Goal: Task Accomplishment & Management: Manage account settings

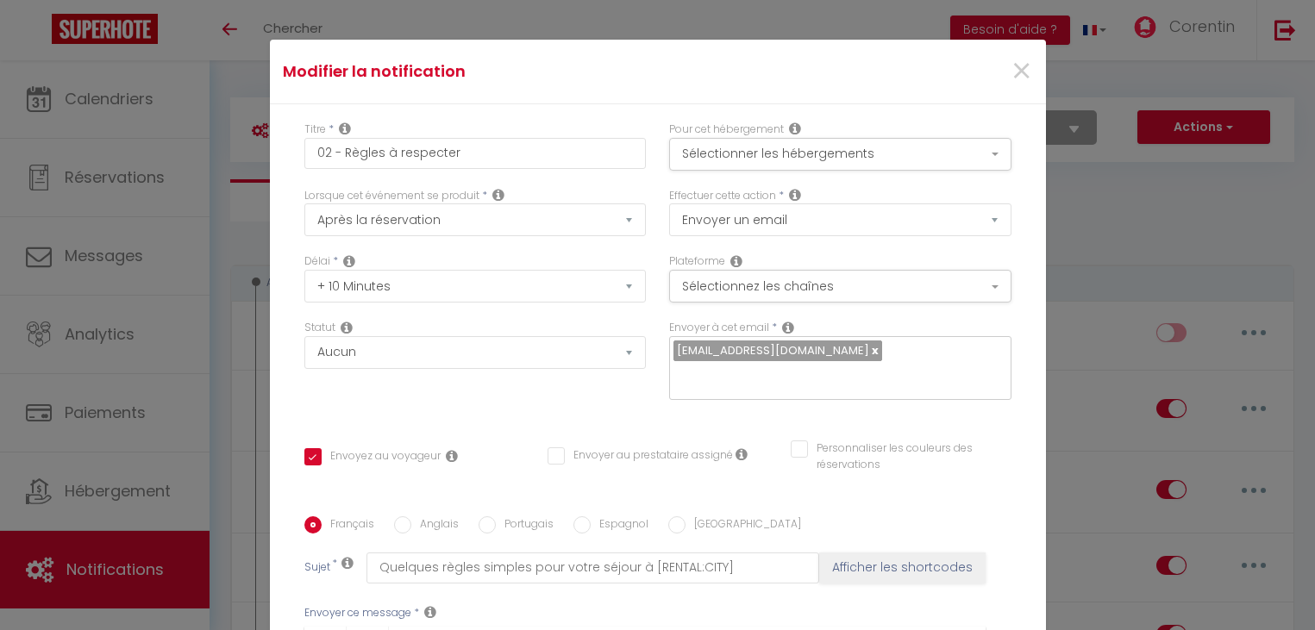
select select "10 Minutes"
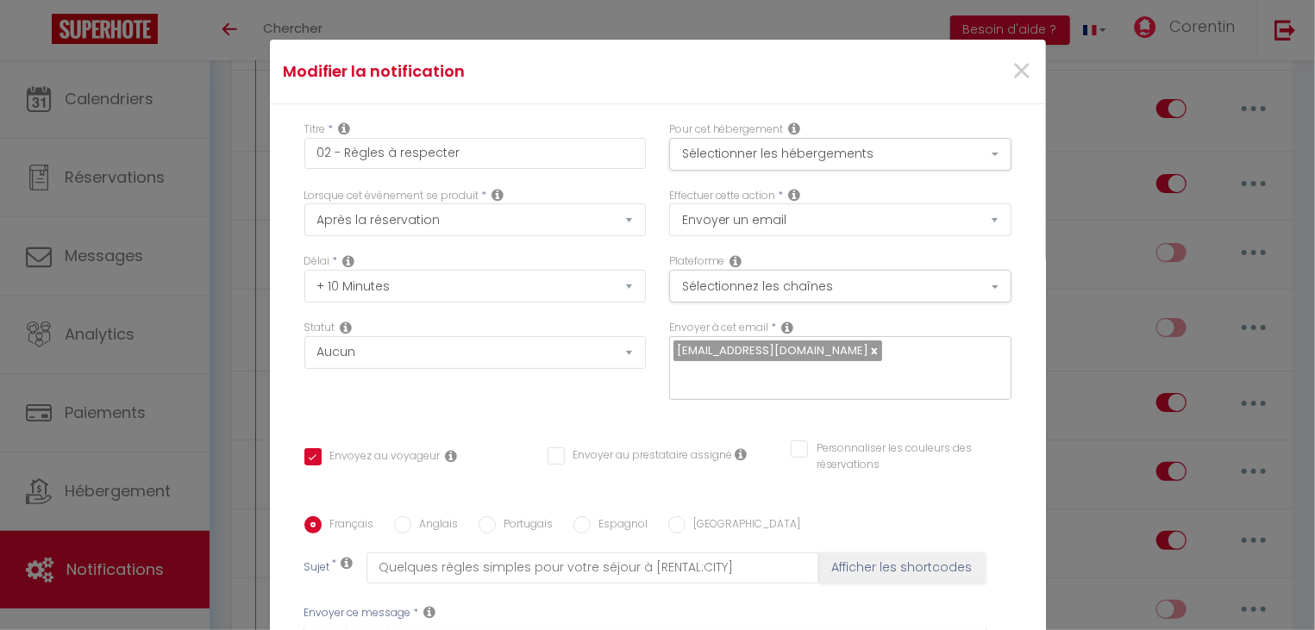
scroll to position [557, 0]
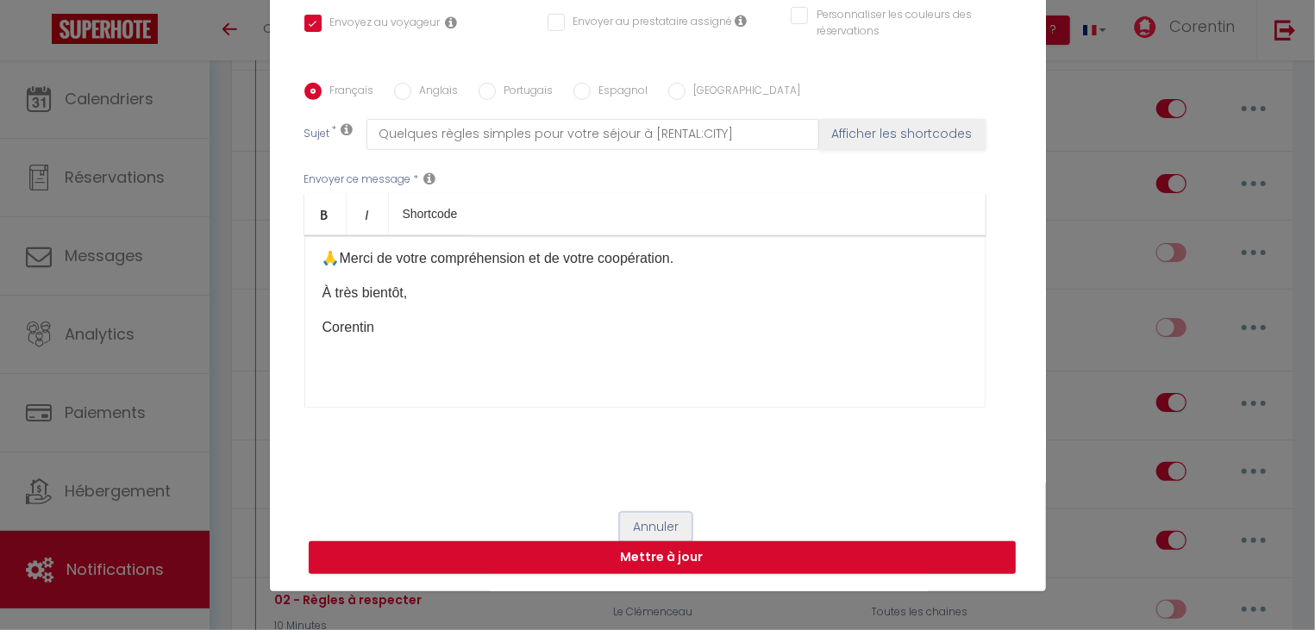
click at [647, 533] on button "Annuler" at bounding box center [656, 527] width 72 height 29
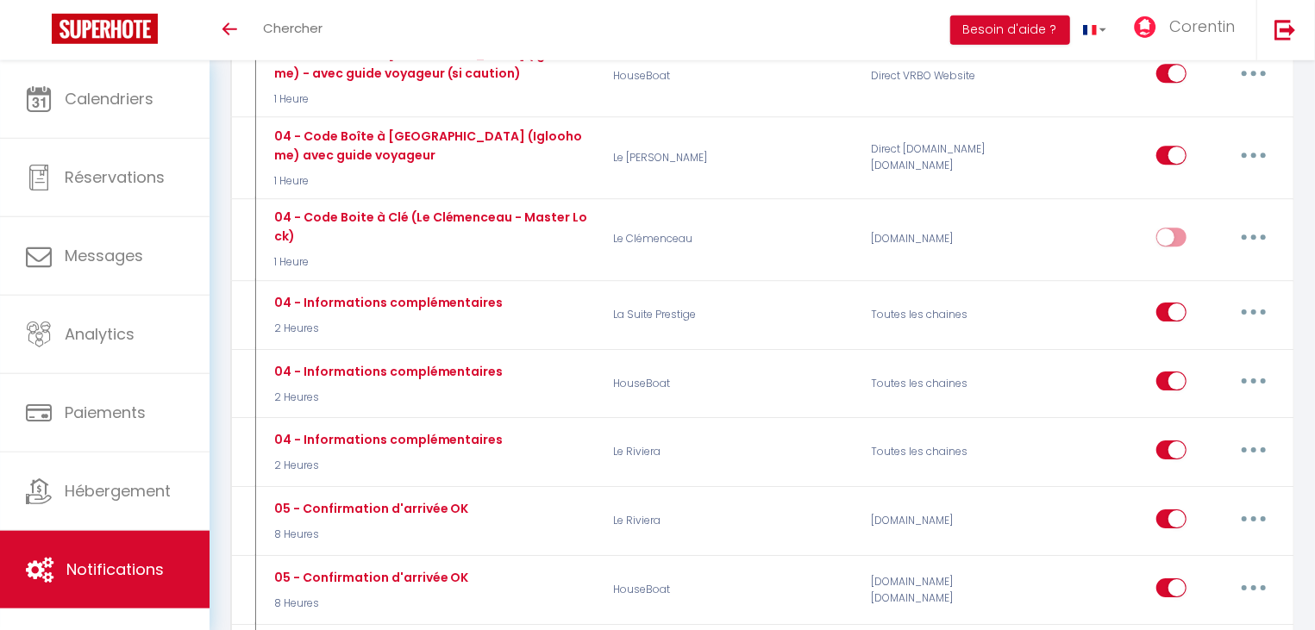
scroll to position [2866, 0]
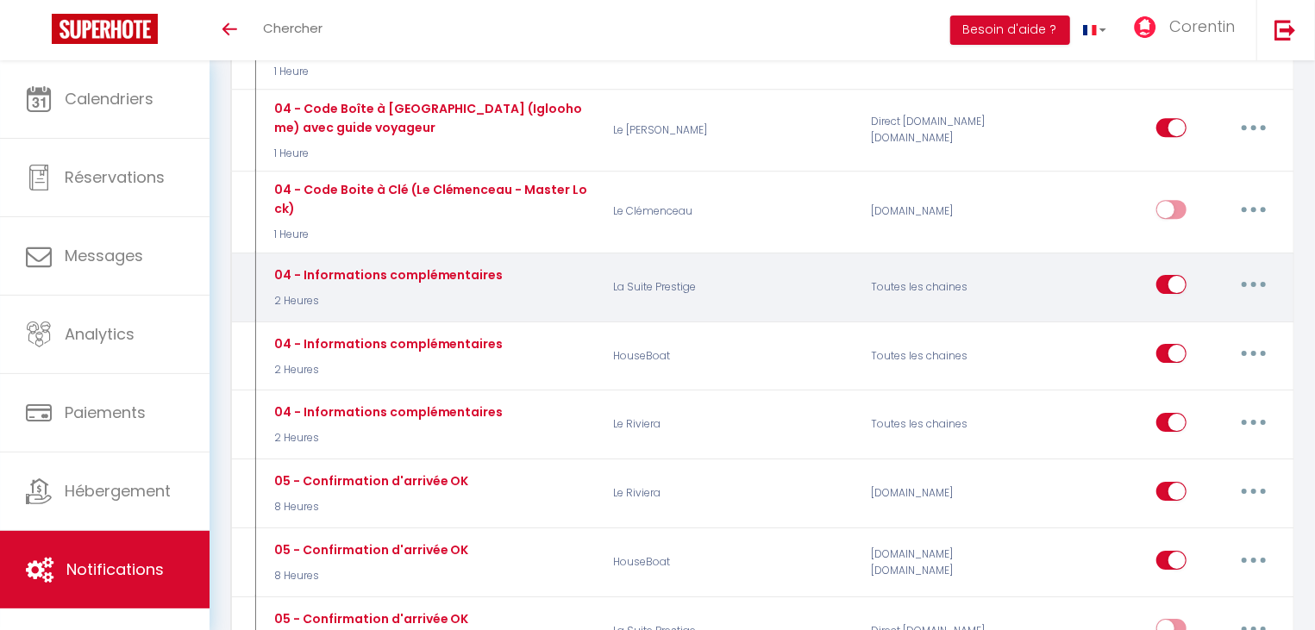
click at [1251, 271] on button "button" at bounding box center [1254, 285] width 48 height 28
click at [1198, 310] on link "Editer" at bounding box center [1209, 324] width 128 height 29
type input "04 - Informations complémentaires"
select select "3"
select select "2 Heures"
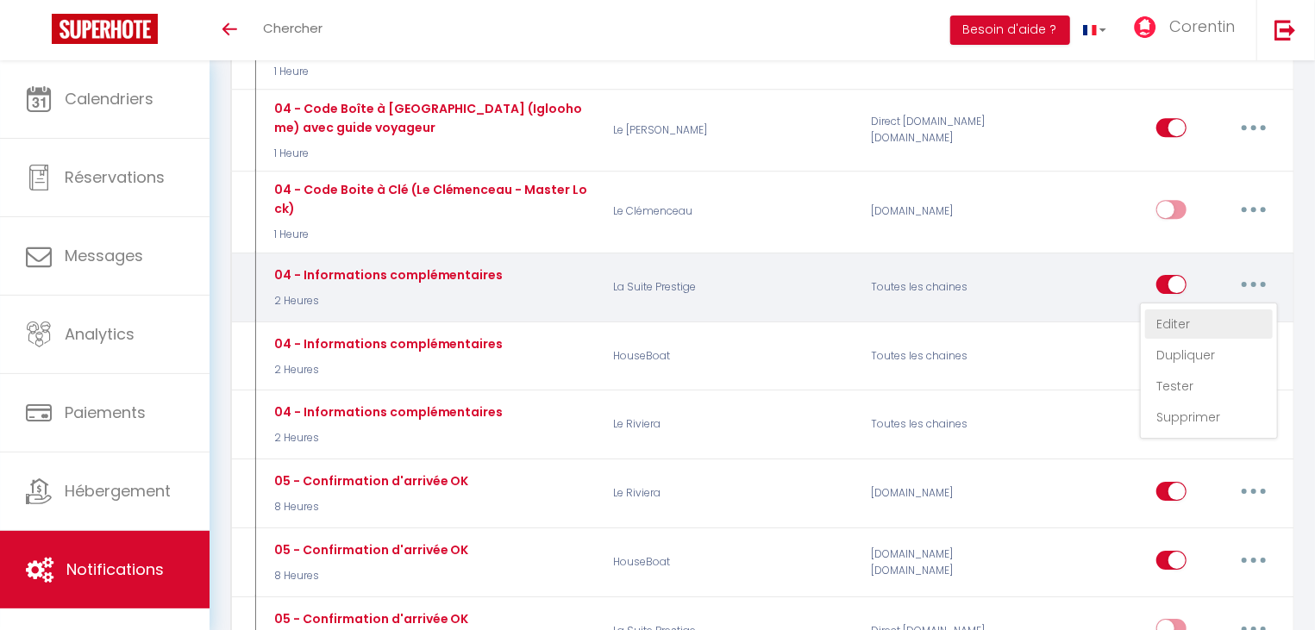
checkbox input "true"
checkbox input "false"
type input "Informations complémentaires pour votre séjour"
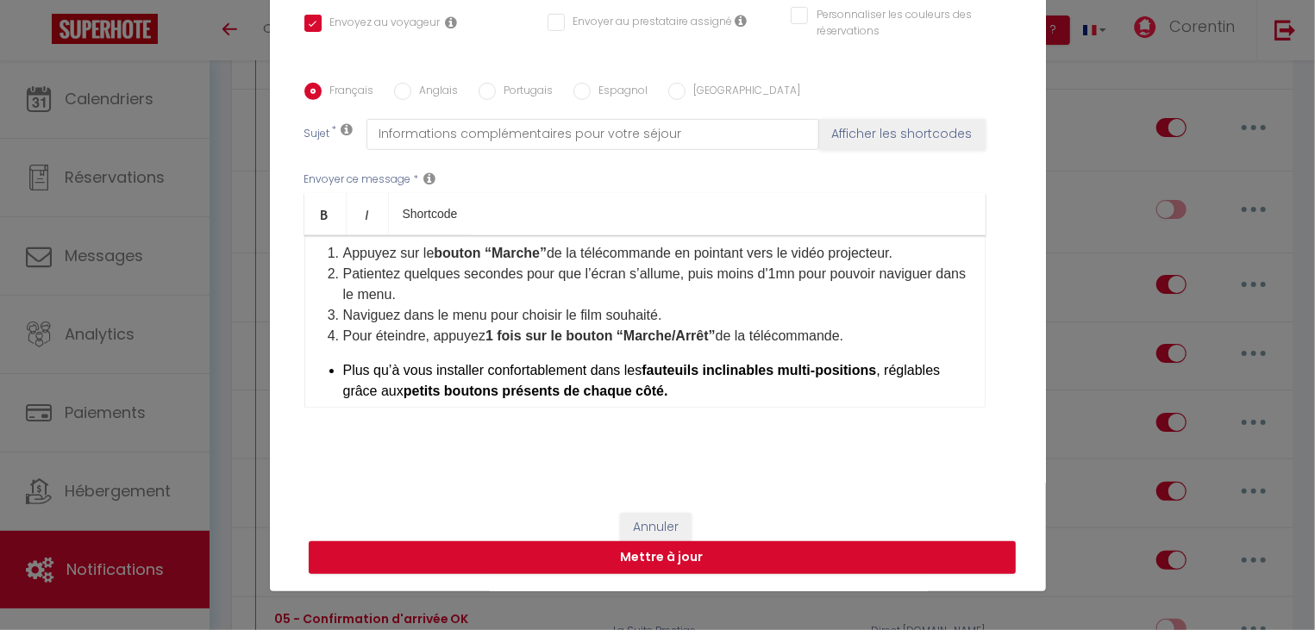
scroll to position [238, 0]
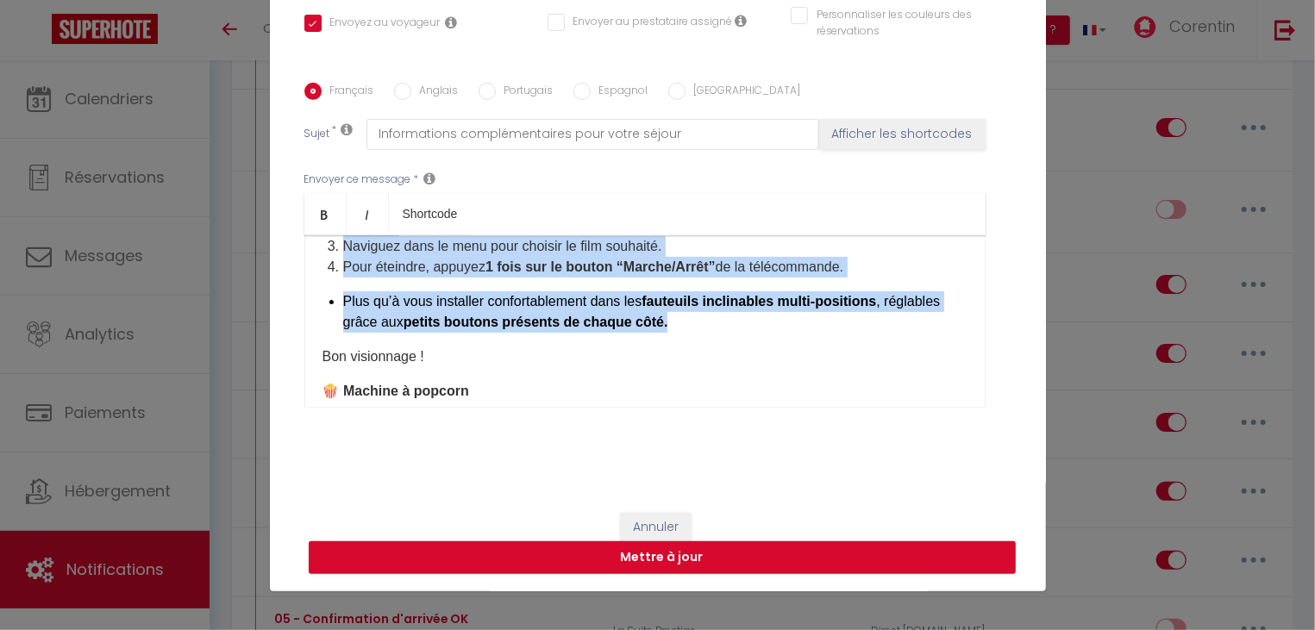
drag, startPoint x: 327, startPoint y: 328, endPoint x: 898, endPoint y: 332, distance: 570.9
click at [898, 332] on div "✨ Dernières infos pour profiter pleinement de votre séjour ✨ 💡 Consommation éne…" at bounding box center [644, 321] width 681 height 172
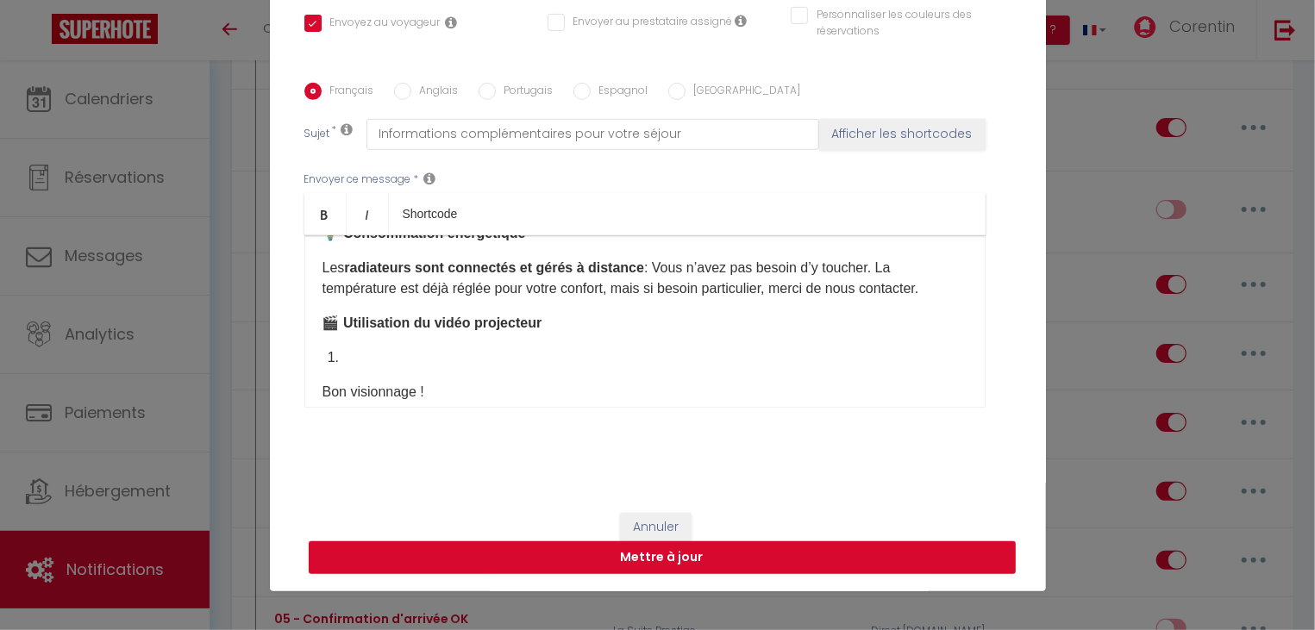
scroll to position [92, 0]
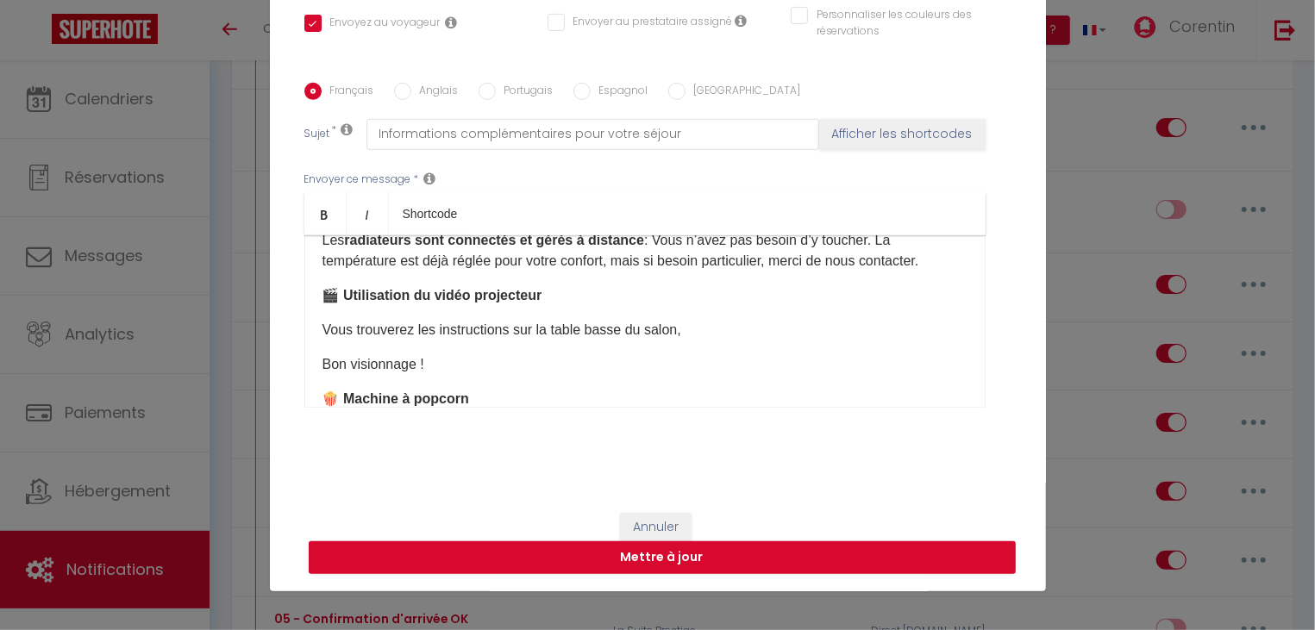
click at [321, 365] on div "✨ Dernières infos pour profiter pleinement de votre séjour ✨ 💡 Consommation éne…" at bounding box center [644, 321] width 681 height 172
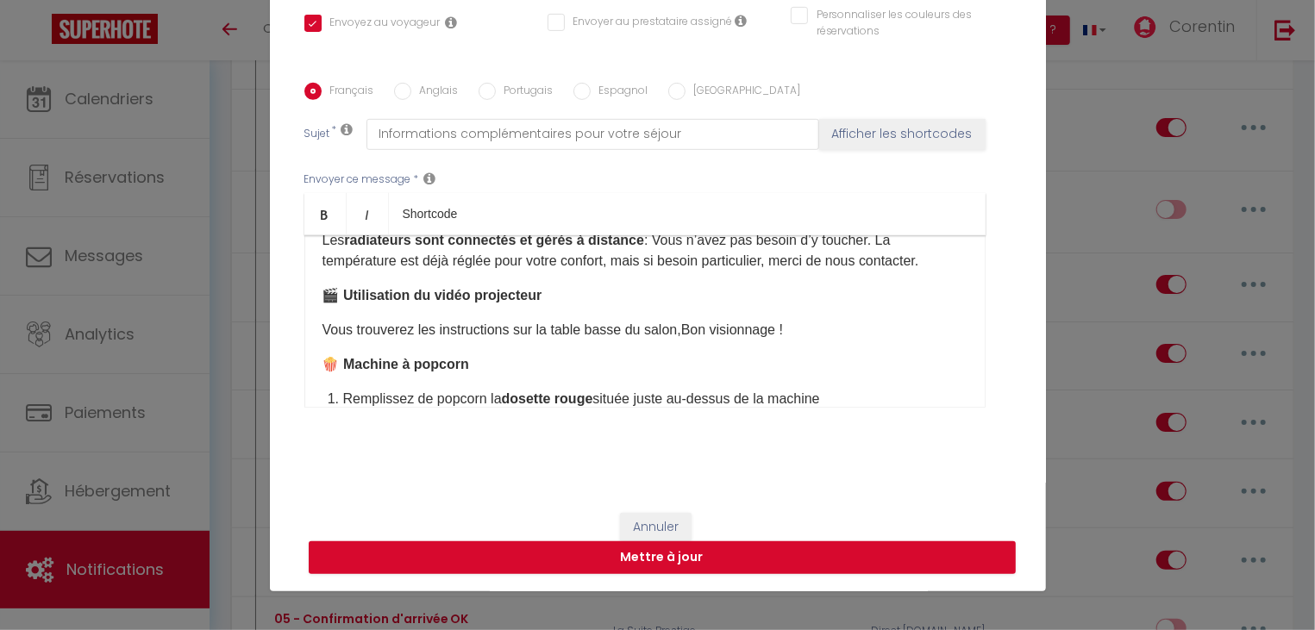
click at [697, 330] on p "Vous trouverez les instructions sur la table basse du salon, Bon visionnage !" at bounding box center [645, 330] width 645 height 21
click at [510, 335] on p "Vous trouverez les instructions sur la table basse du salon, b on visionnage !" at bounding box center [645, 330] width 645 height 21
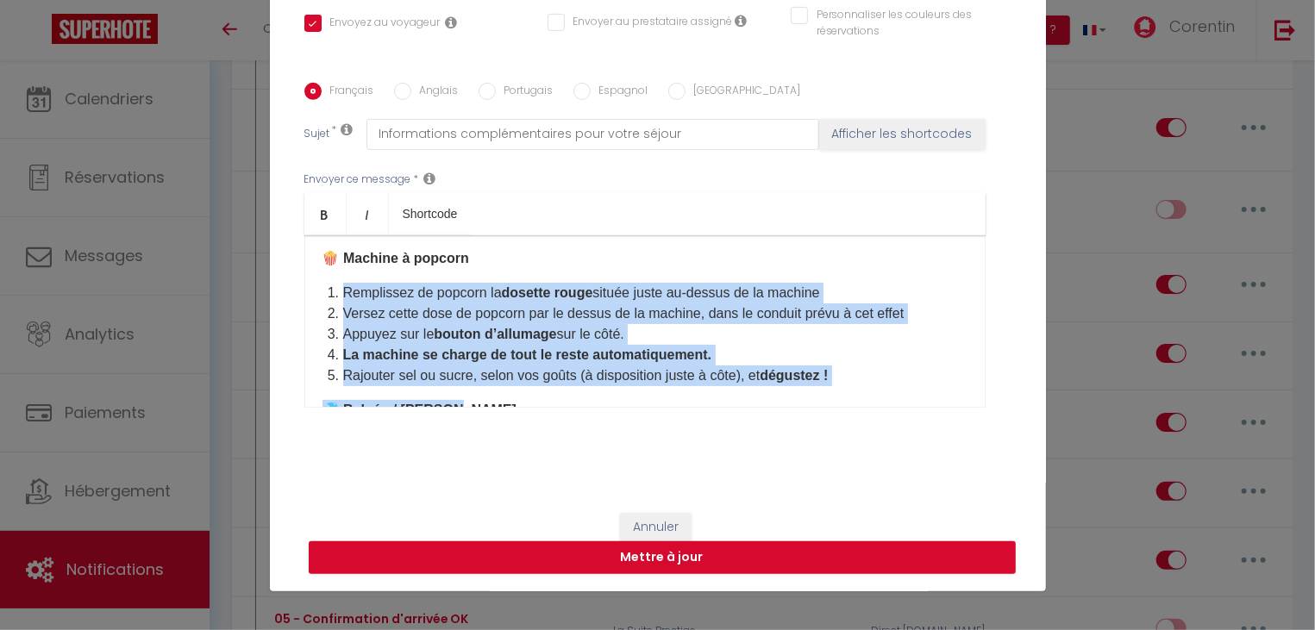
scroll to position [236, 0]
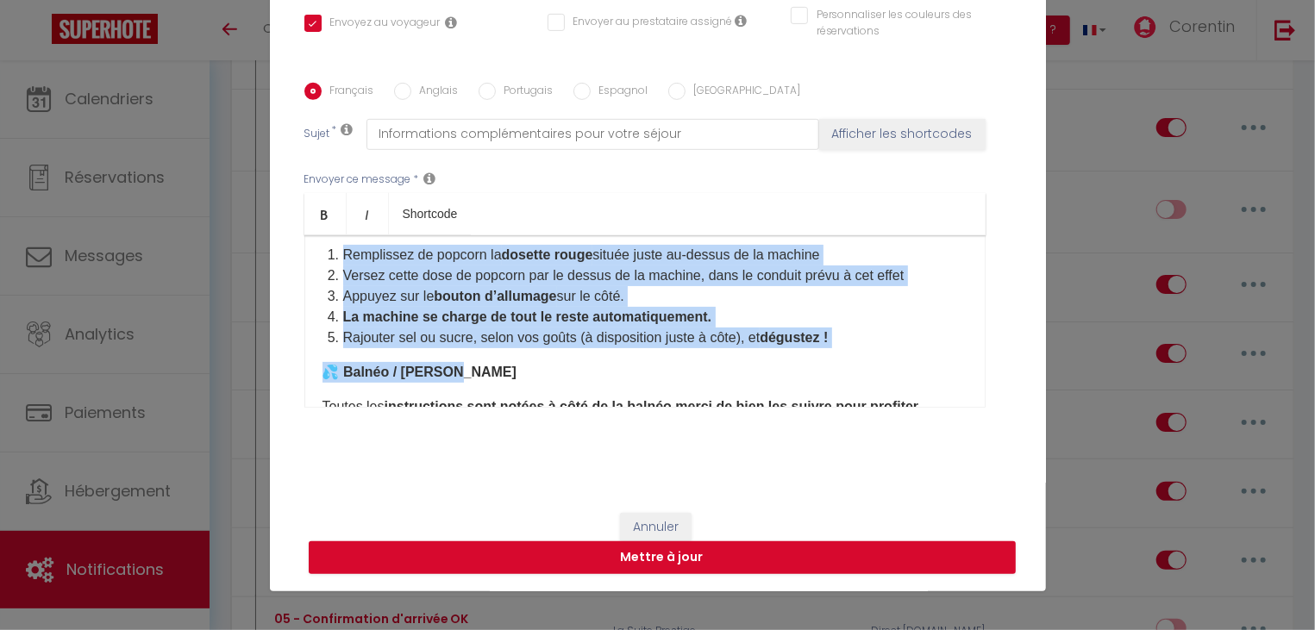
drag, startPoint x: 323, startPoint y: 306, endPoint x: 874, endPoint y: 319, distance: 551.2
click at [874, 319] on div "✨ Dernières infos pour profiter pleinement de votre séjour ✨ 💡 Consommation éne…" at bounding box center [644, 321] width 681 height 172
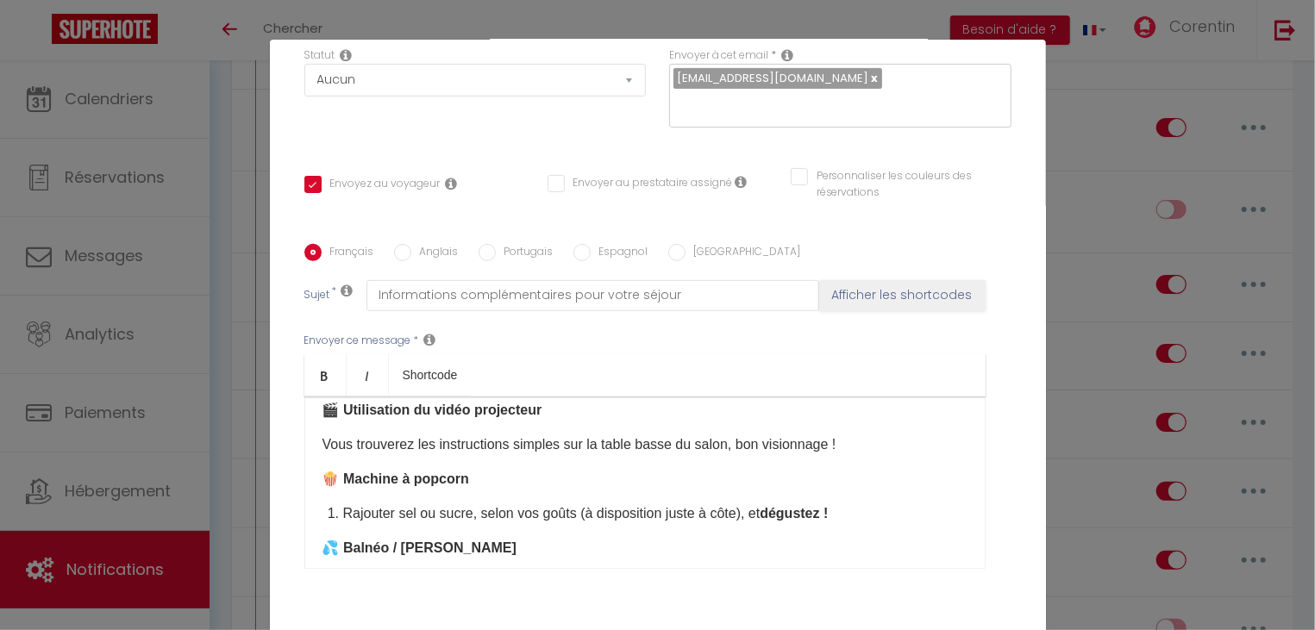
scroll to position [124, 0]
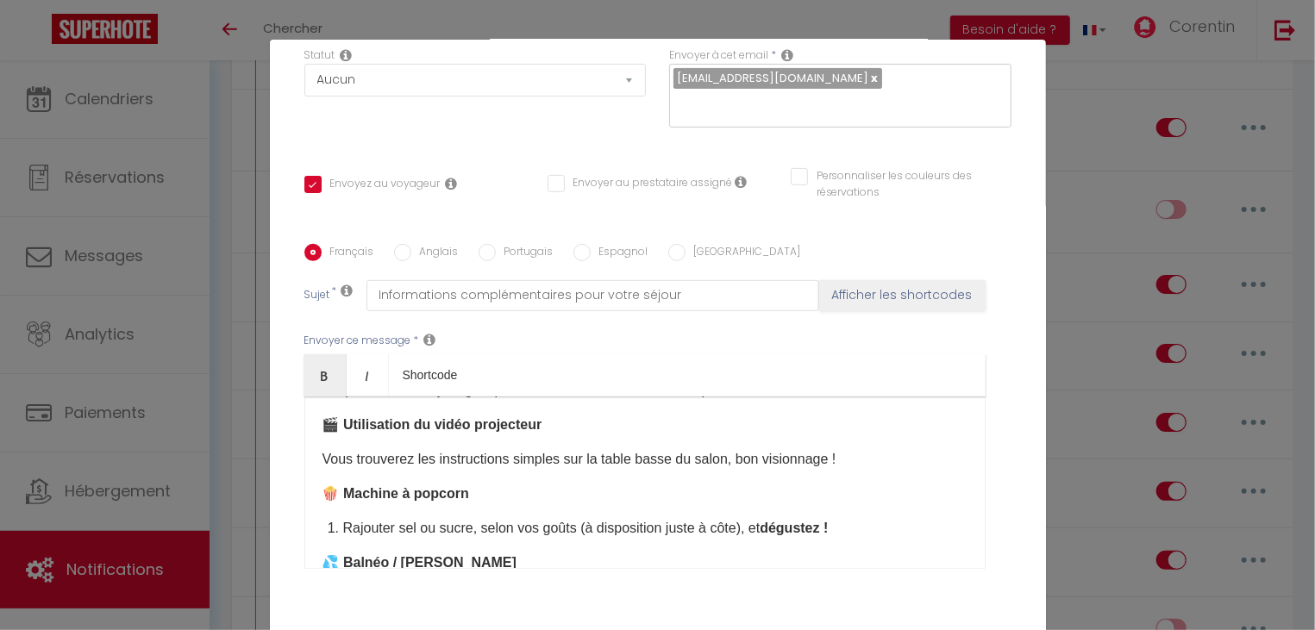
drag, startPoint x: 341, startPoint y: 533, endPoint x: 320, endPoint y: 529, distance: 21.8
click at [318, 530] on div "✨ Dernières infos pour profiter pleinement de votre séjour ✨ 💡 Consommation éne…" at bounding box center [644, 483] width 681 height 172
click at [343, 535] on li "Rajouter sel ou sucre, selon vos goûts (à disposition juste à côte), et déguste…" at bounding box center [655, 528] width 624 height 21
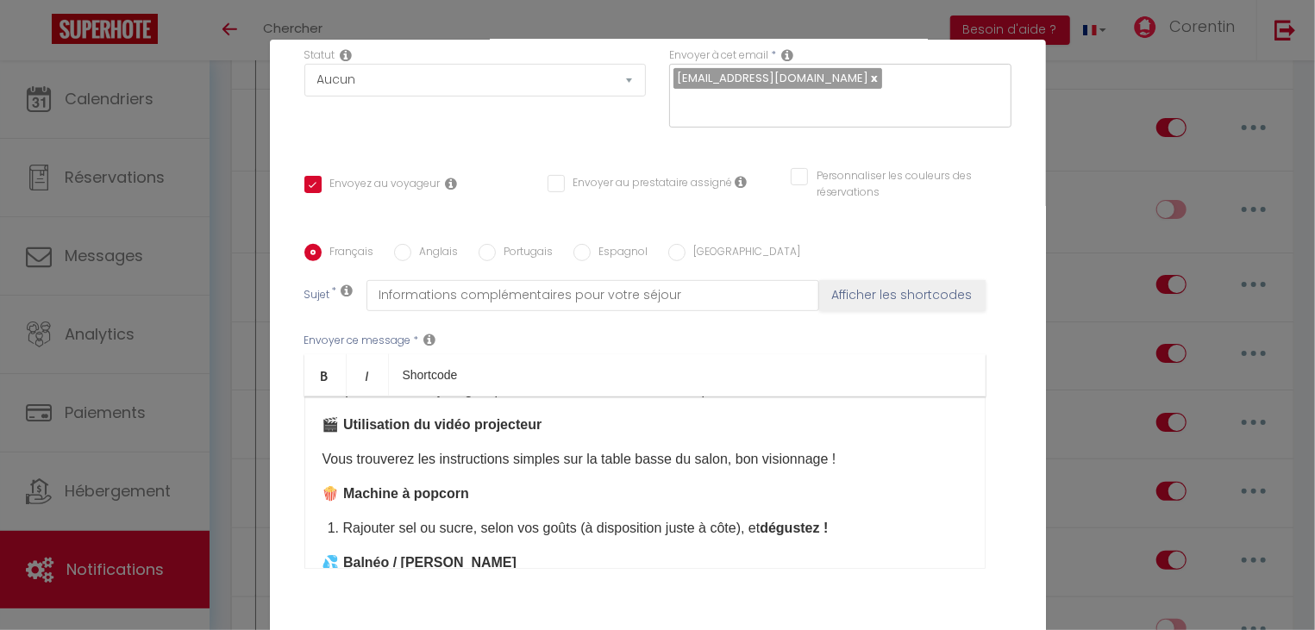
click at [343, 535] on li "Rajouter sel ou sucre, selon vos goûts (à disposition juste à côte), et déguste…" at bounding box center [655, 528] width 624 height 21
click at [343, 536] on li "Rajouter sel ou sucre, selon vos goûts (à disposition juste à côte), et déguste…" at bounding box center [655, 528] width 624 height 21
click at [379, 536] on li "Rajouter sel ou sucre, selon vos goûts (à disposition juste à côte), et déguste…" at bounding box center [655, 528] width 624 height 21
click at [343, 537] on li "Rajouter sel ou sucre, selon vos goûts (à disposition juste à côte), et déguste…" at bounding box center [655, 528] width 624 height 21
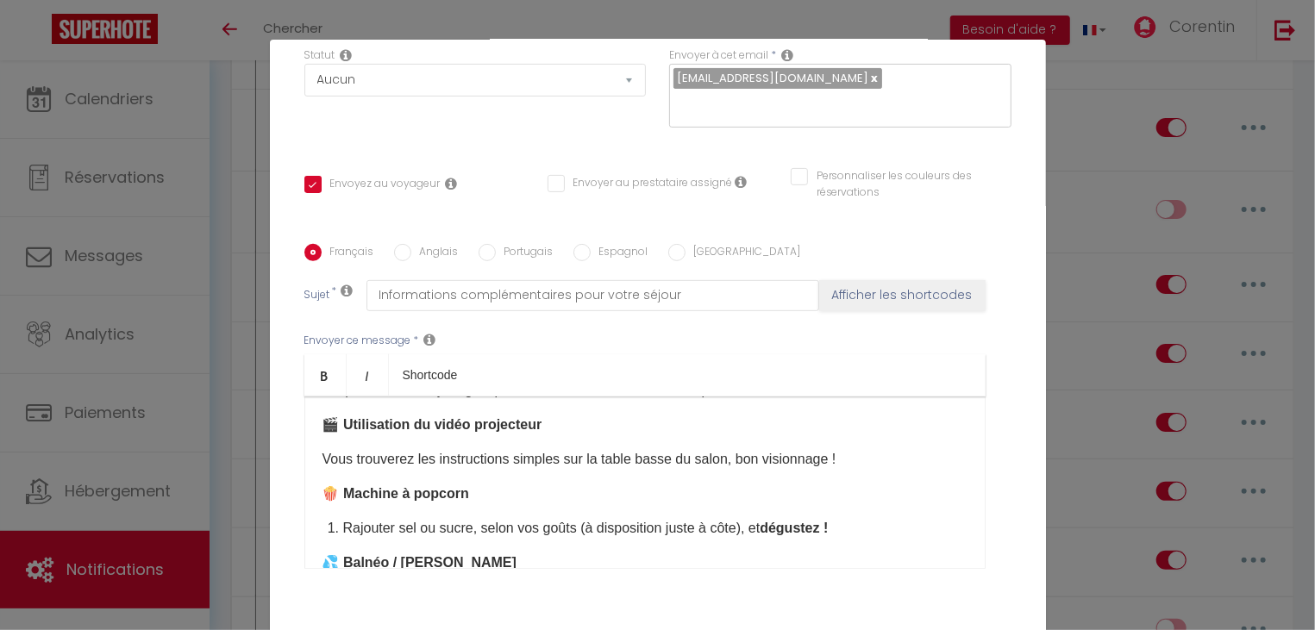
click at [348, 529] on li "Rajouter sel ou sucre, selon vos goûts (à disposition juste à côte), et déguste…" at bounding box center [655, 528] width 624 height 21
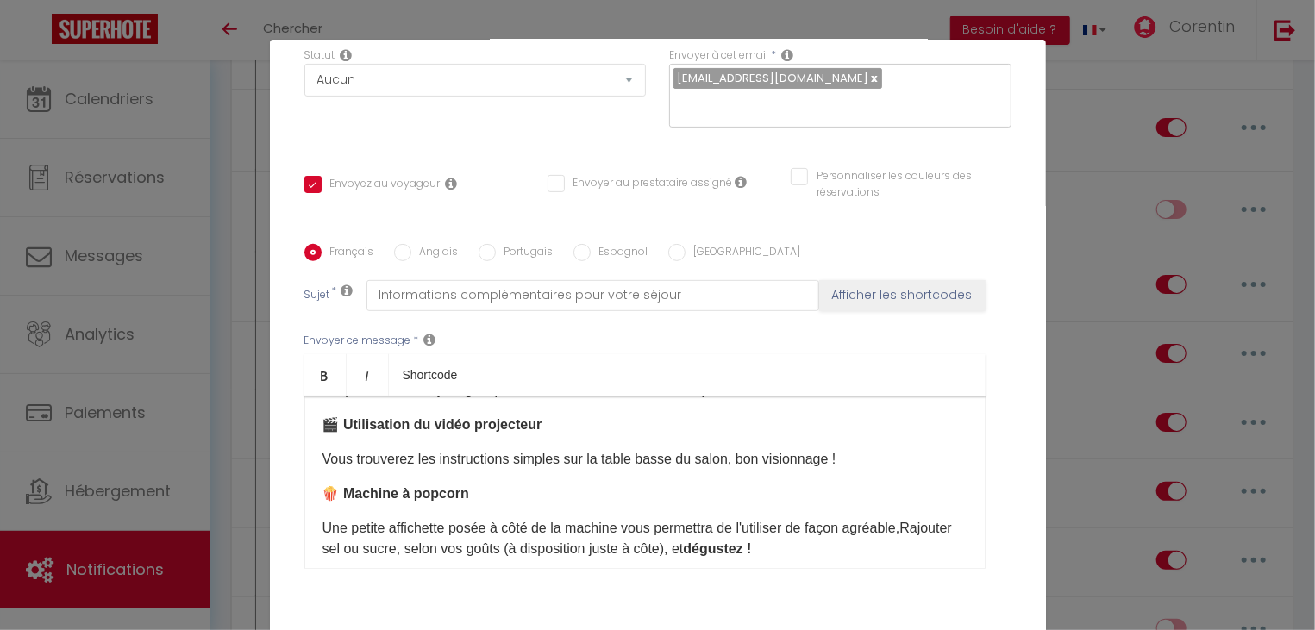
click at [391, 555] on p "Une petite affichette posée à côté de la machine vous permettra de l'utiliser d…" at bounding box center [645, 538] width 645 height 41
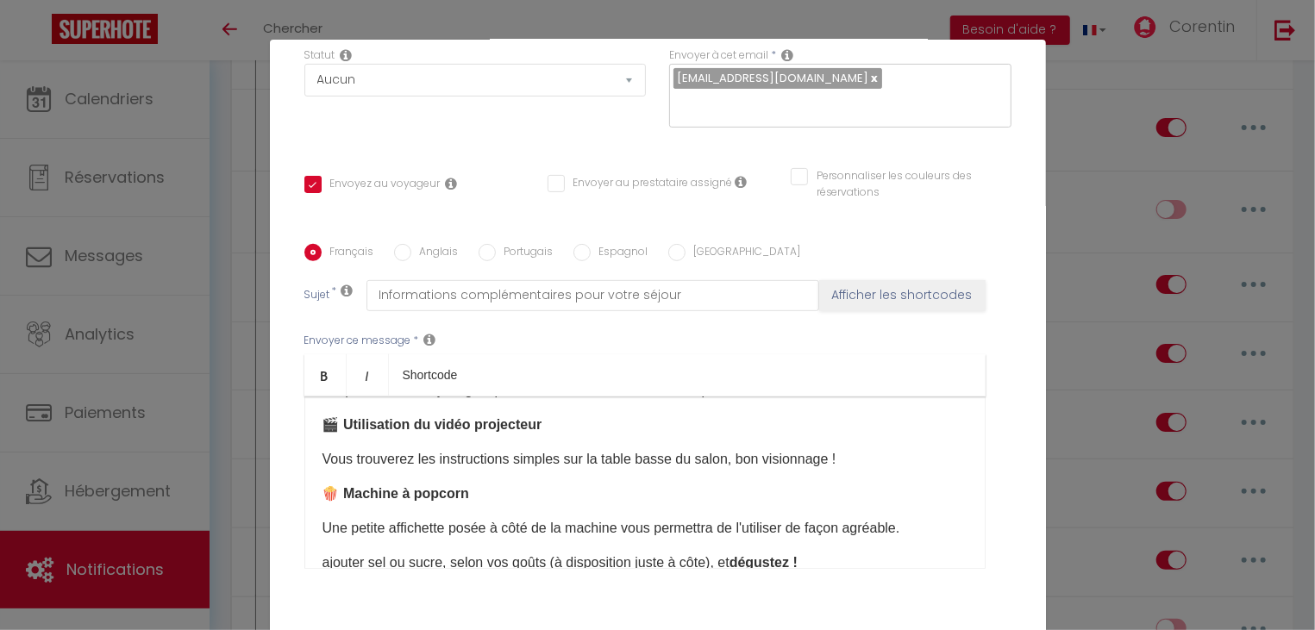
scroll to position [127, 0]
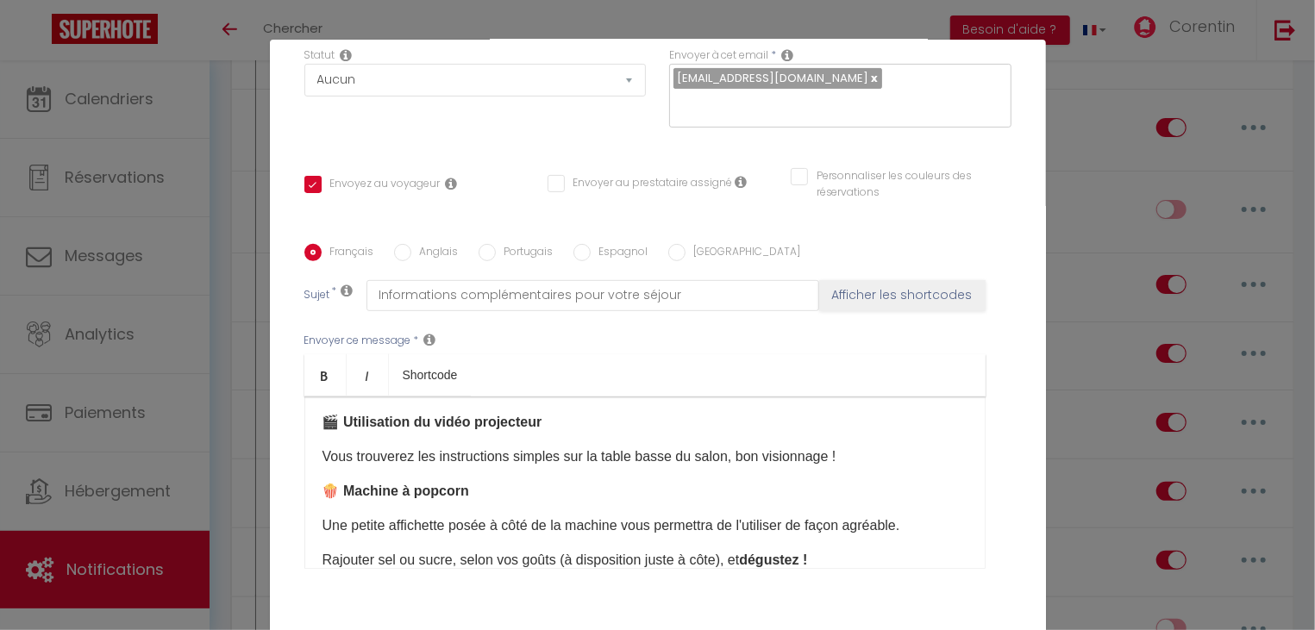
click at [377, 567] on p "Rajouter sel ou sucre, selon vos goûts (à disposition juste à côte), et déguste…" at bounding box center [645, 560] width 645 height 21
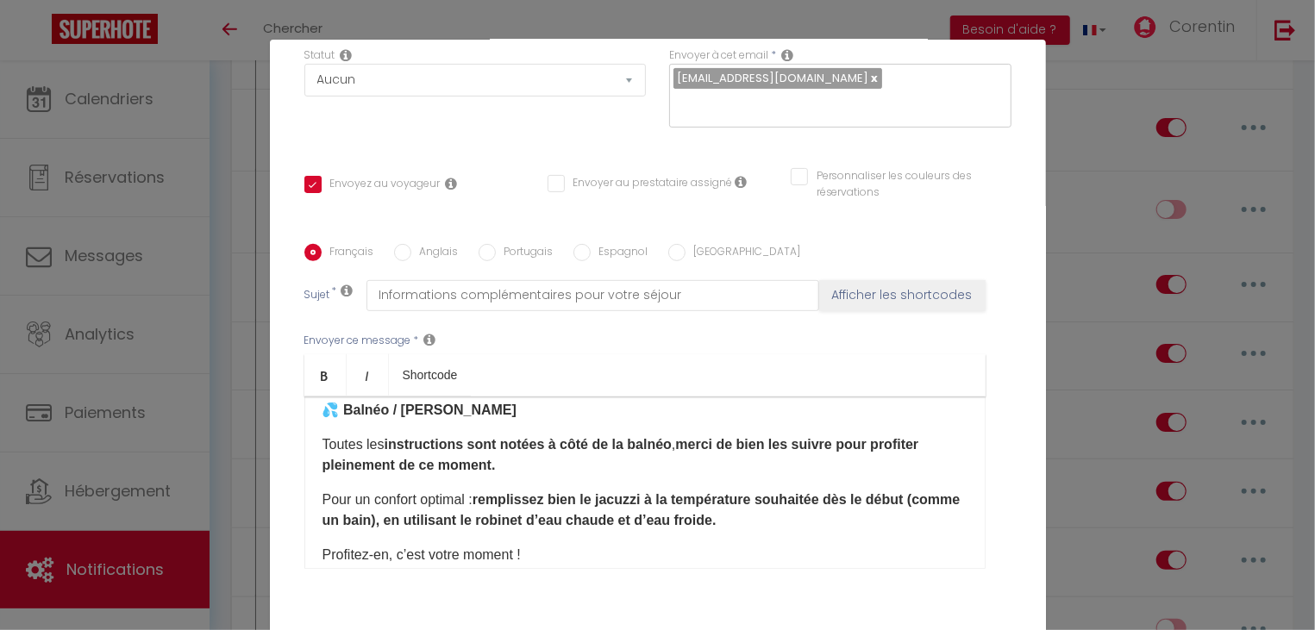
scroll to position [219, 0]
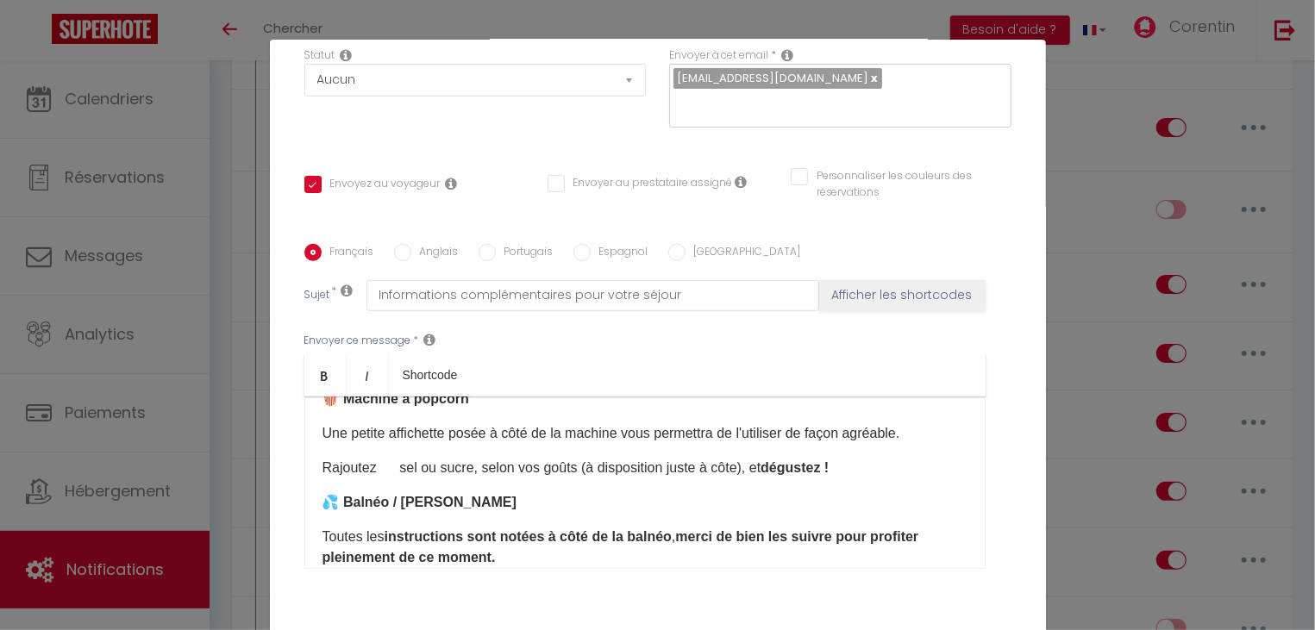
click at [399, 470] on p "Rajoutez sel ou sucre, selon vos goûts (à disposition juste à côte), et déguste…" at bounding box center [645, 468] width 645 height 21
click at [740, 475] on p "Rajoutez le sel ou sucre, selon vos goûts (à disposition juste à côte), et dégu…" at bounding box center [645, 468] width 645 height 21
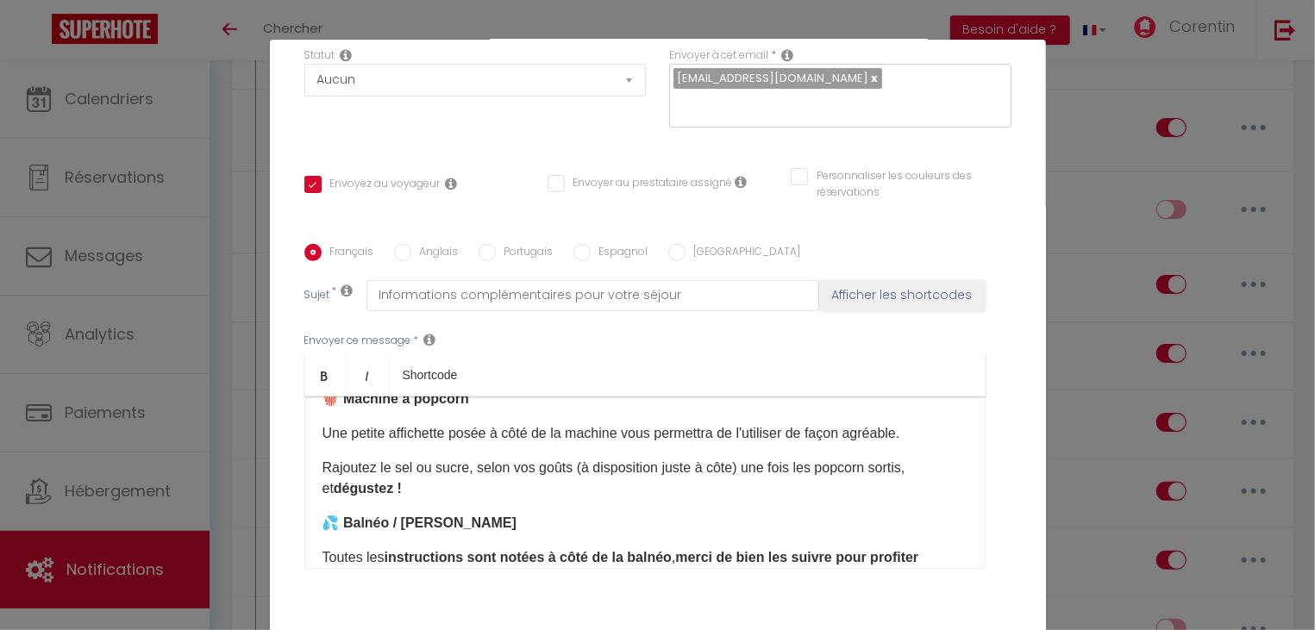
click at [937, 472] on p "Rajoutez le sel ou sucre, selon vos goûts (à disposition juste à côte) une fois…" at bounding box center [645, 478] width 645 height 41
drag, startPoint x: 799, startPoint y: 440, endPoint x: 737, endPoint y: 441, distance: 62.1
click at [737, 441] on p "Une petite affichette posée à côté de la machine vous permettra de l'utiliser d…" at bounding box center [645, 433] width 645 height 21
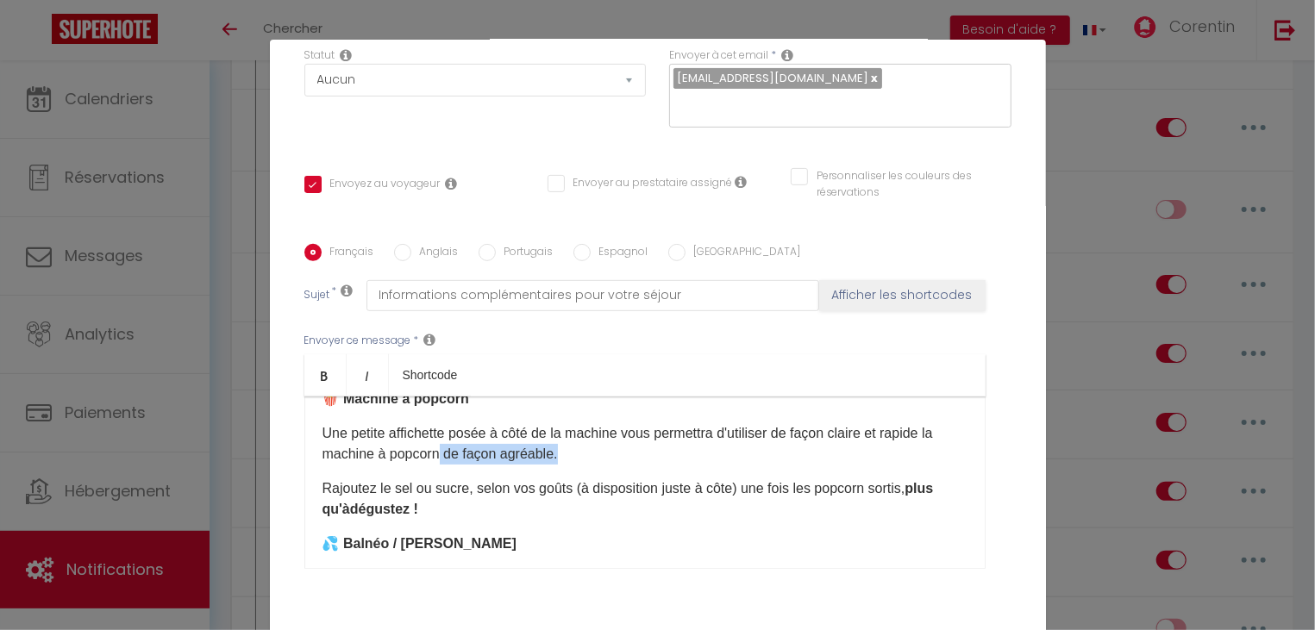
drag, startPoint x: 559, startPoint y: 462, endPoint x: 440, endPoint y: 461, distance: 119.0
click at [440, 461] on p "Une petite affichette posée à côté de la machine vous permettra d'utiliser de f…" at bounding box center [645, 443] width 645 height 41
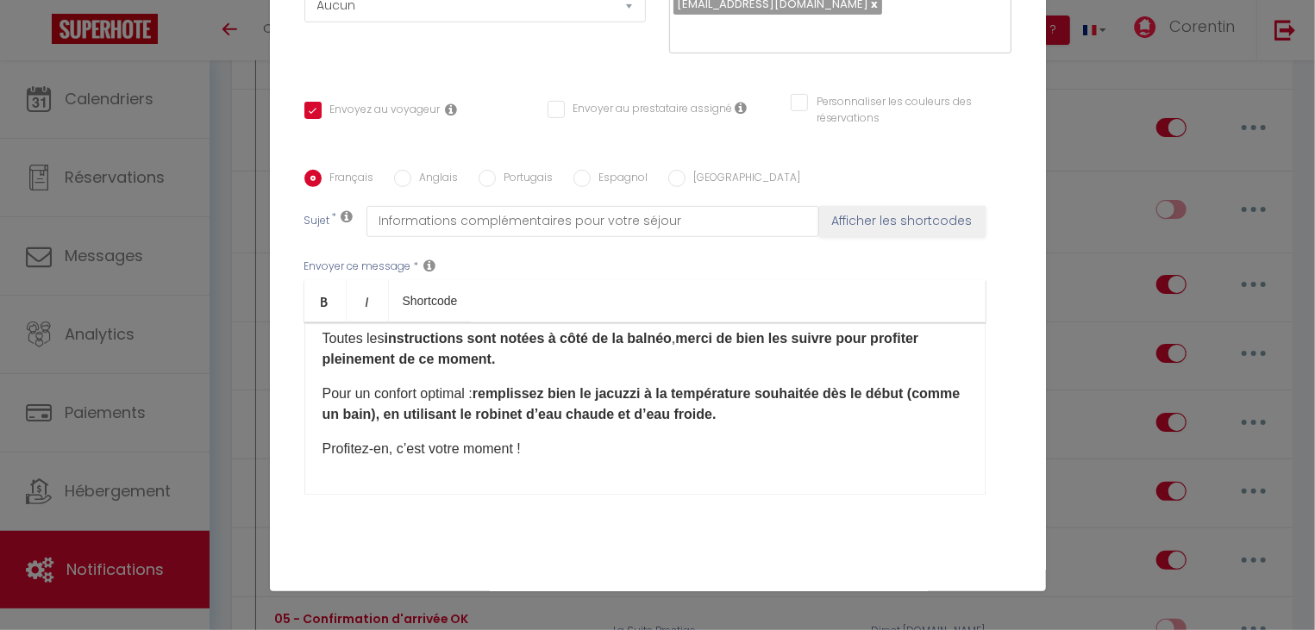
scroll to position [359, 0]
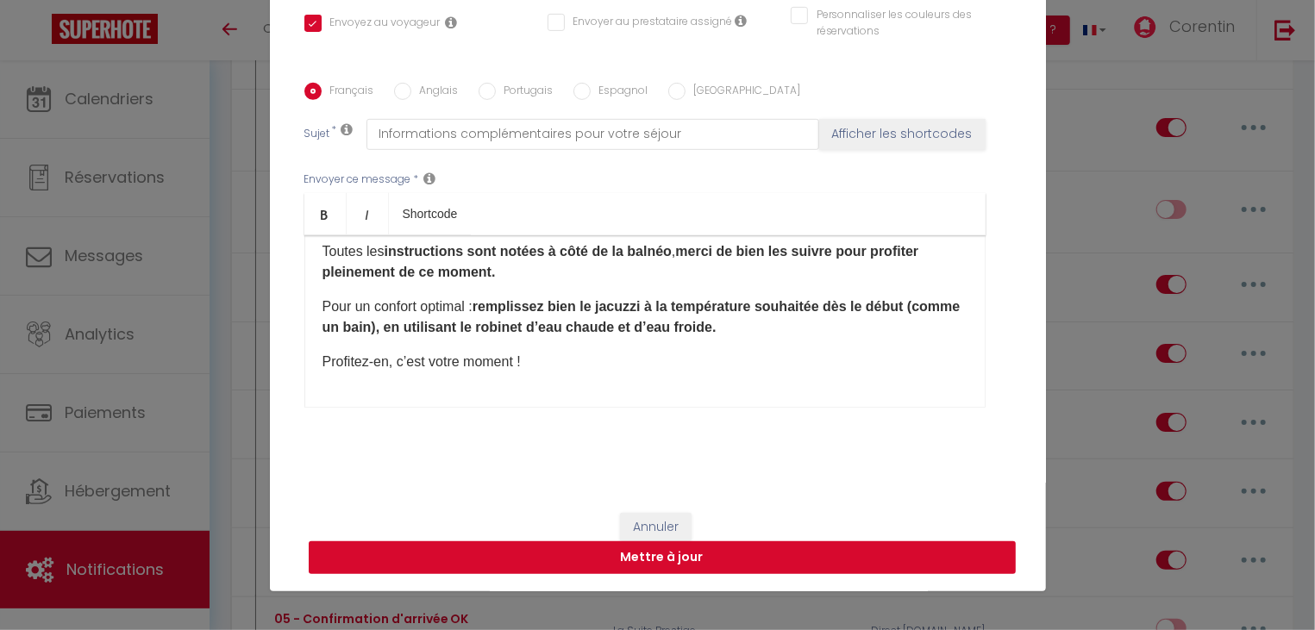
click at [638, 564] on button "Mettre à jour" at bounding box center [662, 558] width 707 height 33
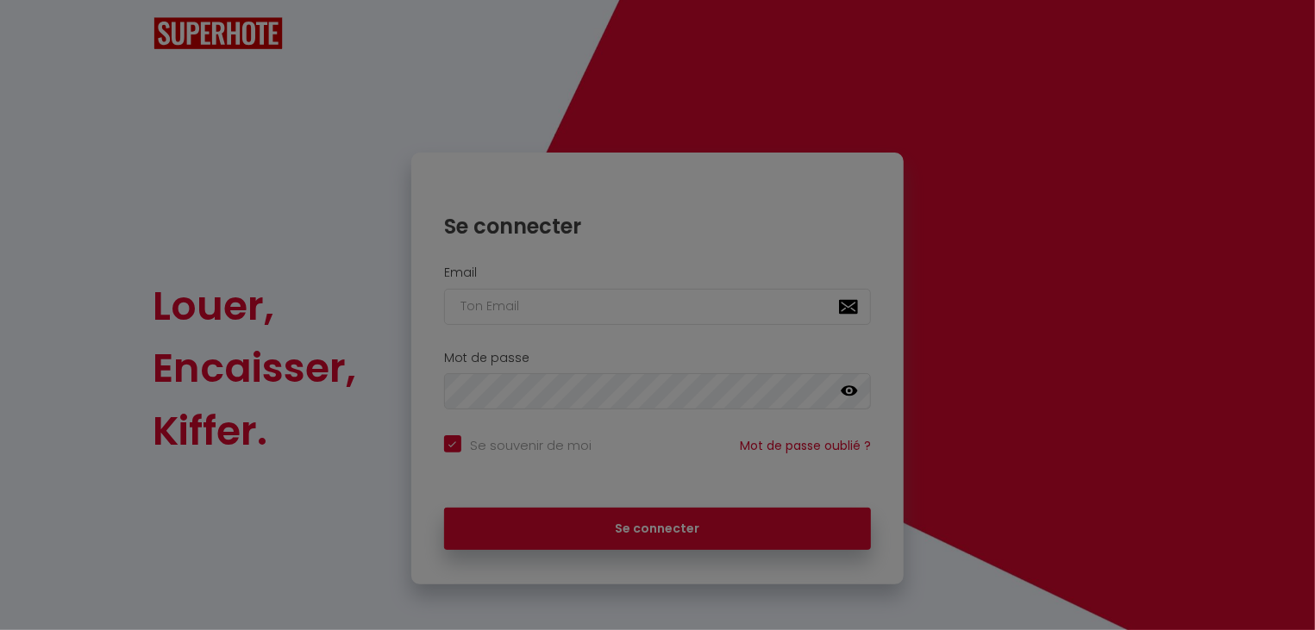
checkbox input "true"
type input "[EMAIL_ADDRESS][DOMAIN_NAME]"
checkbox input "true"
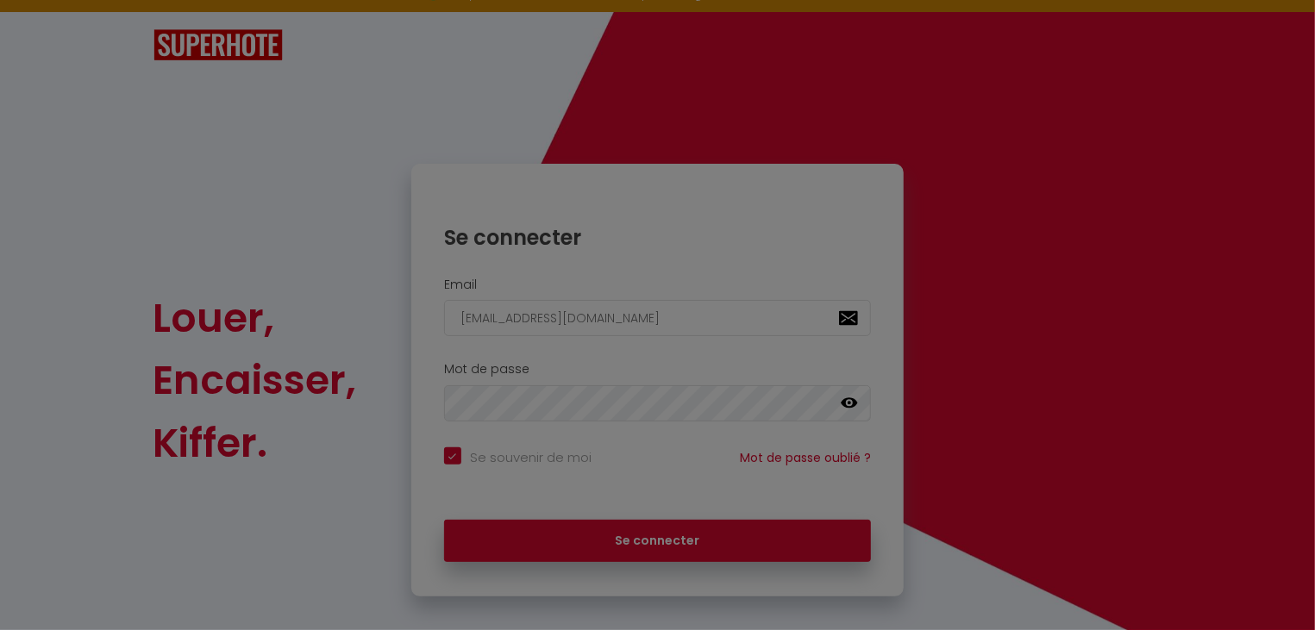
scroll to position [40, 0]
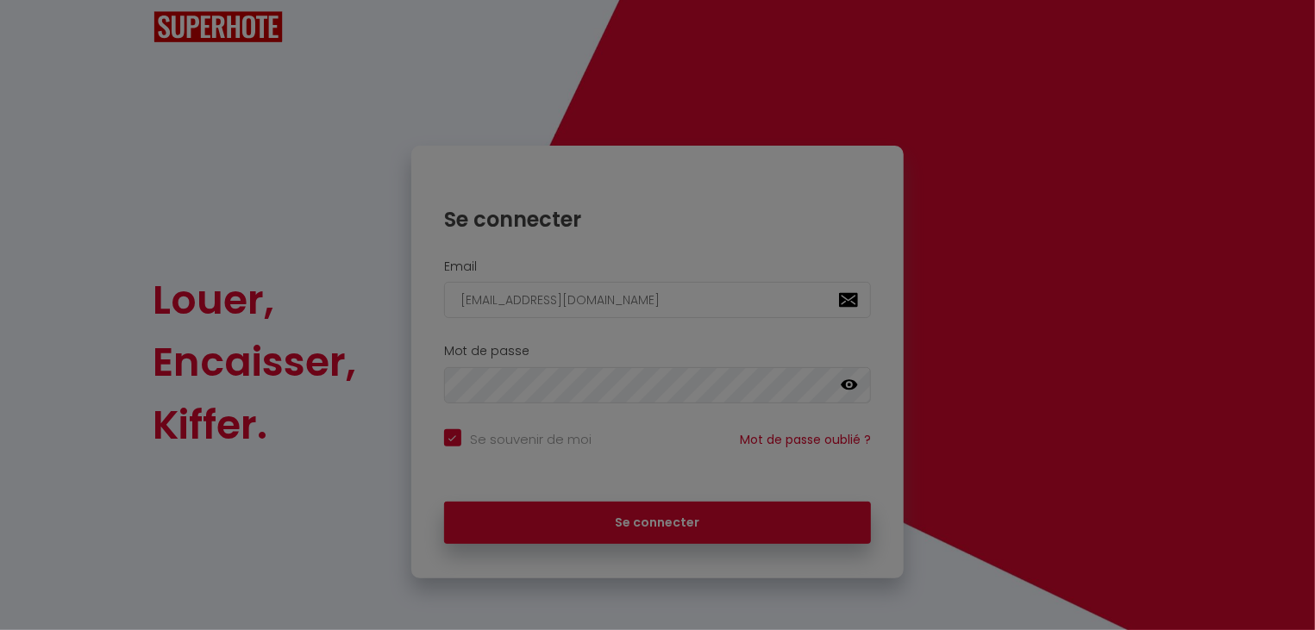
click at [738, 523] on div at bounding box center [657, 315] width 1315 height 630
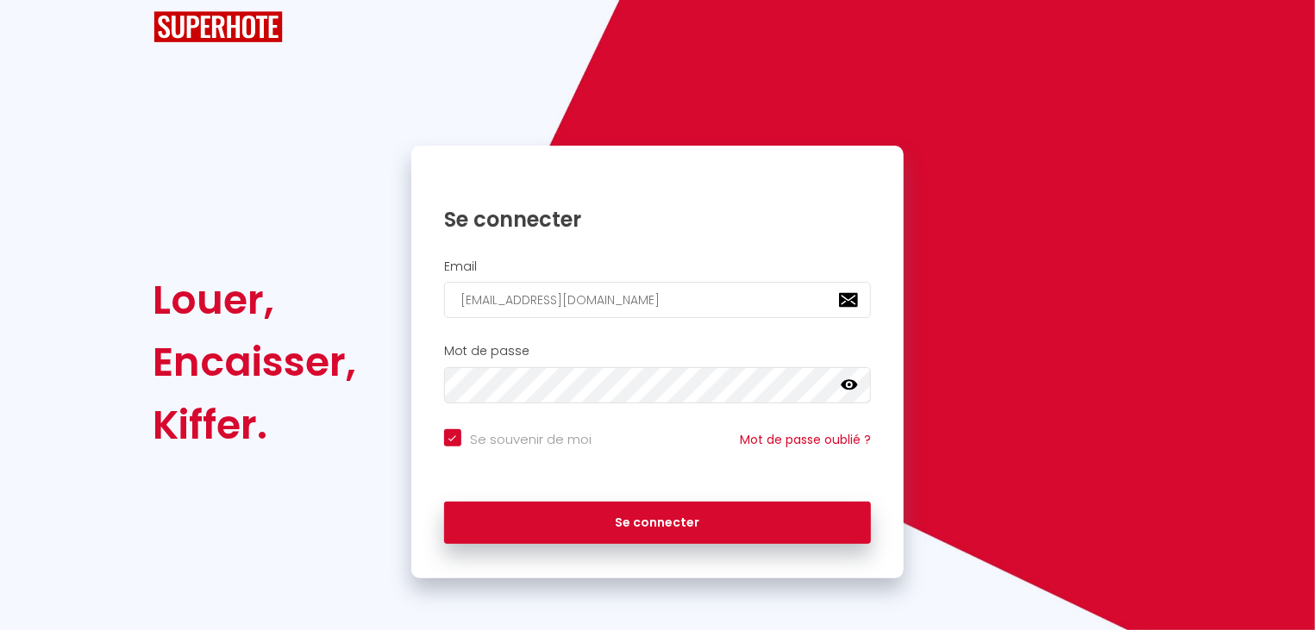
scroll to position [40, 0]
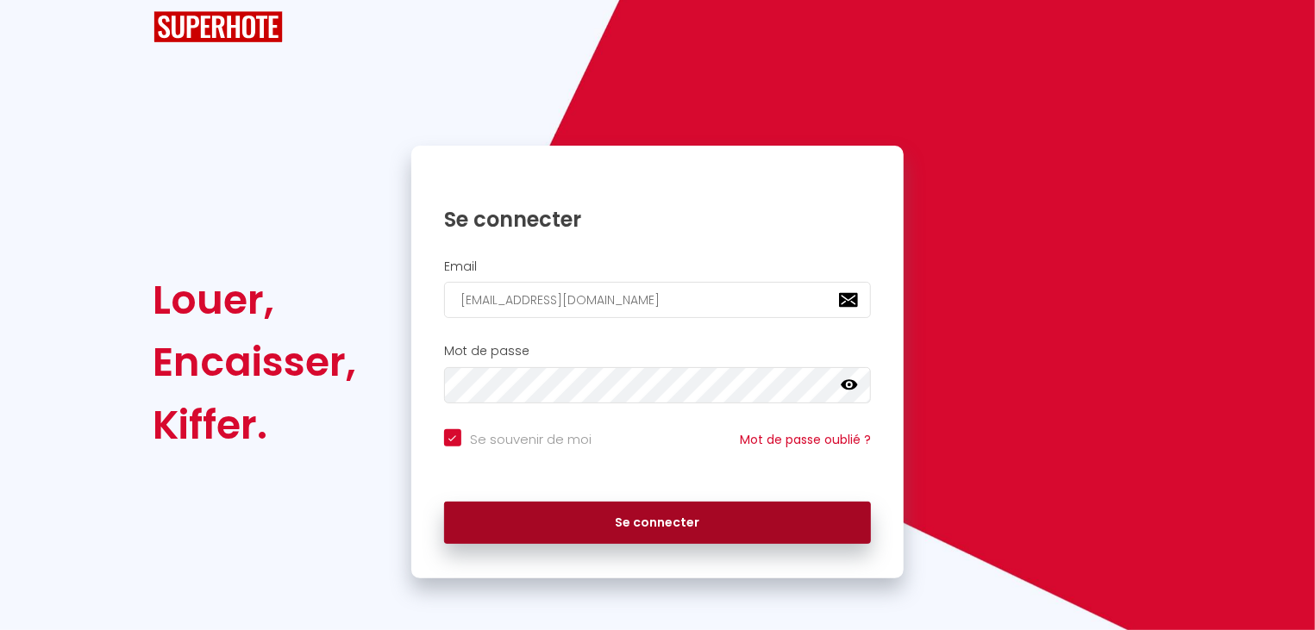
click at [639, 528] on button "Se connecter" at bounding box center [658, 523] width 428 height 43
checkbox input "true"
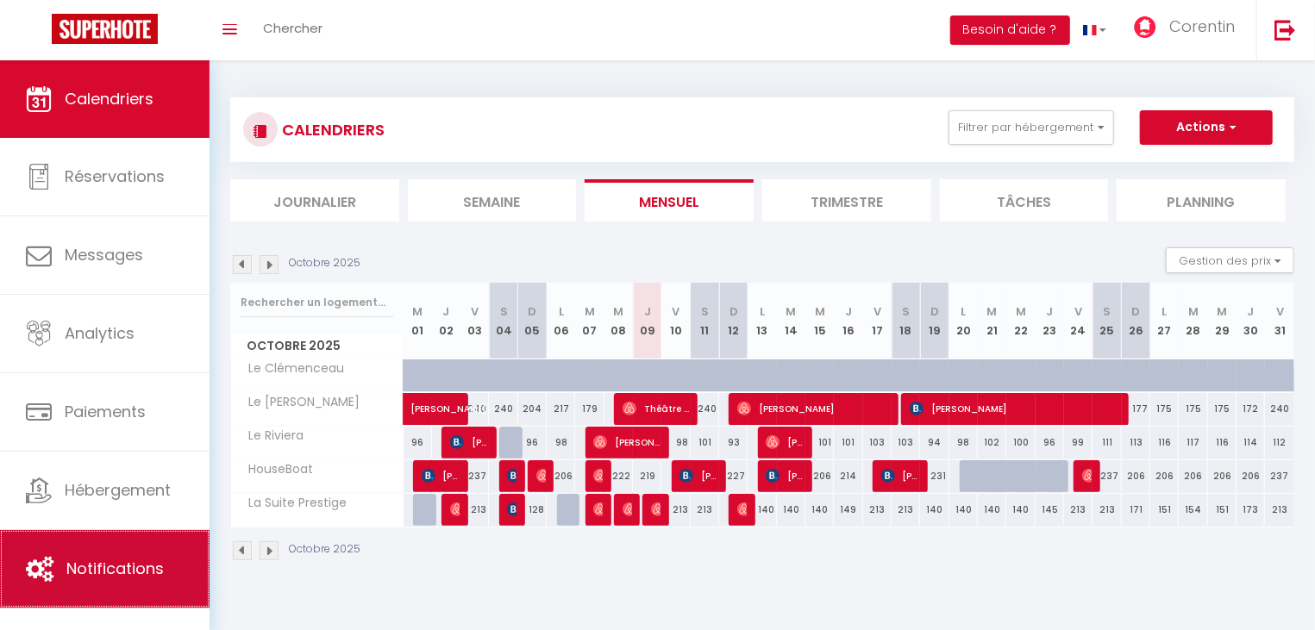
click at [91, 585] on link "Notifications" at bounding box center [105, 569] width 210 height 78
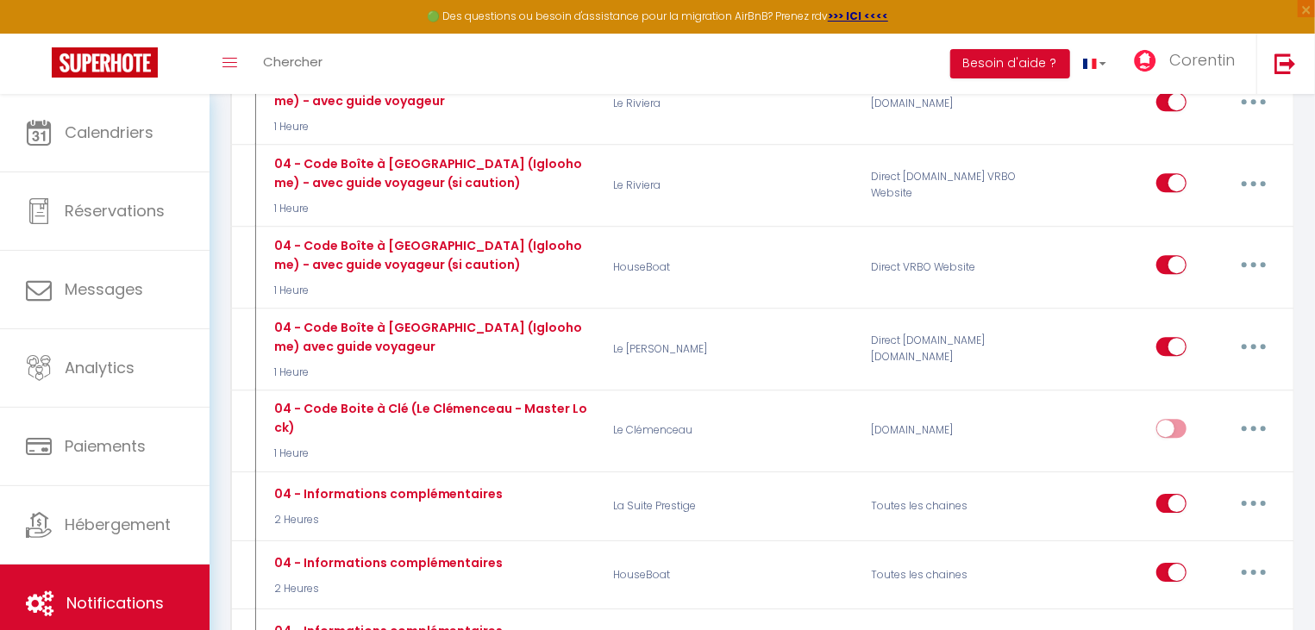
scroll to position [2773, 0]
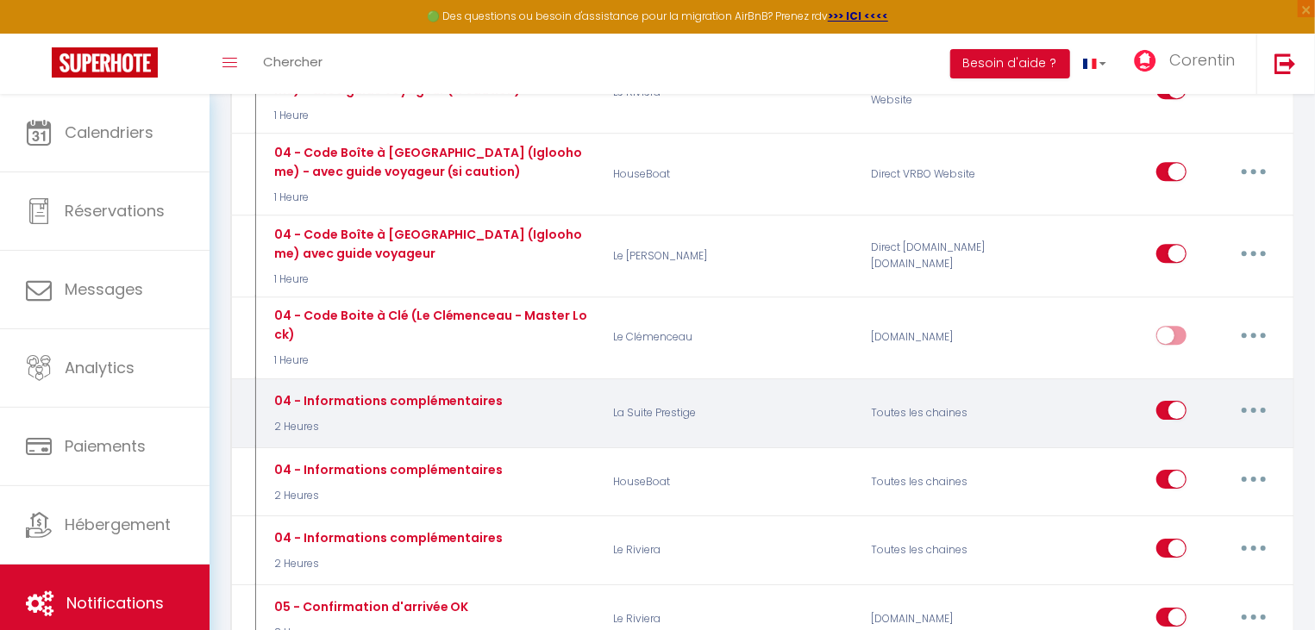
click at [1249, 397] on button "button" at bounding box center [1254, 411] width 48 height 28
click at [1187, 435] on link "Editer" at bounding box center [1209, 449] width 128 height 29
type input "04 - Informations complémentaires"
select select "3"
select select "2 Heures"
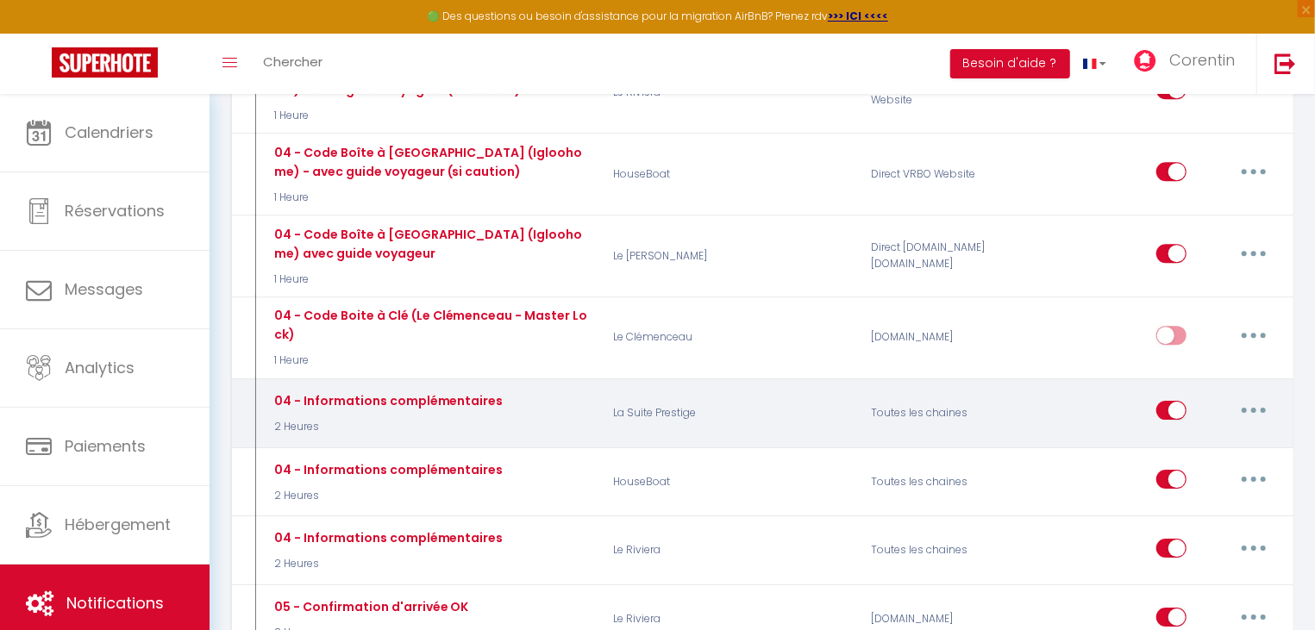
select select
checkbox input "true"
checkbox input "false"
radio input "true"
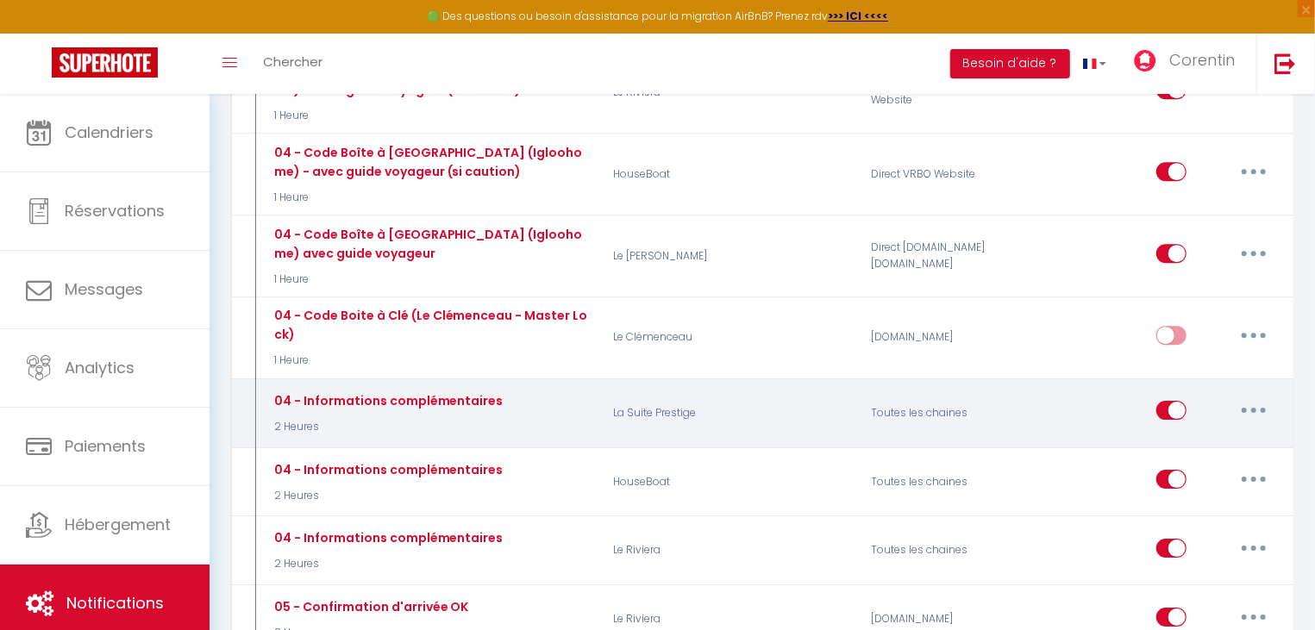
type input "Informations complémentaires pour votre séjour"
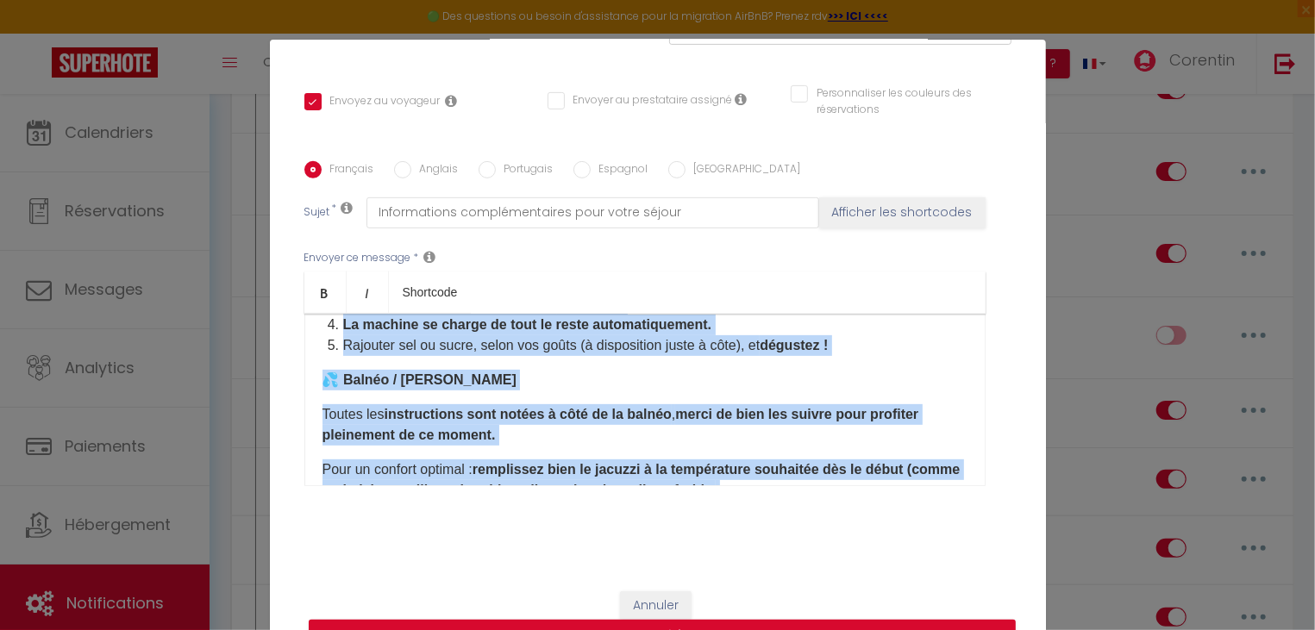
scroll to position [564, 0]
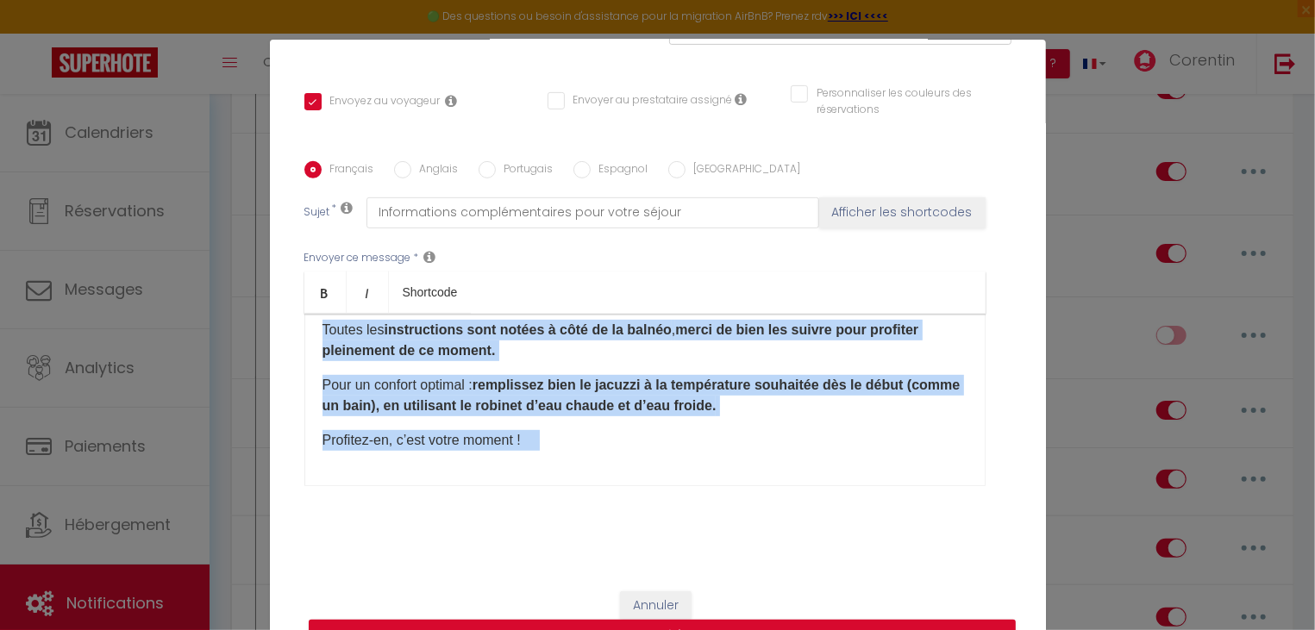
drag, startPoint x: 316, startPoint y: 341, endPoint x: 997, endPoint y: 515, distance: 703.2
click at [986, 486] on div "✨ Dernières infos pour profiter pleinement de votre séjour ✨ 💡 Consommation éne…" at bounding box center [644, 400] width 681 height 172
copy div "✨ Loremipsu dolor sita consecte adipiscing el seddo eiusmo ✨ 💡 Temporincidi utl…"
click at [414, 430] on div "✨ Dernières infos pour profiter pleinement de votre séjour ✨ 💡 Consommation éne…" at bounding box center [644, 400] width 681 height 172
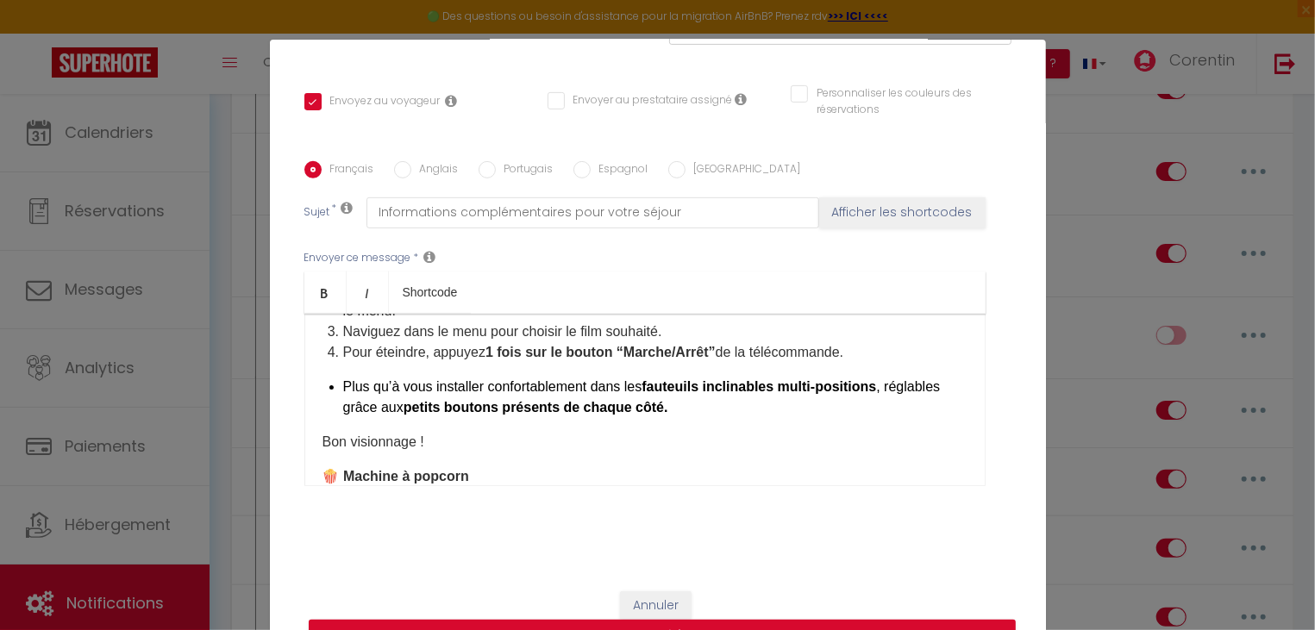
scroll to position [194, 0]
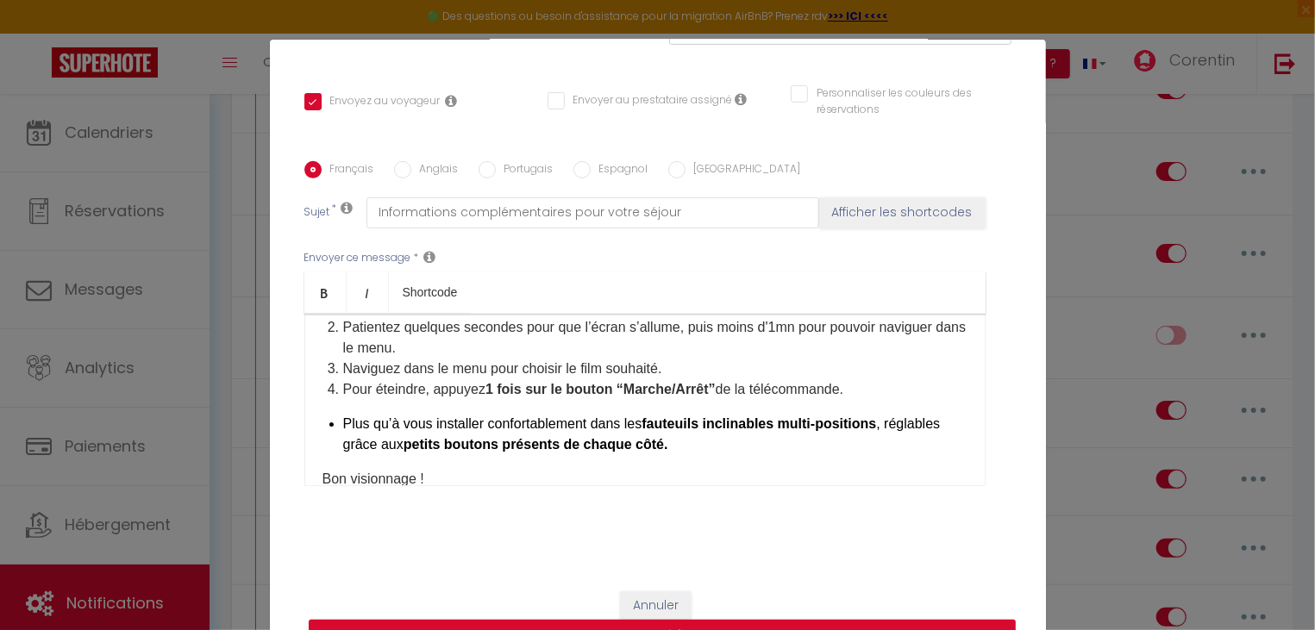
drag, startPoint x: 341, startPoint y: 421, endPoint x: 646, endPoint y: 440, distance: 305.0
click at [861, 429] on li "Plus qu’à vous installer confortablement dans les fauteuils inclinables multi-p…" at bounding box center [655, 434] width 624 height 41
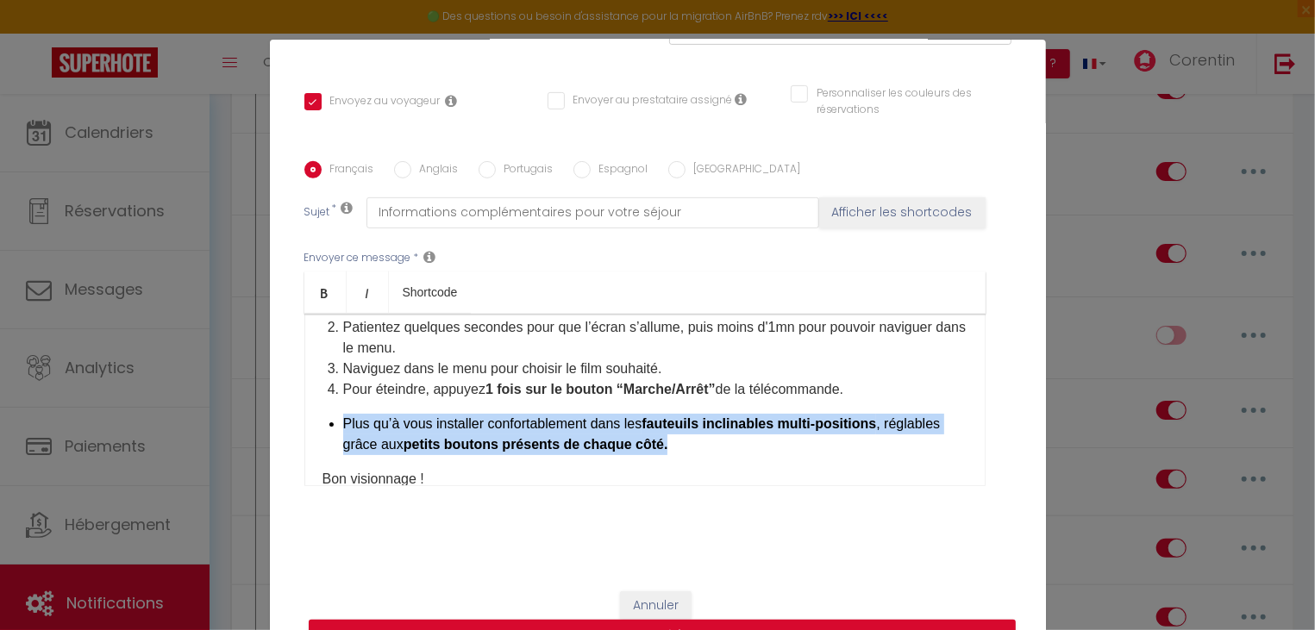
drag, startPoint x: 344, startPoint y: 423, endPoint x: 991, endPoint y: 453, distance: 647.4
click at [986, 453] on div "✨ Dernières infos pour profiter pleinement de votre séjour ✨ 💡 Consommation éne…" at bounding box center [644, 400] width 681 height 172
copy li "Plus qu’à vous installer confortablement dans les fauteuils inclinables multi-p…"
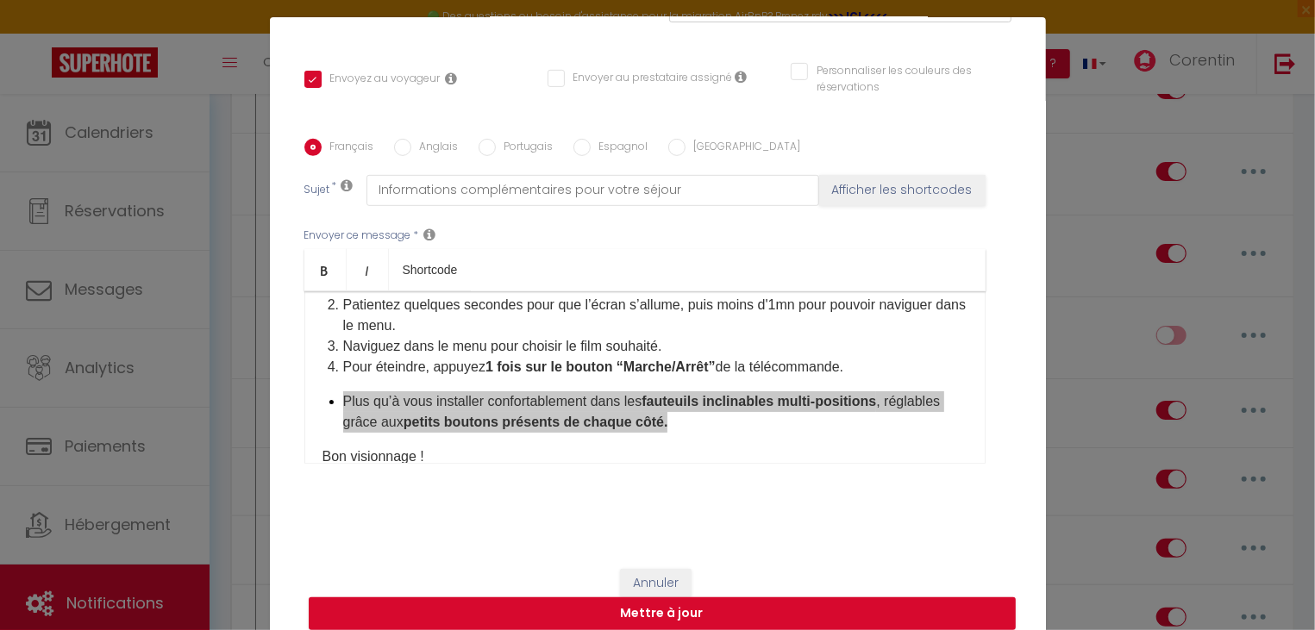
scroll to position [0, 0]
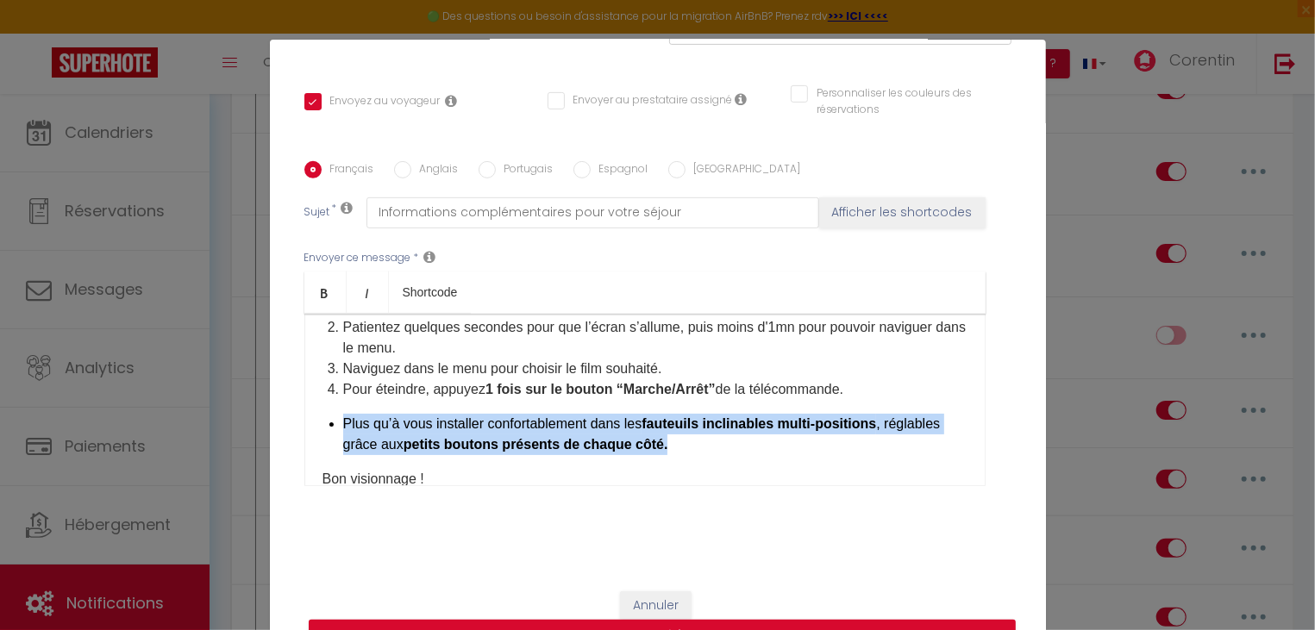
click at [419, 385] on li "Pour éteindre, appuyez 1 fois sur le bouton “Marche/Arrêt” de la télécommande." at bounding box center [655, 389] width 624 height 21
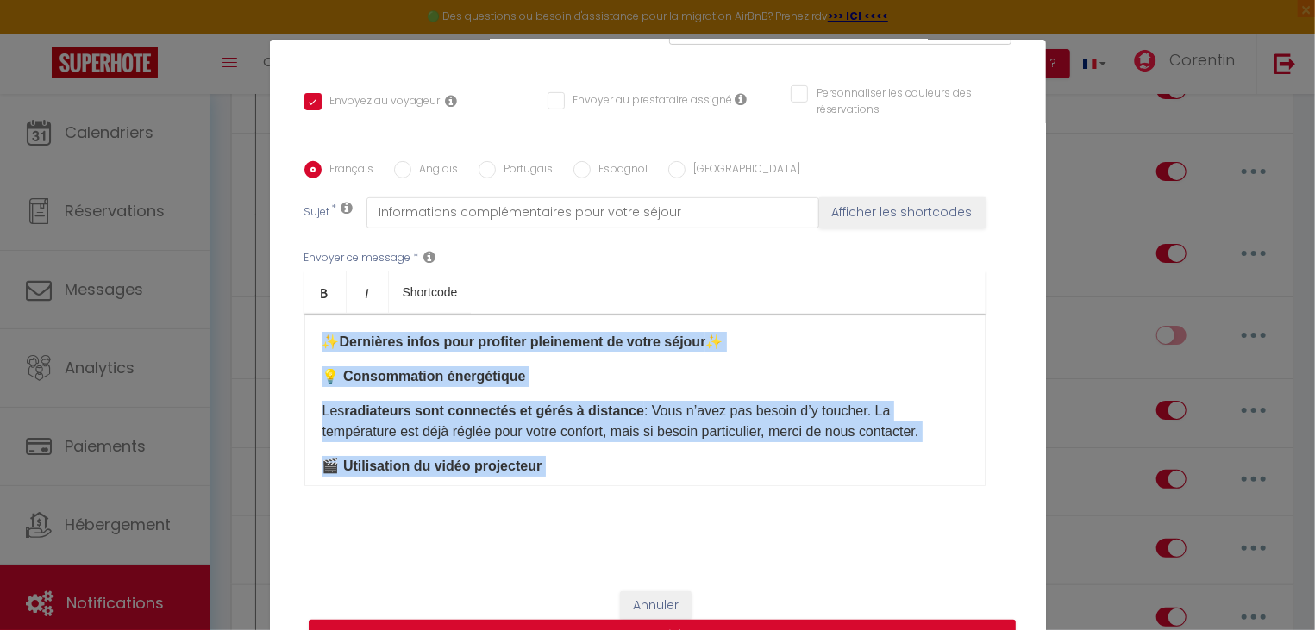
drag, startPoint x: 568, startPoint y: 448, endPoint x: 304, endPoint y: 299, distance: 303.5
click at [304, 314] on div "✨ Dernières infos pour profiter pleinement de votre séjour ✨ 💡 Consommation éne…" at bounding box center [644, 400] width 681 height 172
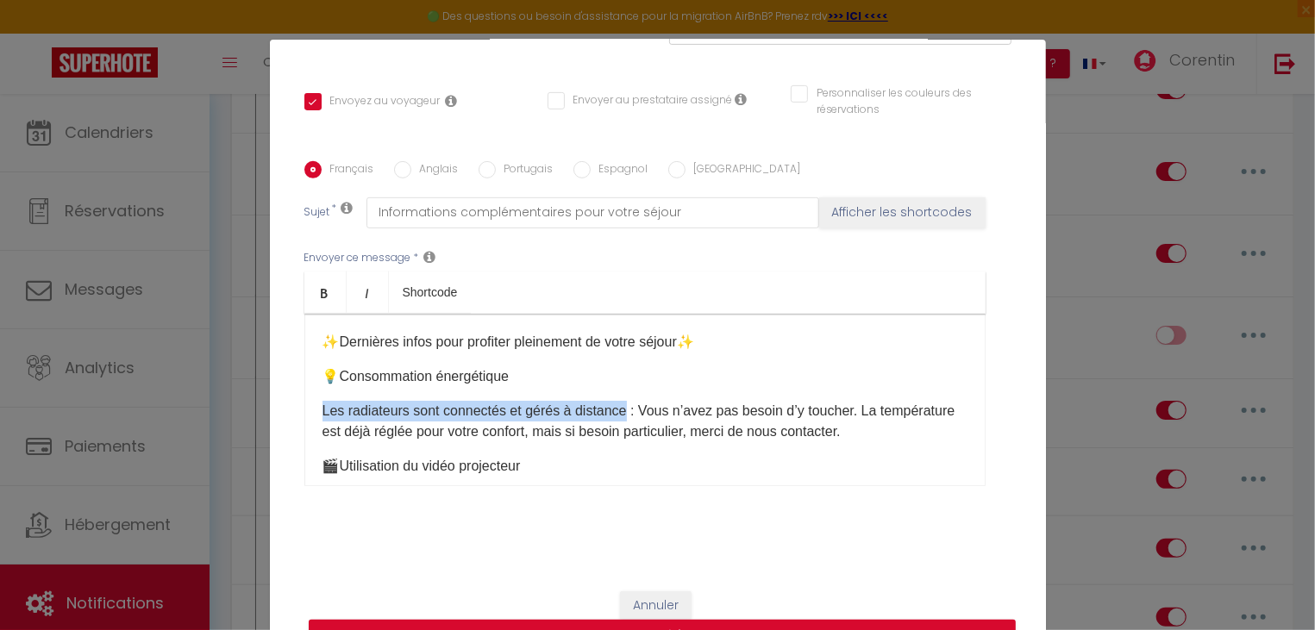
drag, startPoint x: 319, startPoint y: 410, endPoint x: 630, endPoint y: 410, distance: 310.4
click at [630, 410] on div "✨ Dernières infos pour profiter pleinement de votre séjour ✨ 💡 Consommation éne…" at bounding box center [644, 400] width 681 height 172
click at [327, 292] on icon "Bold" at bounding box center [325, 293] width 14 height 14
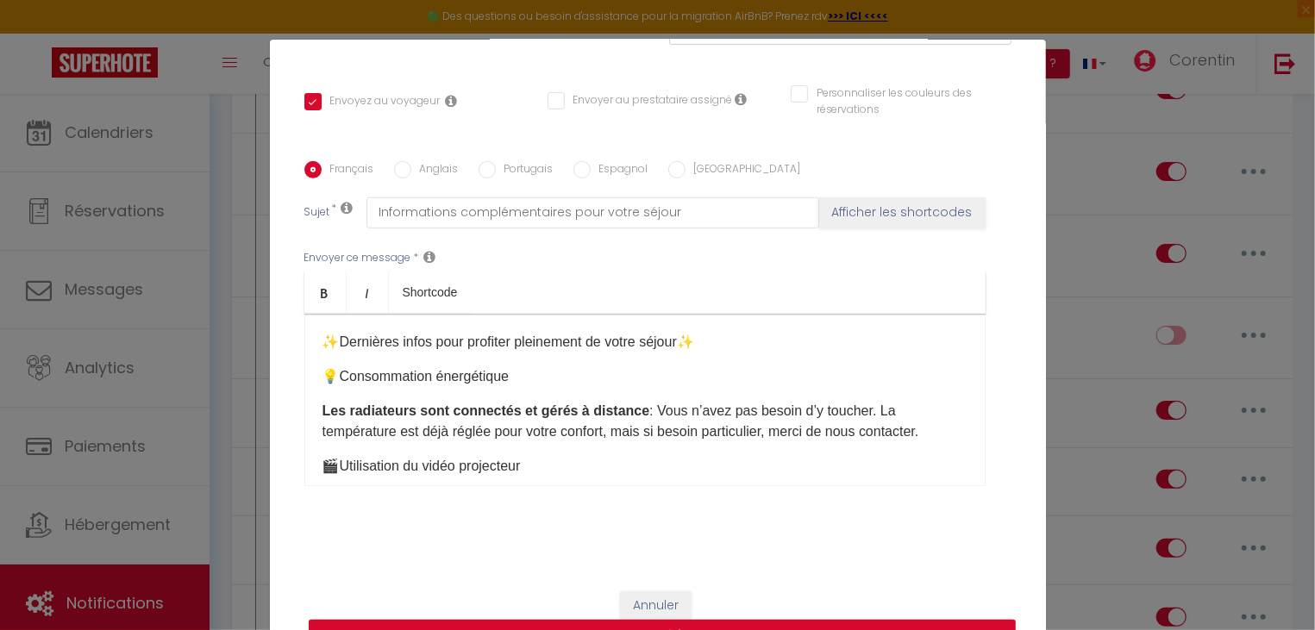
click at [642, 368] on p "💡 Consommation énergétique" at bounding box center [645, 376] width 645 height 21
drag, startPoint x: 553, startPoint y: 372, endPoint x: 355, endPoint y: 373, distance: 197.5
click at [355, 373] on p "💡 Consommation énergétique" at bounding box center [645, 376] width 645 height 21
click at [561, 378] on p "💡 Consommation énergétique" at bounding box center [645, 376] width 645 height 21
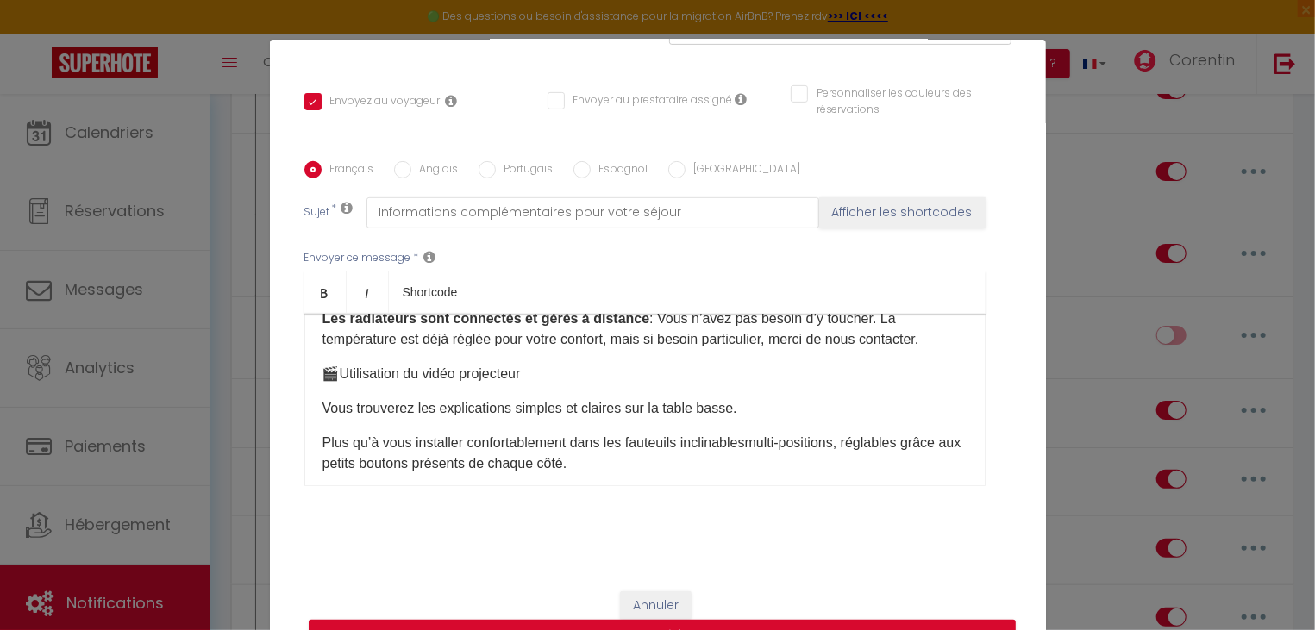
scroll to position [185, 0]
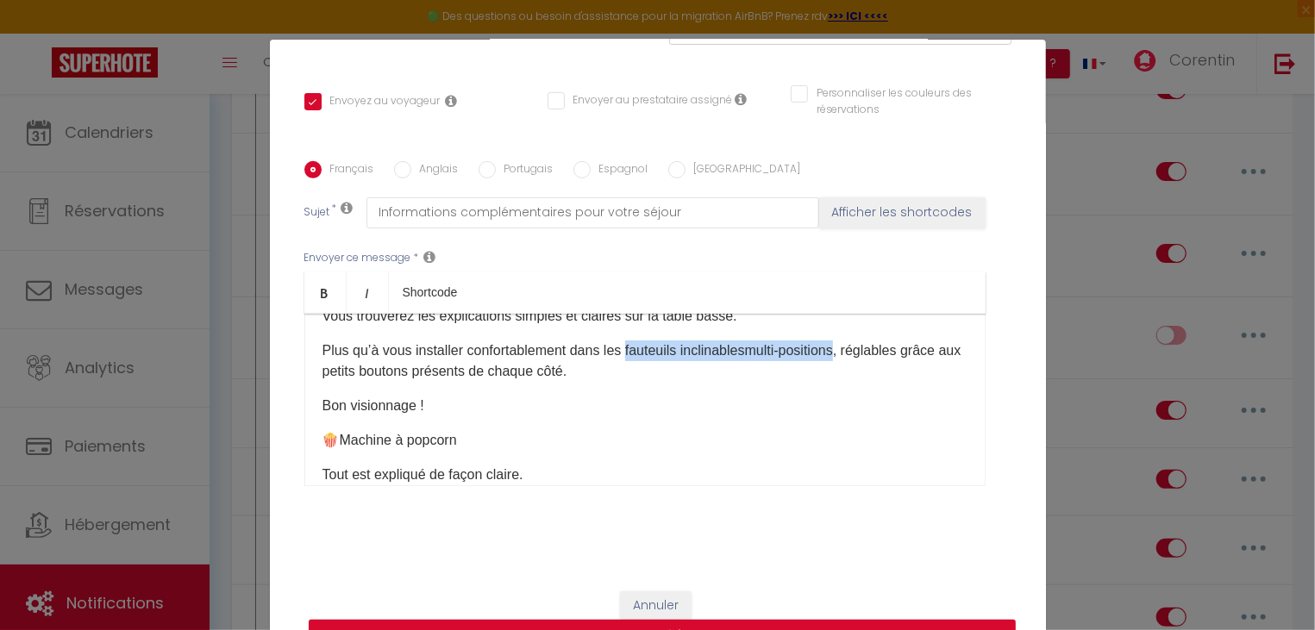
drag, startPoint x: 630, startPoint y: 348, endPoint x: 853, endPoint y: 354, distance: 222.5
click at [853, 354] on p "Plus qu’à vous installer confortablement dans les fauteuils inclinables multi-p…" at bounding box center [645, 361] width 645 height 41
click at [333, 291] on link "Bold" at bounding box center [325, 292] width 42 height 41
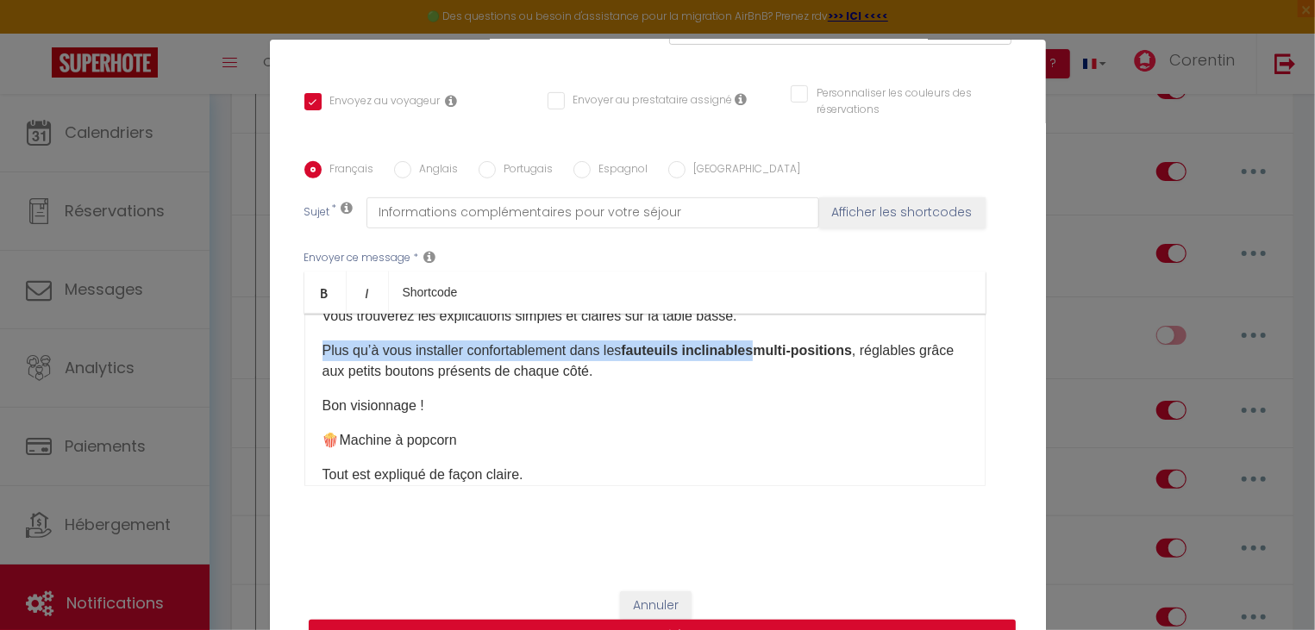
drag, startPoint x: 422, startPoint y: 410, endPoint x: 310, endPoint y: 361, distance: 121.3
click at [304, 403] on div "✨ Dernières infos pour profiter pleinement de votre séjour ✨ 💡 Consommation éne…" at bounding box center [644, 400] width 681 height 172
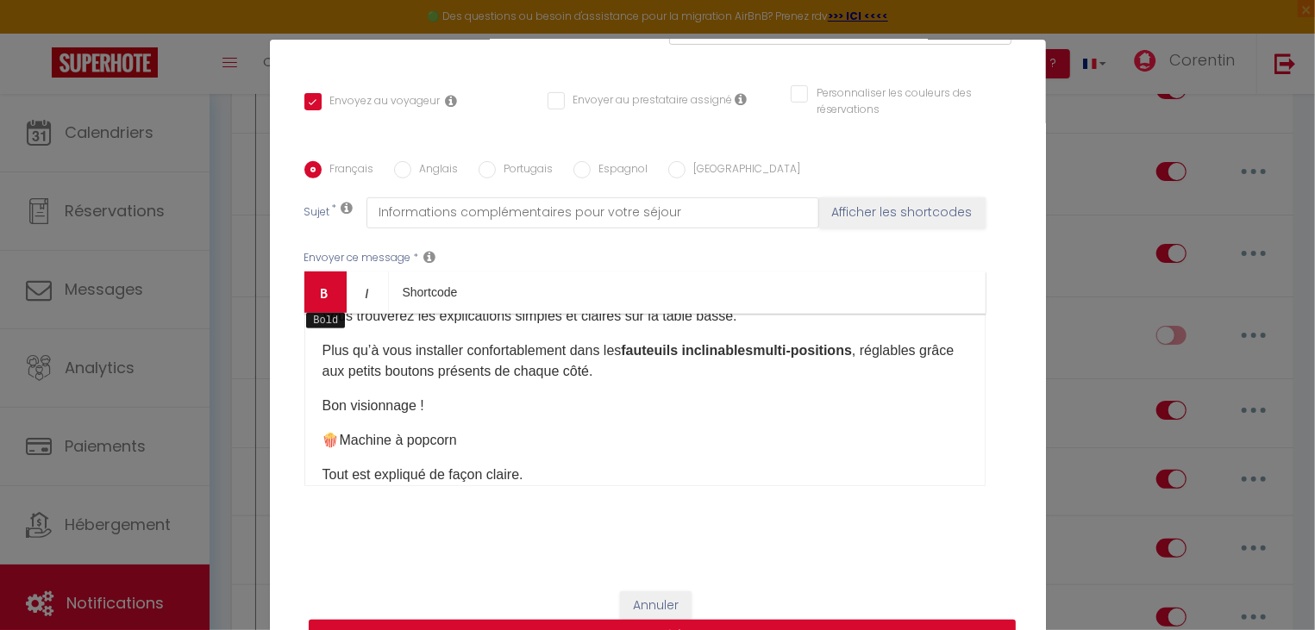
click at [322, 297] on icon "Bold" at bounding box center [325, 293] width 14 height 14
click at [501, 394] on div "✨ Dernières infos pour profiter pleinement de votre séjour ✨ 💡 Consommation éne…" at bounding box center [644, 400] width 681 height 172
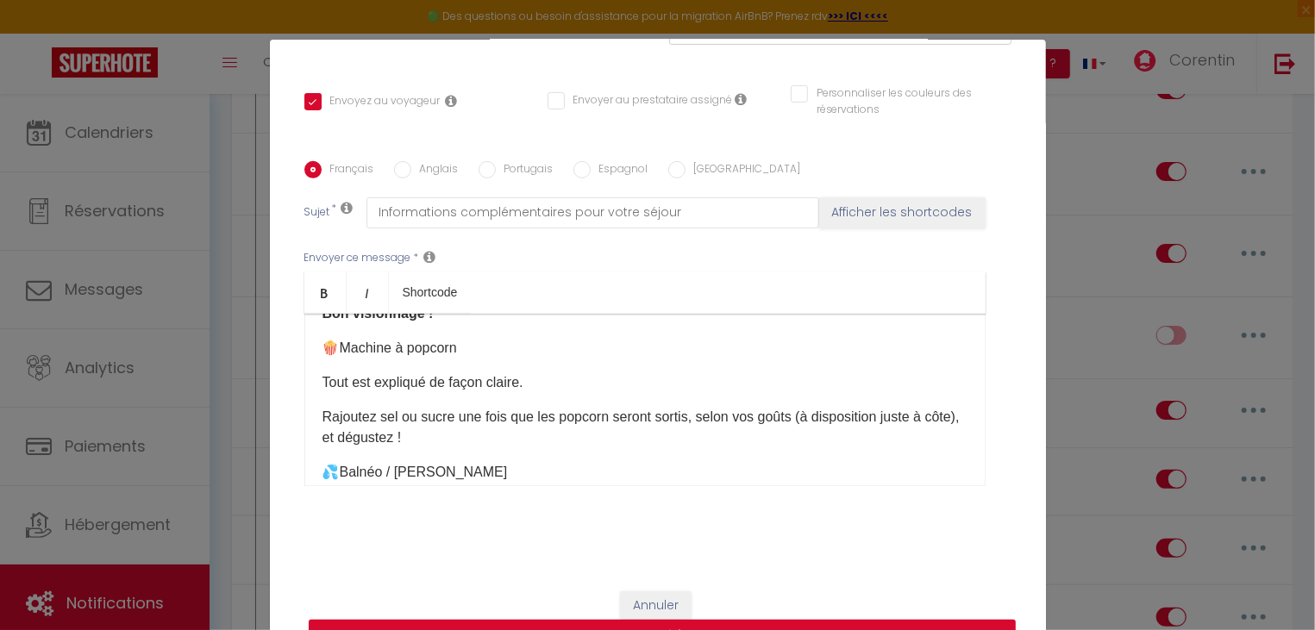
drag, startPoint x: 457, startPoint y: 435, endPoint x: 397, endPoint y: 447, distance: 61.4
click at [397, 447] on p "Rajoutez sel ou sucre une fois que les popcorn seront sortis, selon vos goûts (…" at bounding box center [645, 427] width 645 height 41
click at [520, 445] on p "Rajoutez sel ou sucre une fois que les popcorn seront sortis, selon vos goûts (…" at bounding box center [645, 427] width 645 height 41
drag, startPoint x: 467, startPoint y: 444, endPoint x: 382, endPoint y: 439, distance: 85.5
click at [382, 439] on p "Rajoutez sel ou sucre une fois que les popcorn seront sortis, selon vos goûts (…" at bounding box center [645, 427] width 645 height 41
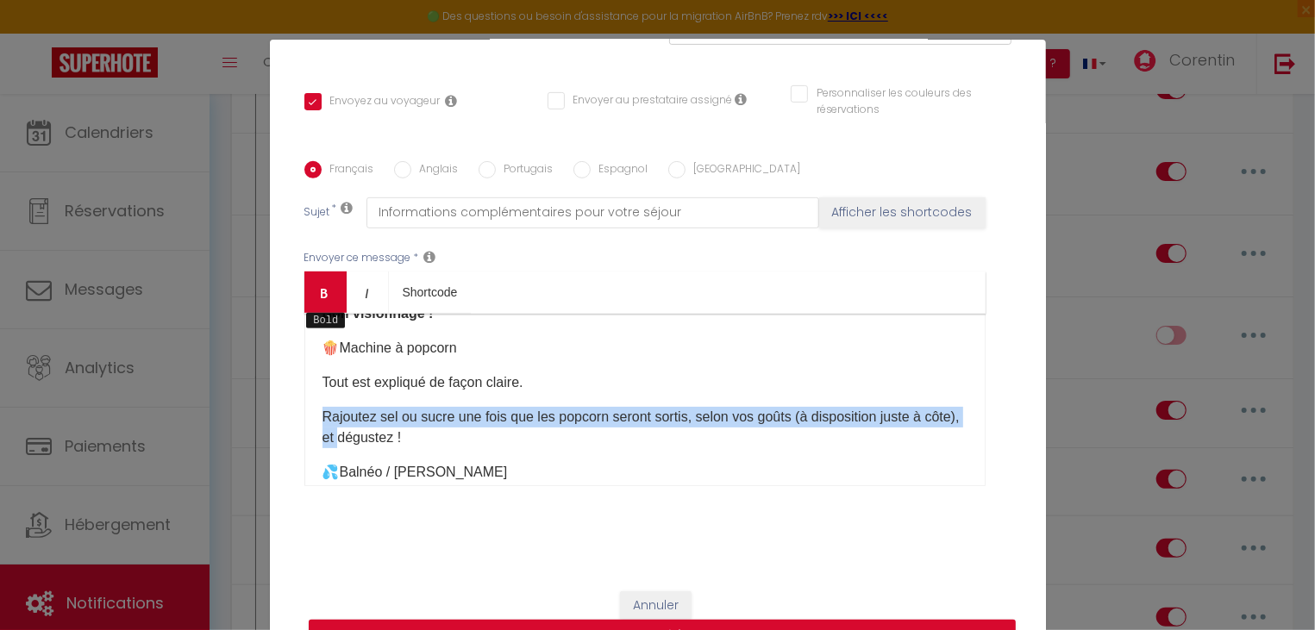
click at [319, 284] on link "Bold" at bounding box center [325, 292] width 42 height 41
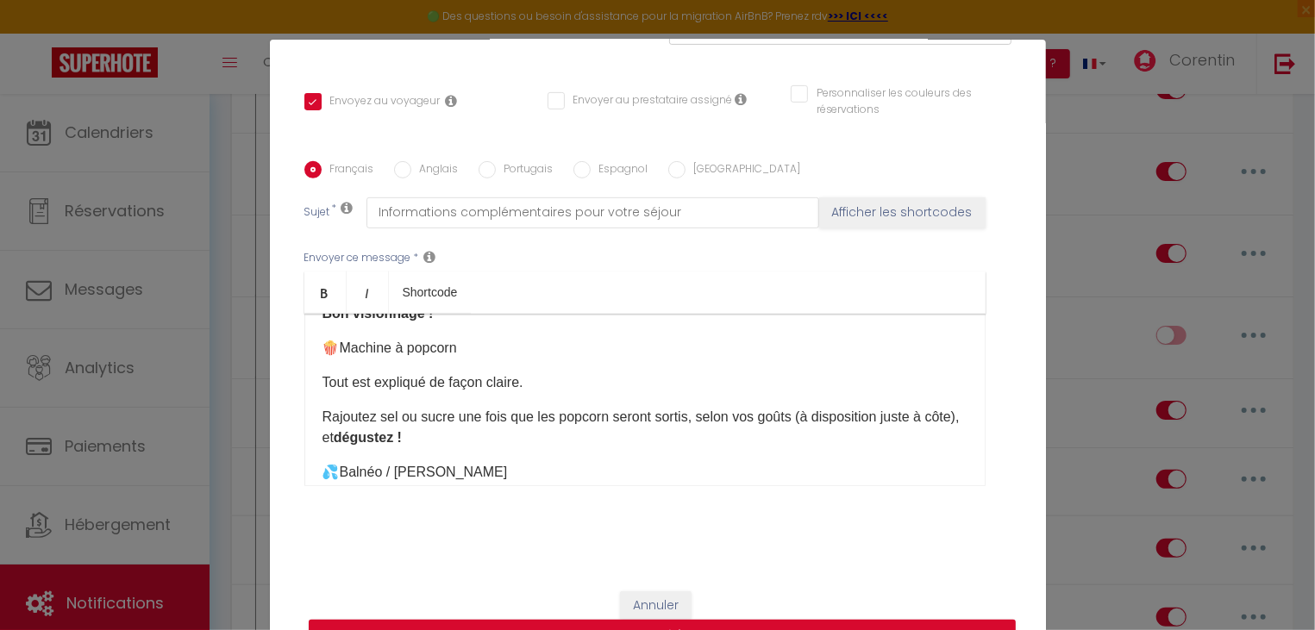
click at [547, 472] on p "💦 Balnéo / [PERSON_NAME]" at bounding box center [645, 472] width 645 height 21
drag, startPoint x: 533, startPoint y: 382, endPoint x: 271, endPoint y: 379, distance: 262.2
click at [304, 379] on div "✨ Dernières infos pour profiter pleinement de votre séjour ✨ 💡 Consommation éne…" at bounding box center [644, 400] width 681 height 172
click at [322, 286] on link "Bold" at bounding box center [325, 292] width 42 height 41
click at [552, 378] on p "Tout est expliqué de façon claire." at bounding box center [645, 383] width 645 height 21
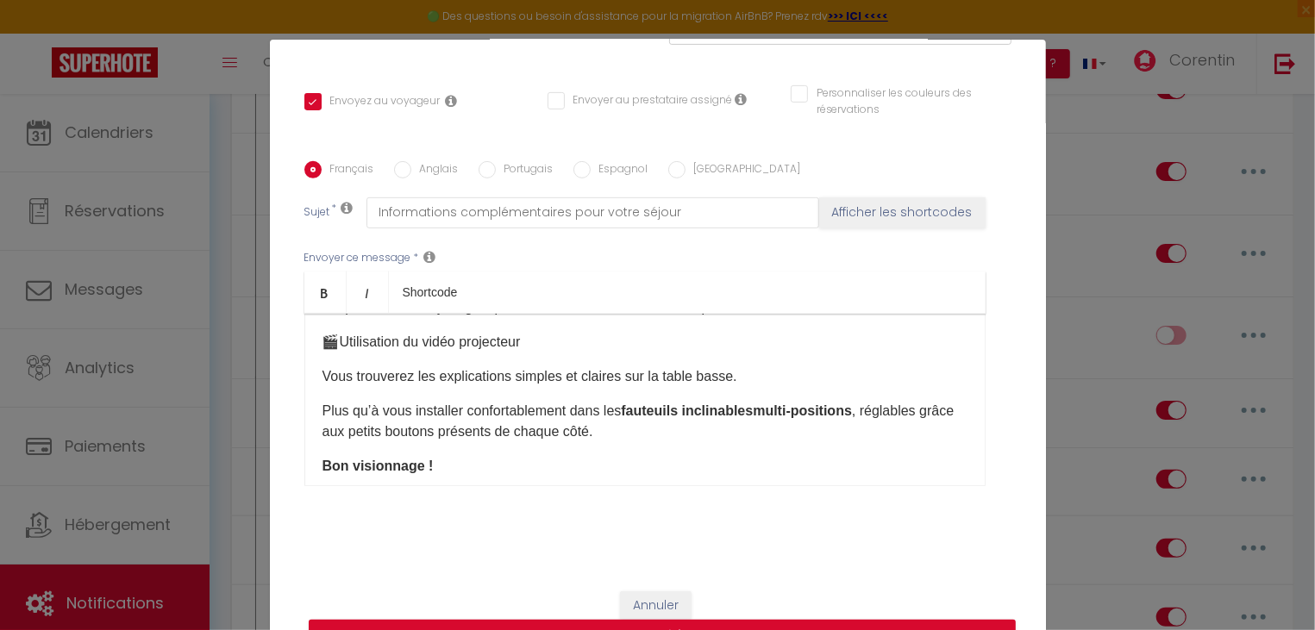
scroll to position [92, 0]
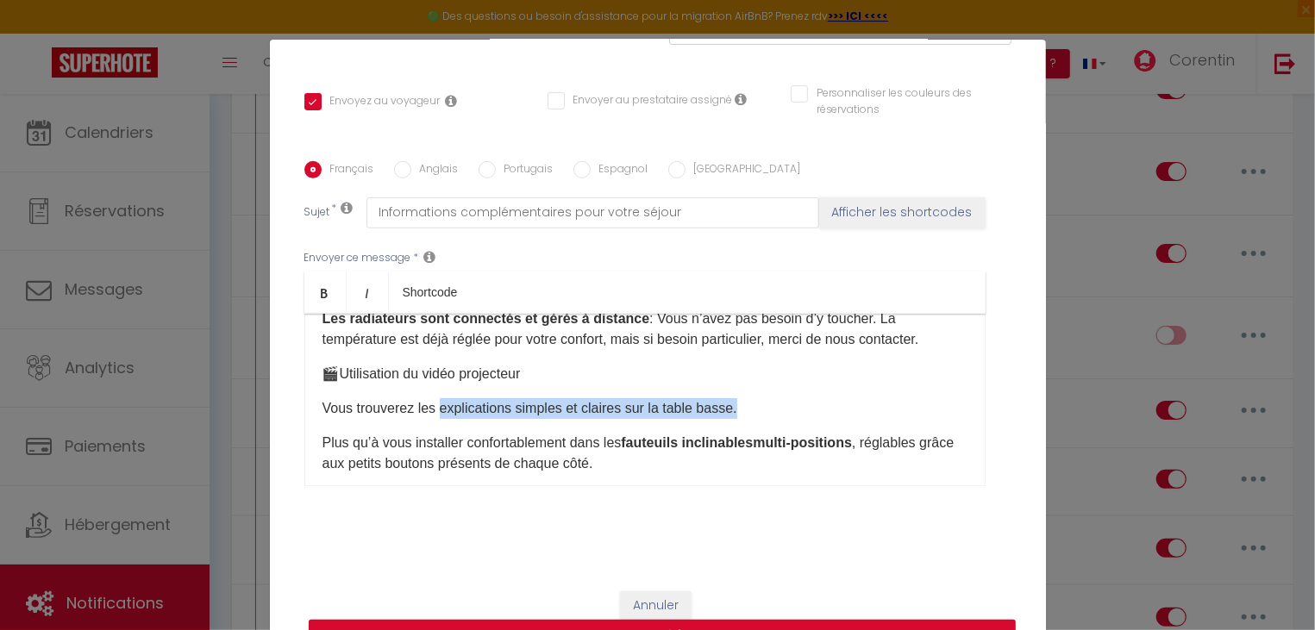
drag, startPoint x: 438, startPoint y: 413, endPoint x: 786, endPoint y: 411, distance: 348.4
click at [786, 411] on p "Vous trouverez les explications simples et claires sur la table basse." at bounding box center [645, 408] width 645 height 21
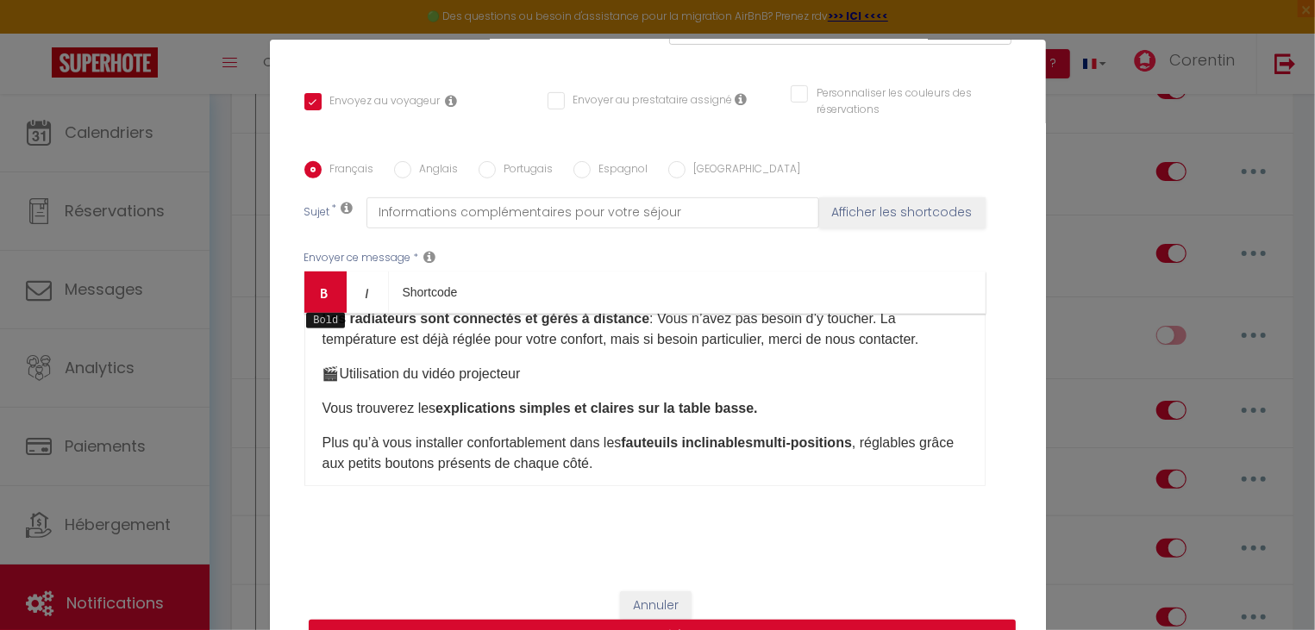
click at [329, 291] on icon "Bold" at bounding box center [325, 293] width 14 height 14
click at [724, 378] on p "🎬 Utilisation du vidéo projecteur" at bounding box center [645, 374] width 645 height 21
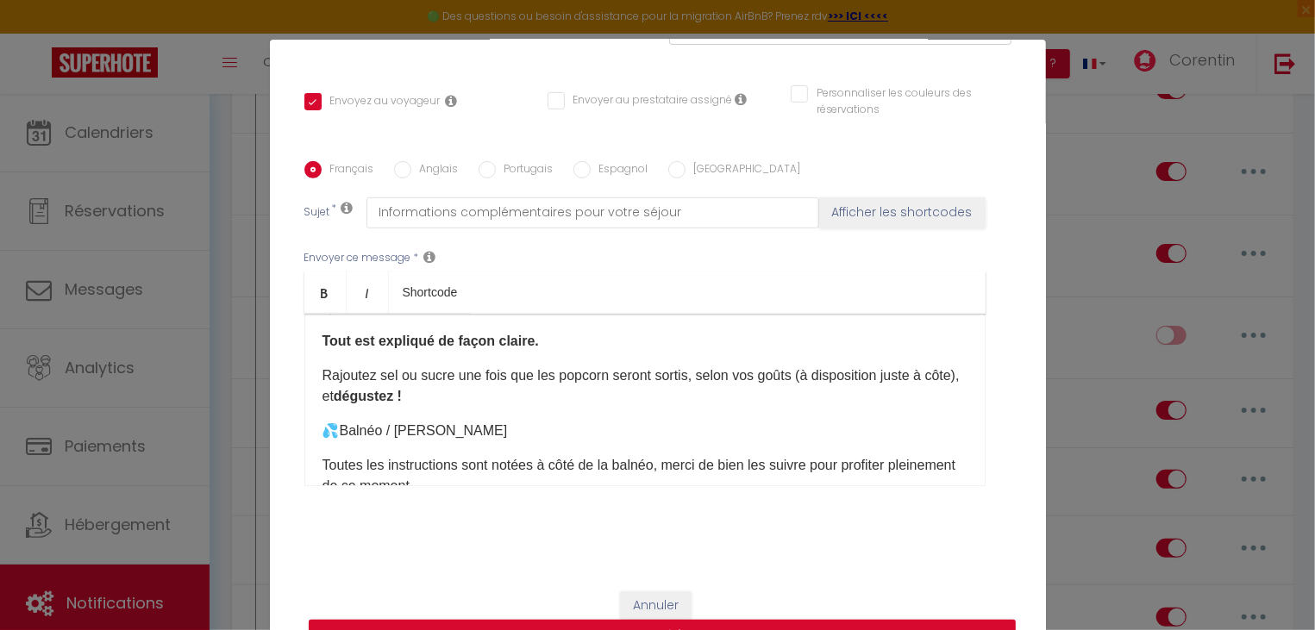
scroll to position [277, 0]
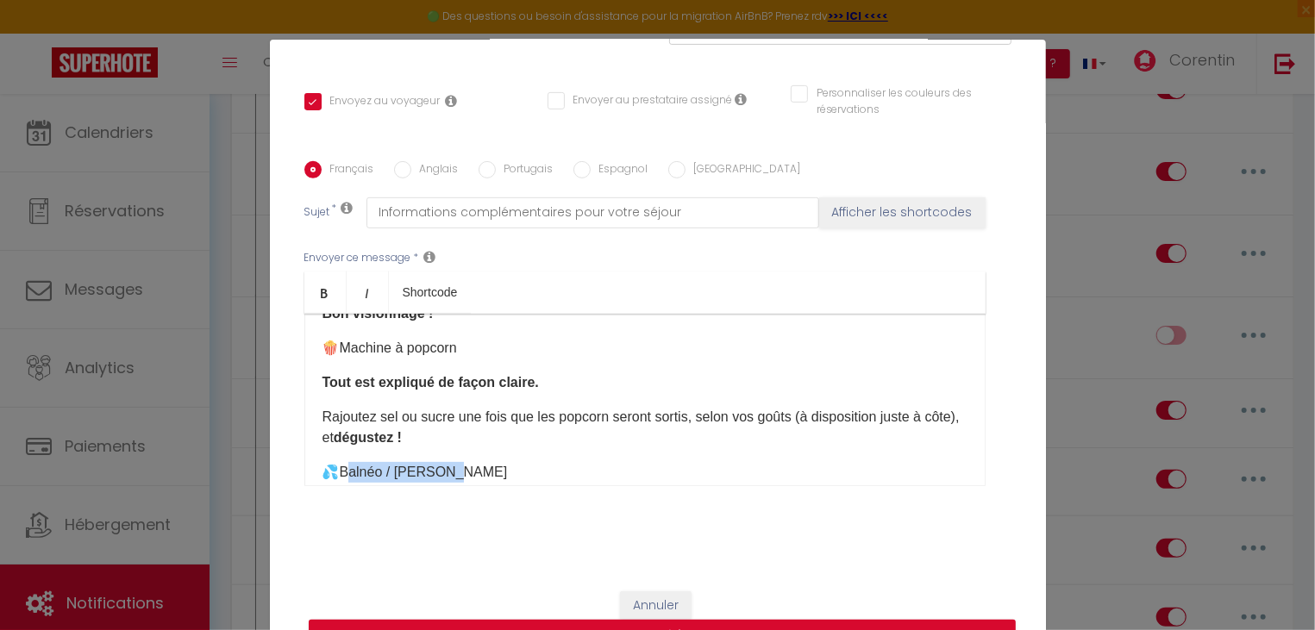
drag, startPoint x: 466, startPoint y: 466, endPoint x: 357, endPoint y: 460, distance: 108.8
click at [348, 473] on p "💦 Balnéo / [PERSON_NAME]" at bounding box center [645, 472] width 645 height 21
click at [321, 291] on icon "Bold" at bounding box center [325, 293] width 14 height 14
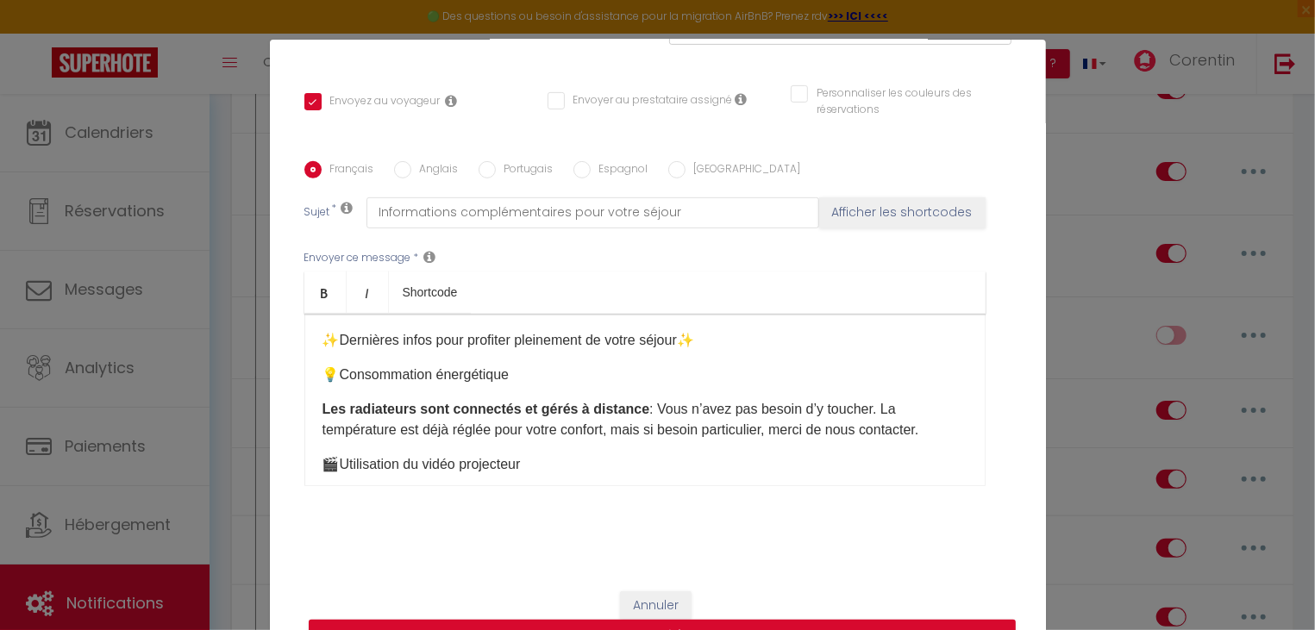
scroll to position [0, 0]
drag, startPoint x: 548, startPoint y: 471, endPoint x: 348, endPoint y: 468, distance: 200.1
click at [348, 472] on p "🎬 Utilisation du vidéo projecteur" at bounding box center [645, 466] width 645 height 21
click at [321, 291] on icon "Bold" at bounding box center [325, 293] width 14 height 14
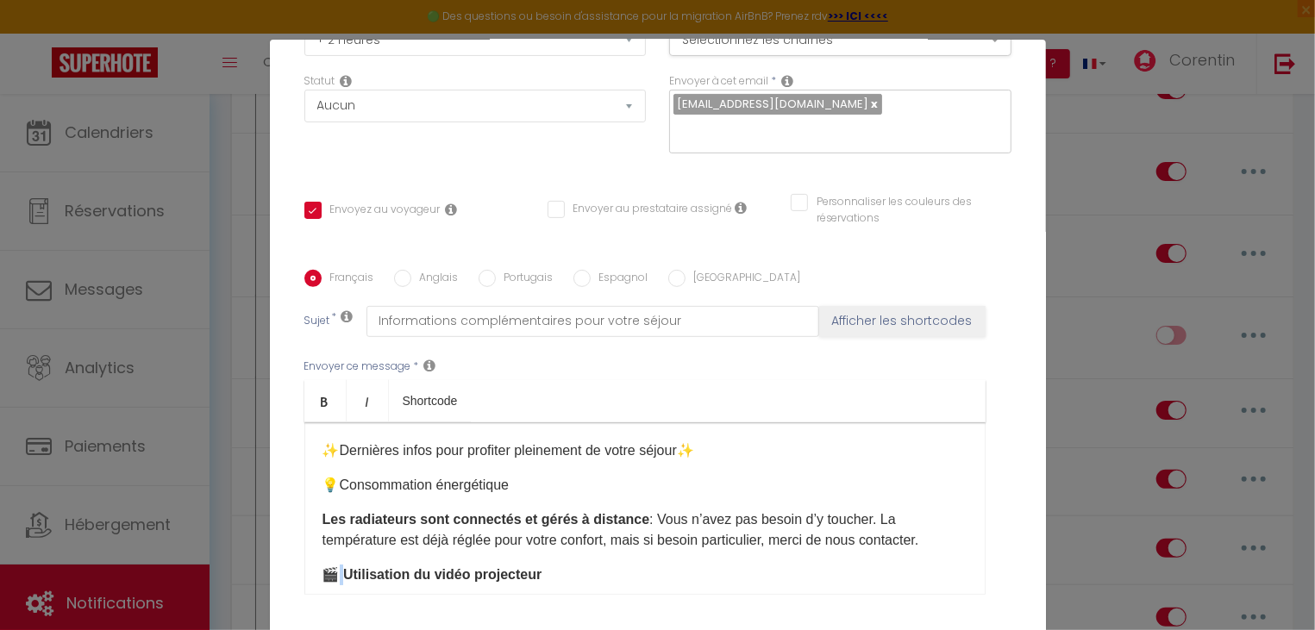
scroll to position [272, 0]
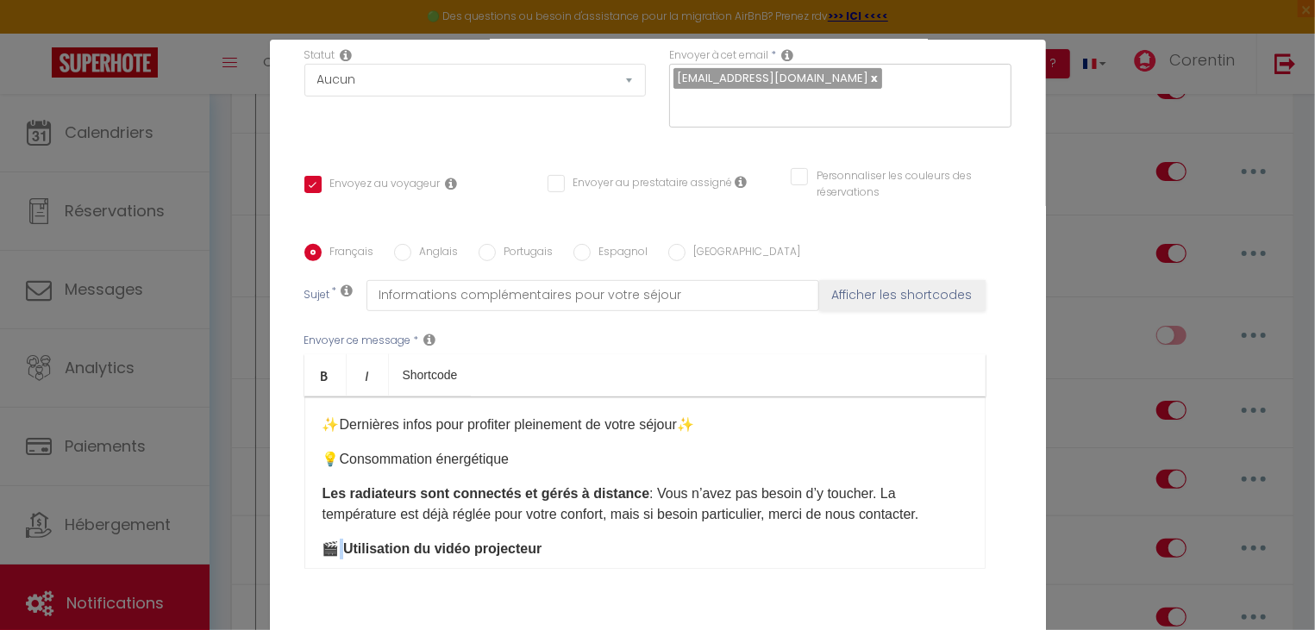
drag, startPoint x: 531, startPoint y: 451, endPoint x: 348, endPoint y: 464, distance: 184.1
click at [348, 464] on div "✨ Dernières infos pour profiter pleinement de votre séjour ✨ 💡 Consommation éne…" at bounding box center [644, 483] width 681 height 172
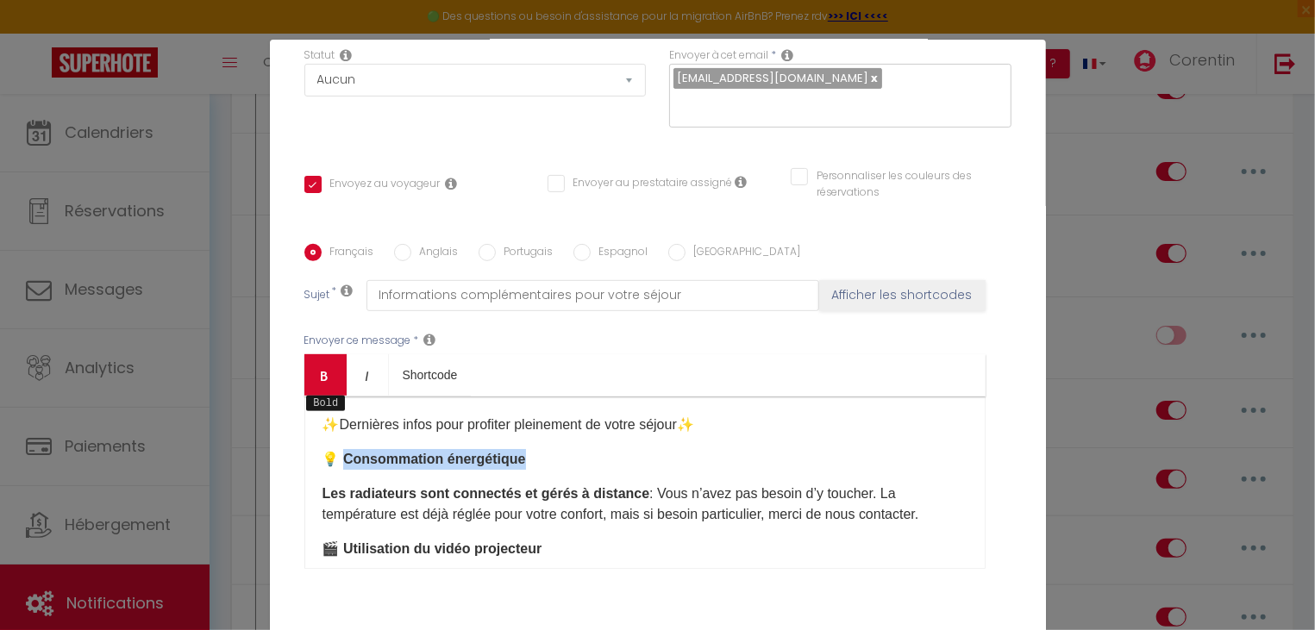
click at [328, 390] on link "Bold" at bounding box center [325, 374] width 42 height 41
click at [588, 451] on div "✨ Dernières infos pour profiter pleinement de votre séjour ✨ 💡 Consommation éne…" at bounding box center [644, 483] width 681 height 172
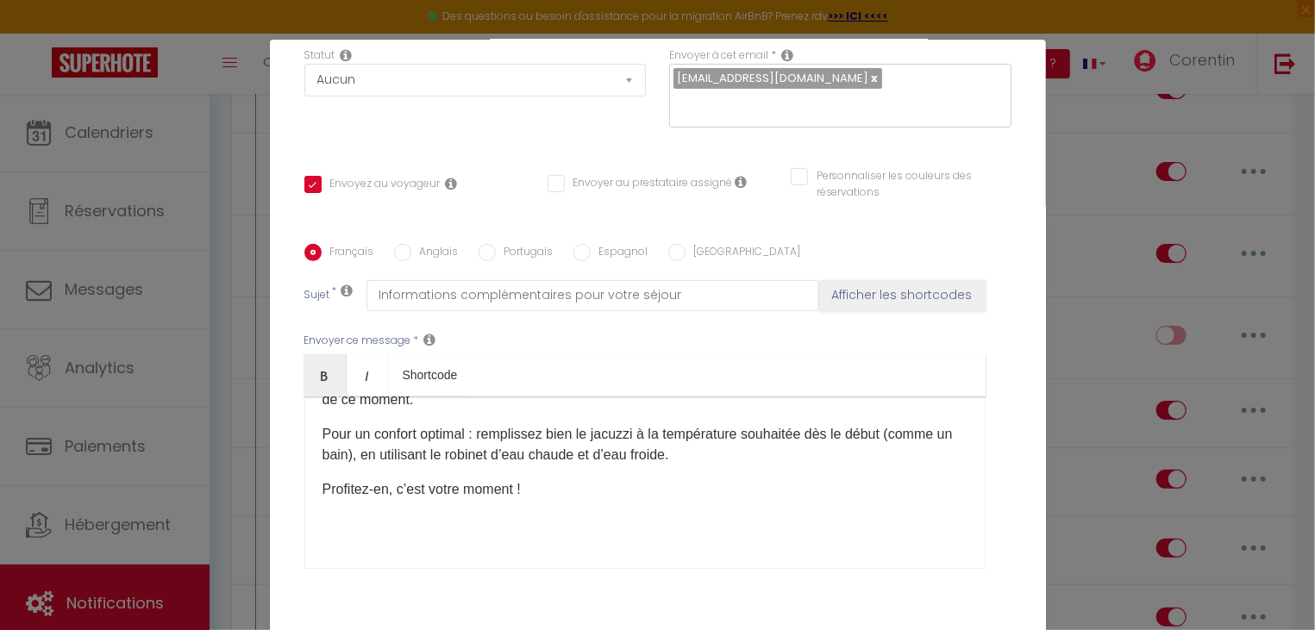
scroll to position [488, 0]
drag, startPoint x: 561, startPoint y: 493, endPoint x: 305, endPoint y: 487, distance: 255.3
click at [305, 487] on div "✨ Dernières infos pour profiter pleinement de votre séjour ✨ 💡 Consommation éne…" at bounding box center [644, 483] width 681 height 172
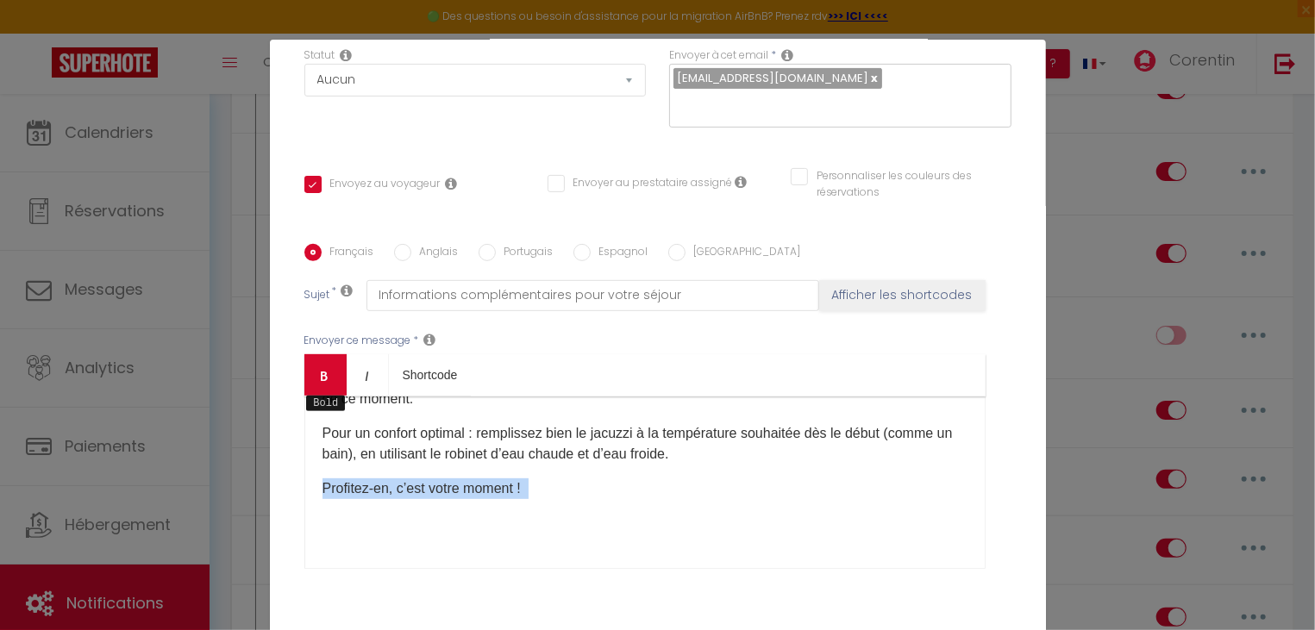
click at [314, 378] on link "Bold" at bounding box center [325, 374] width 42 height 41
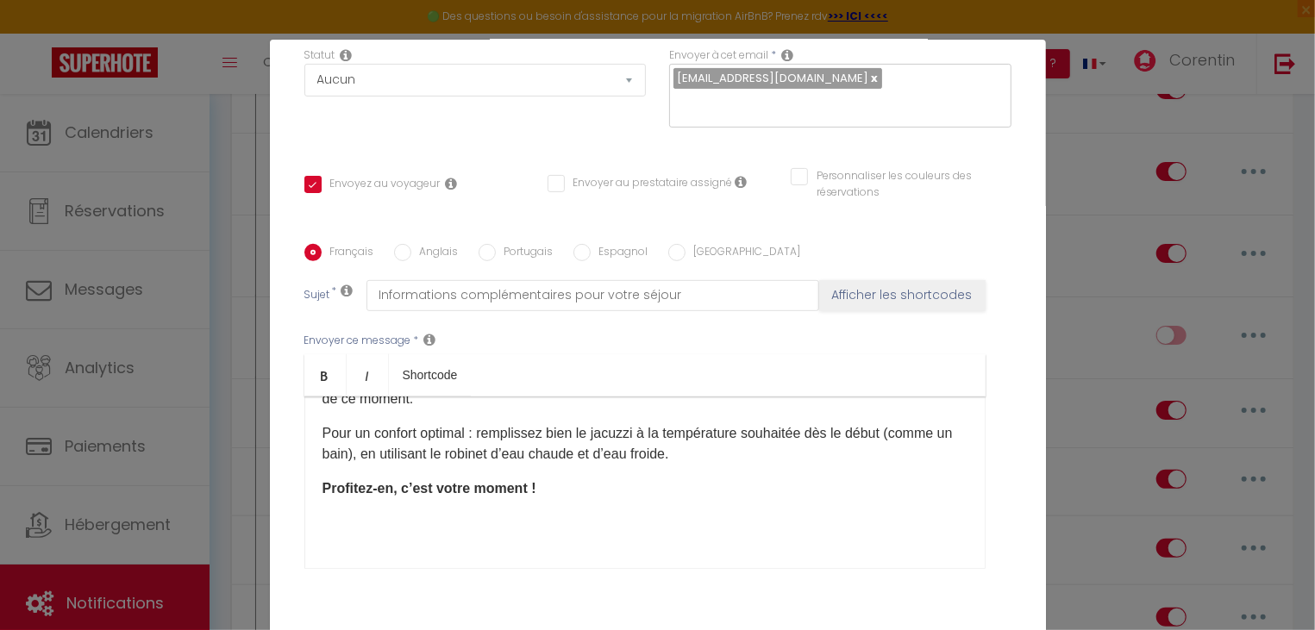
click at [702, 527] on p "​" at bounding box center [645, 523] width 645 height 21
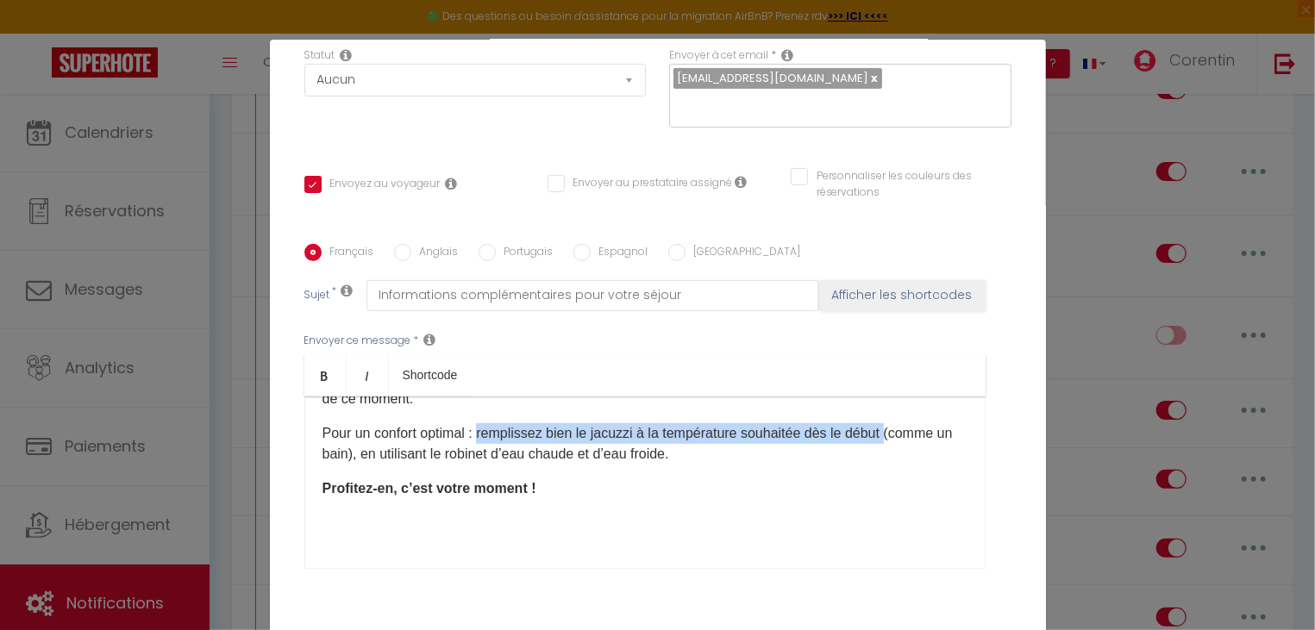
drag, startPoint x: 485, startPoint y: 440, endPoint x: 899, endPoint y: 448, distance: 414.0
click at [899, 448] on p "Pour un confort optimal : remplissez bien le jacuzzi à la température souhaitée…" at bounding box center [645, 443] width 645 height 41
click at [339, 383] on link "Bold" at bounding box center [325, 374] width 42 height 41
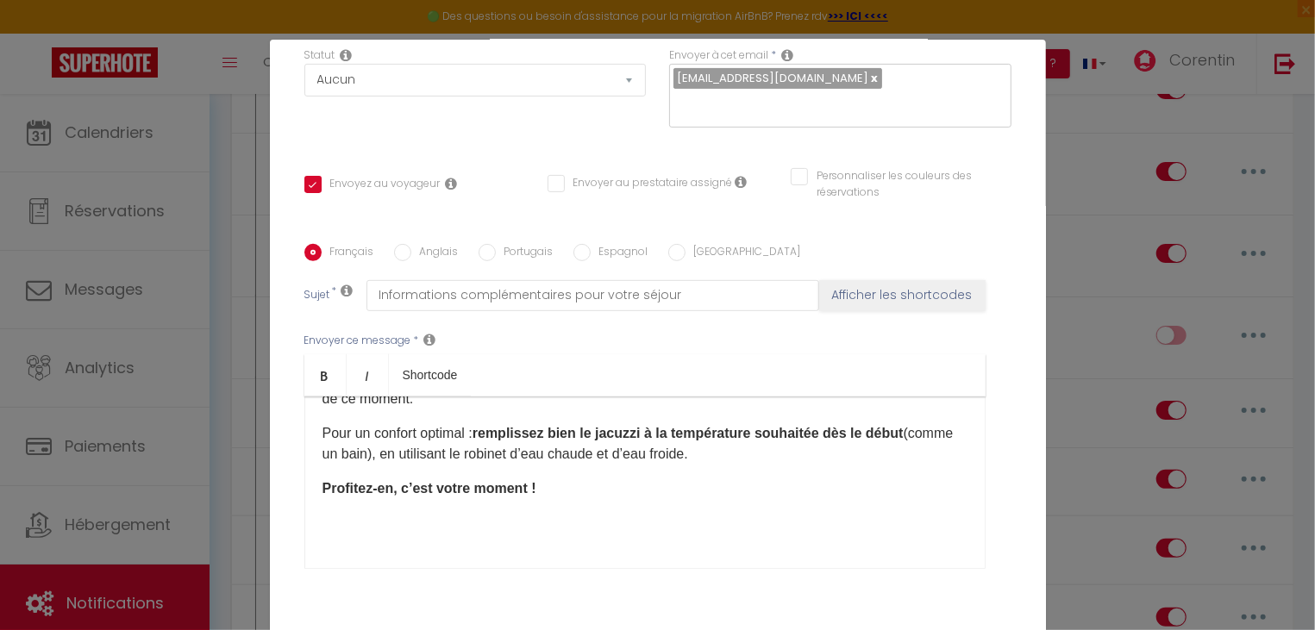
click at [738, 545] on div "✨ Dernières infos pour profiter pleinement de votre séjour ✨ 💡 Consommation éne…" at bounding box center [644, 483] width 681 height 172
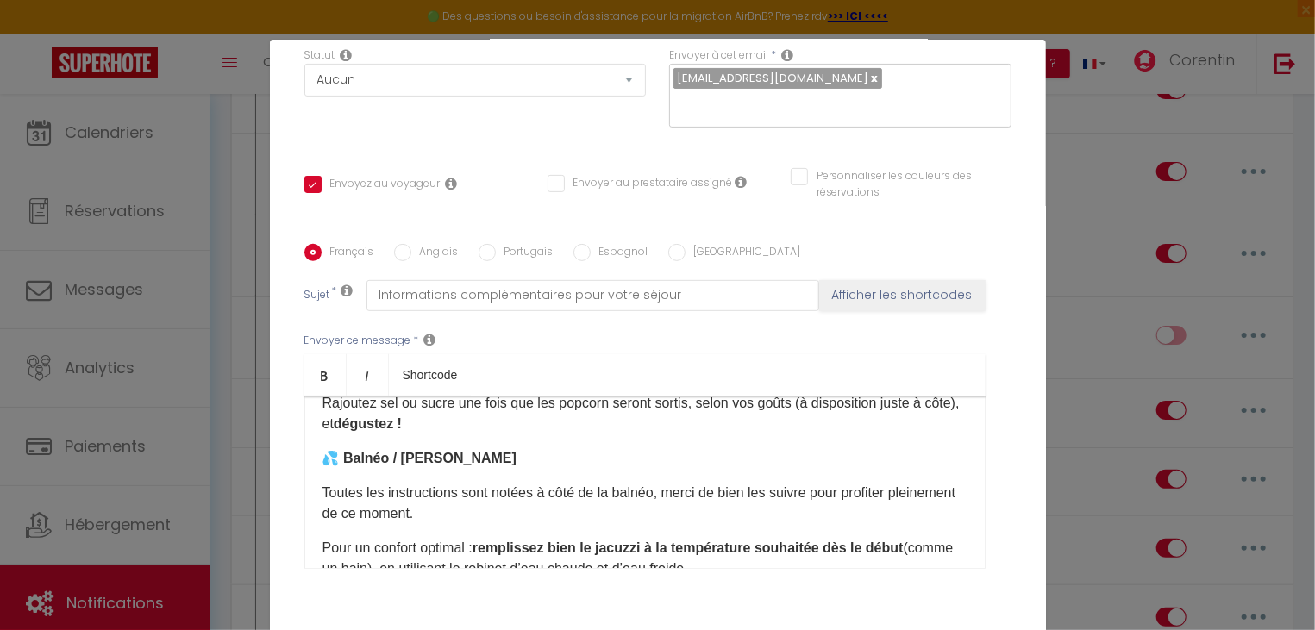
scroll to position [395, 0]
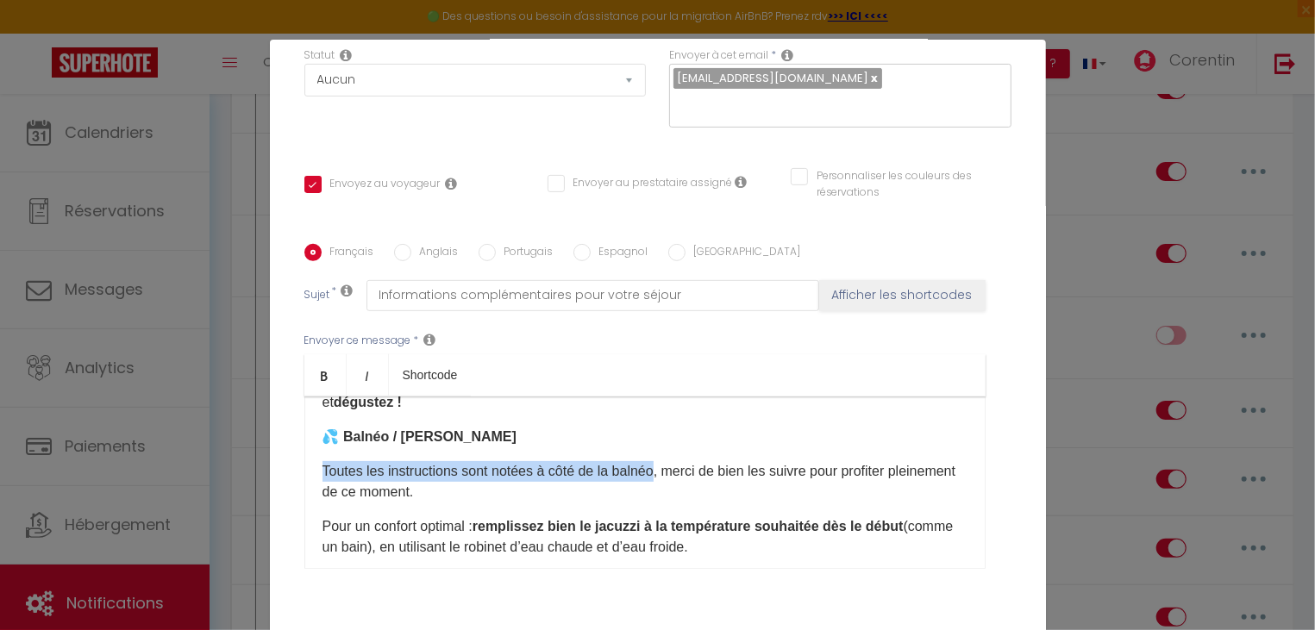
drag, startPoint x: 322, startPoint y: 473, endPoint x: 660, endPoint y: 480, distance: 338.1
click at [660, 480] on div "✨ Dernières infos pour profiter pleinement de votre séjour ✨ 💡 Consommation éne…" at bounding box center [644, 483] width 681 height 172
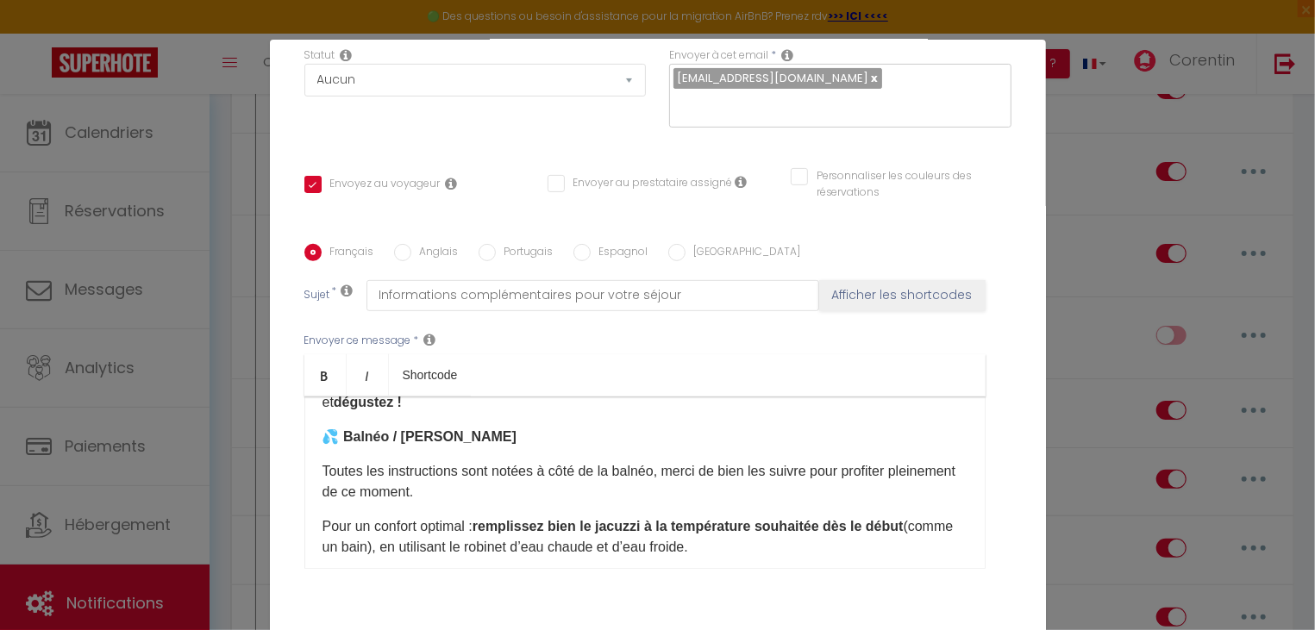
click at [754, 484] on span "Toutes les instructions sont notées à côté de la balnéo, merci de bien les suiv…" at bounding box center [640, 481] width 634 height 35
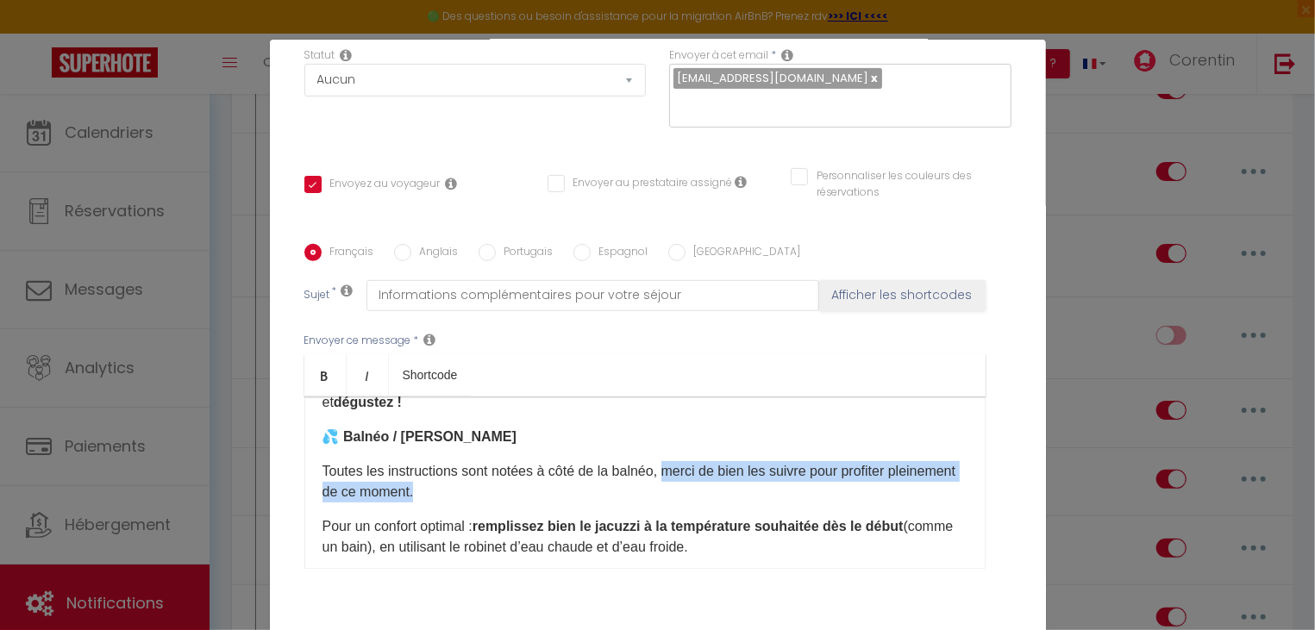
drag, startPoint x: 670, startPoint y: 469, endPoint x: 918, endPoint y: 494, distance: 249.6
click at [918, 494] on p "Toutes les instructions sont notées à côté de la balnéo, merci de bien les suiv…" at bounding box center [645, 481] width 645 height 41
click at [324, 379] on icon "Bold" at bounding box center [325, 376] width 14 height 14
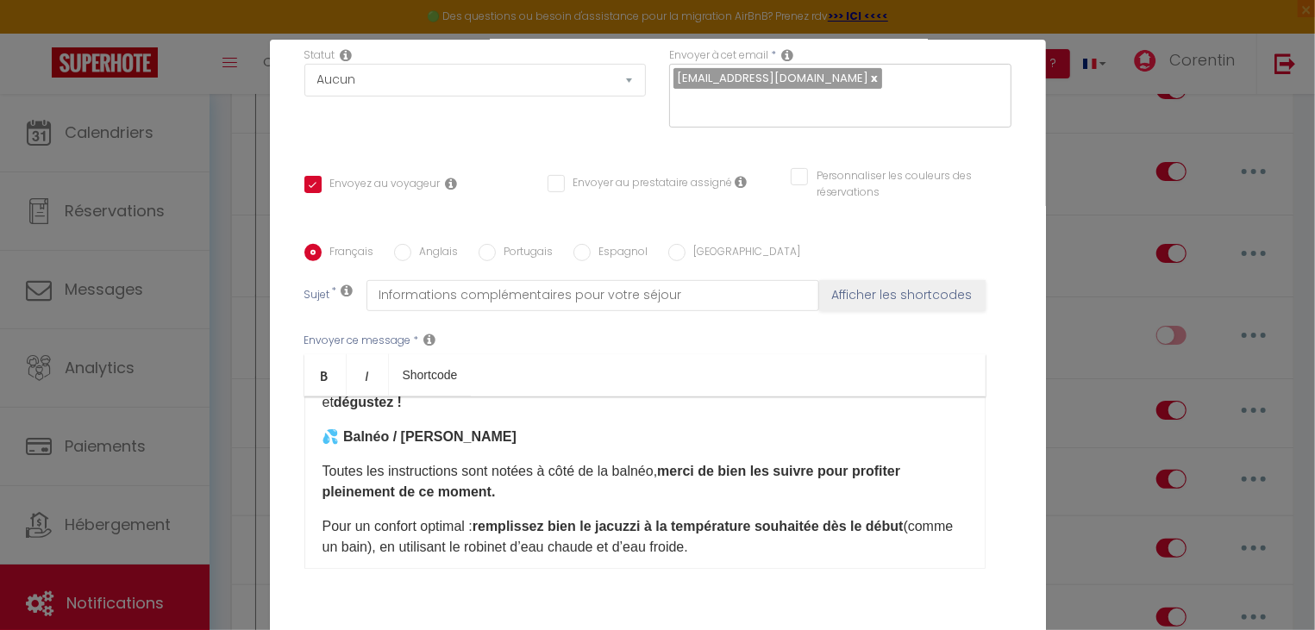
click at [547, 426] on div "✨ Dernières infos pour profiter pleinement de votre séjour ✨ 💡 Consommation éne…" at bounding box center [644, 483] width 681 height 172
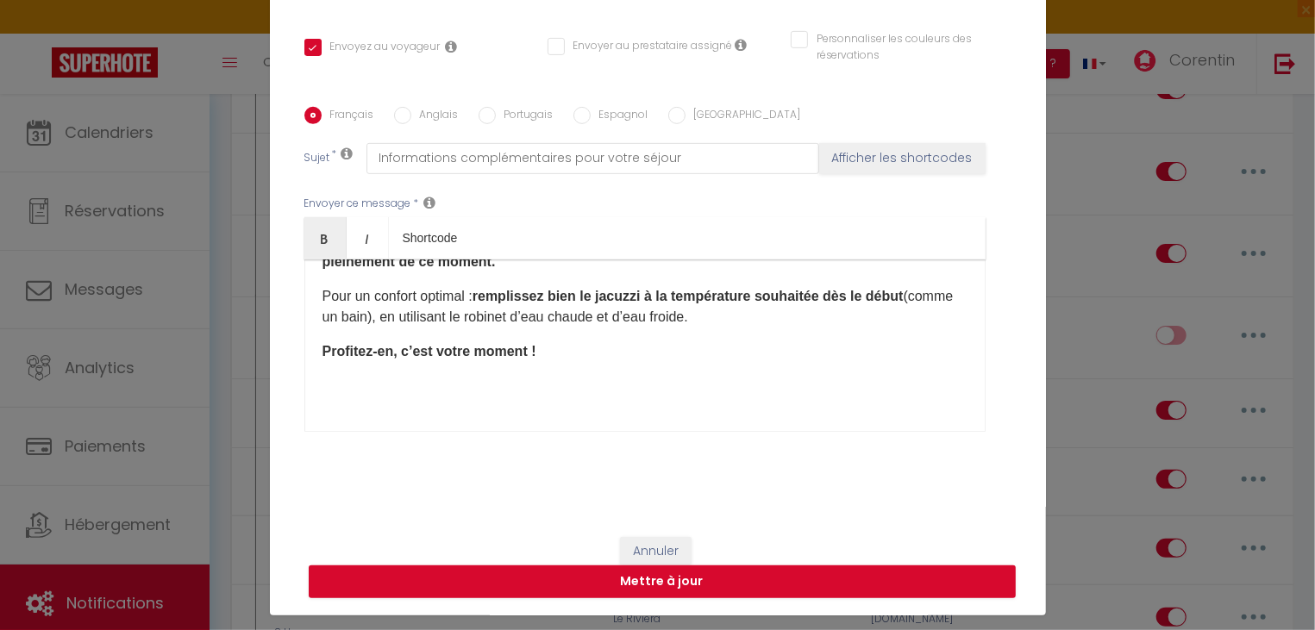
scroll to position [78, 0]
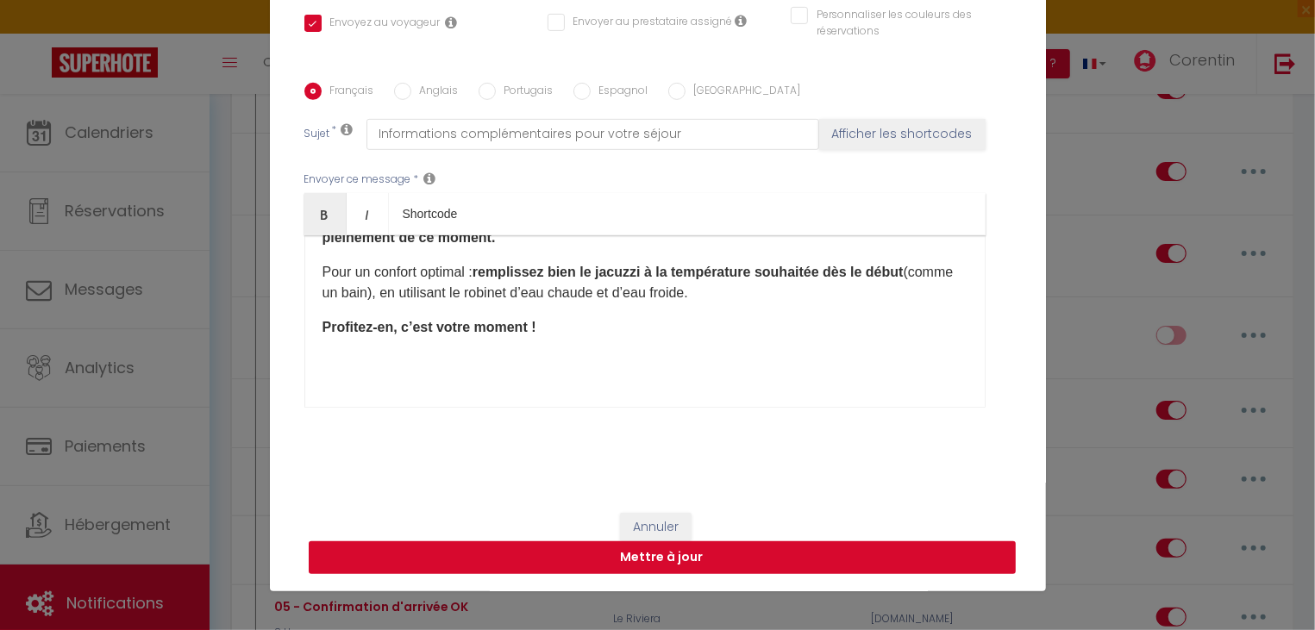
click at [655, 561] on button "Mettre à jour" at bounding box center [662, 558] width 707 height 33
checkbox input "true"
checkbox input "false"
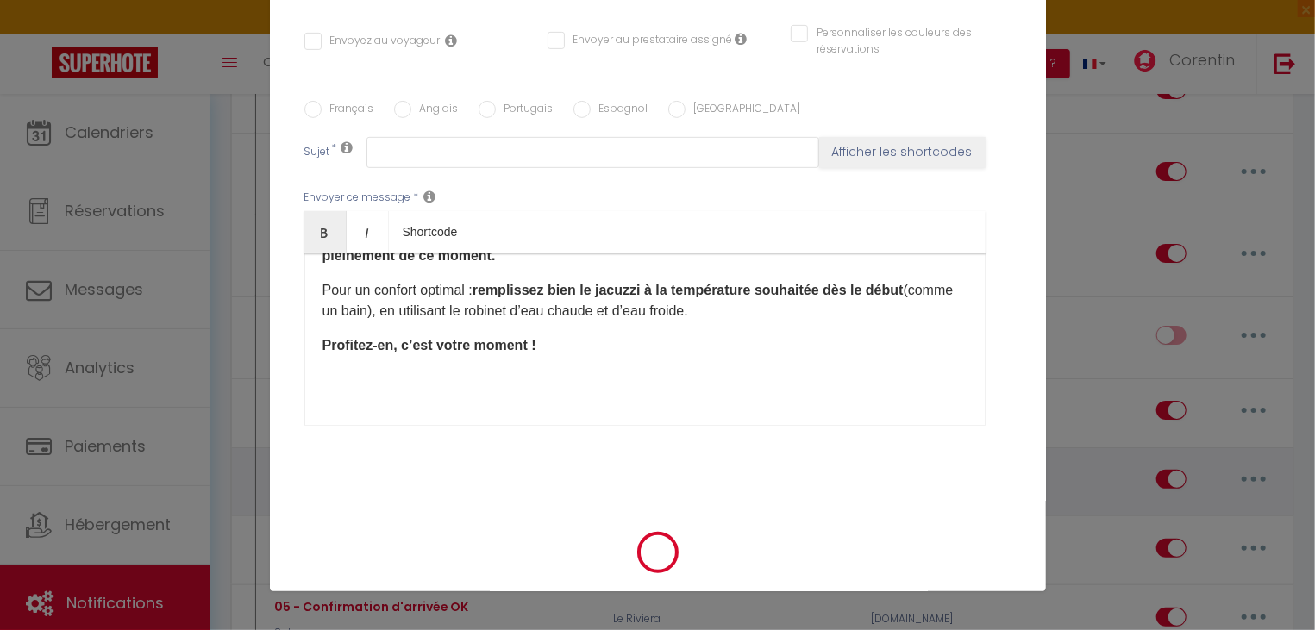
scroll to position [0, 0]
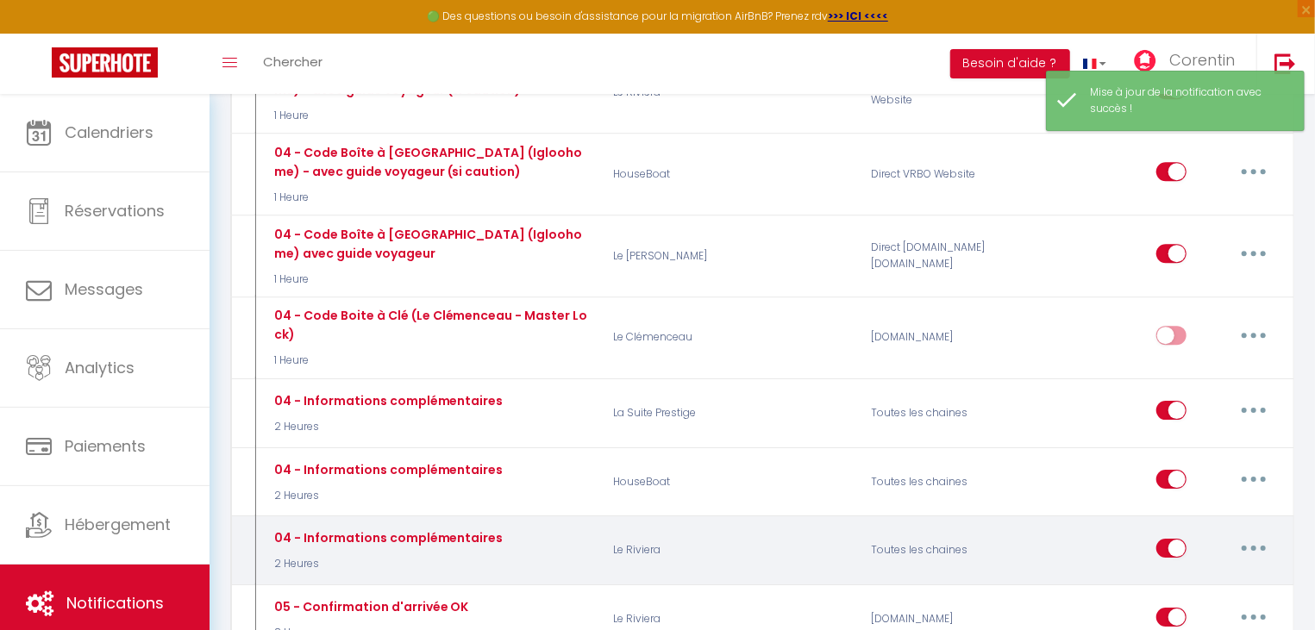
click at [1252, 535] on button "button" at bounding box center [1254, 549] width 48 height 28
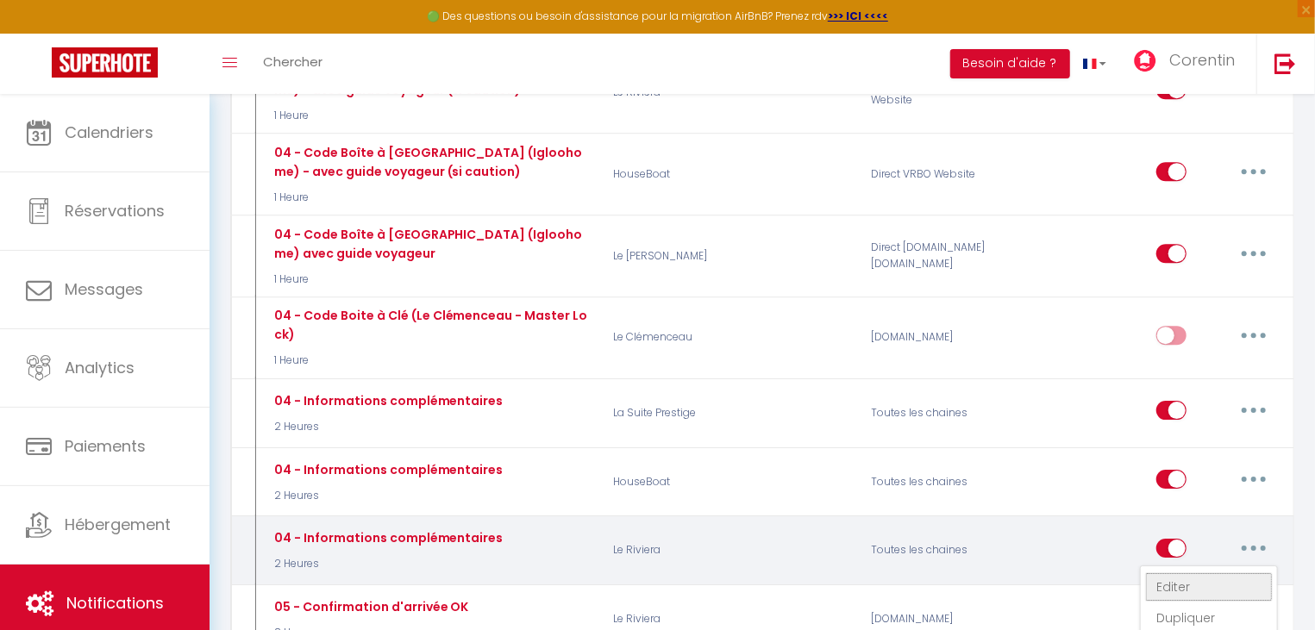
drag, startPoint x: 1194, startPoint y: 543, endPoint x: 1193, endPoint y: 535, distance: 8.7
click at [1193, 573] on link "Editer" at bounding box center [1209, 587] width 128 height 29
type input "04 - Informations complémentaires"
select select "3"
select select "2 Heures"
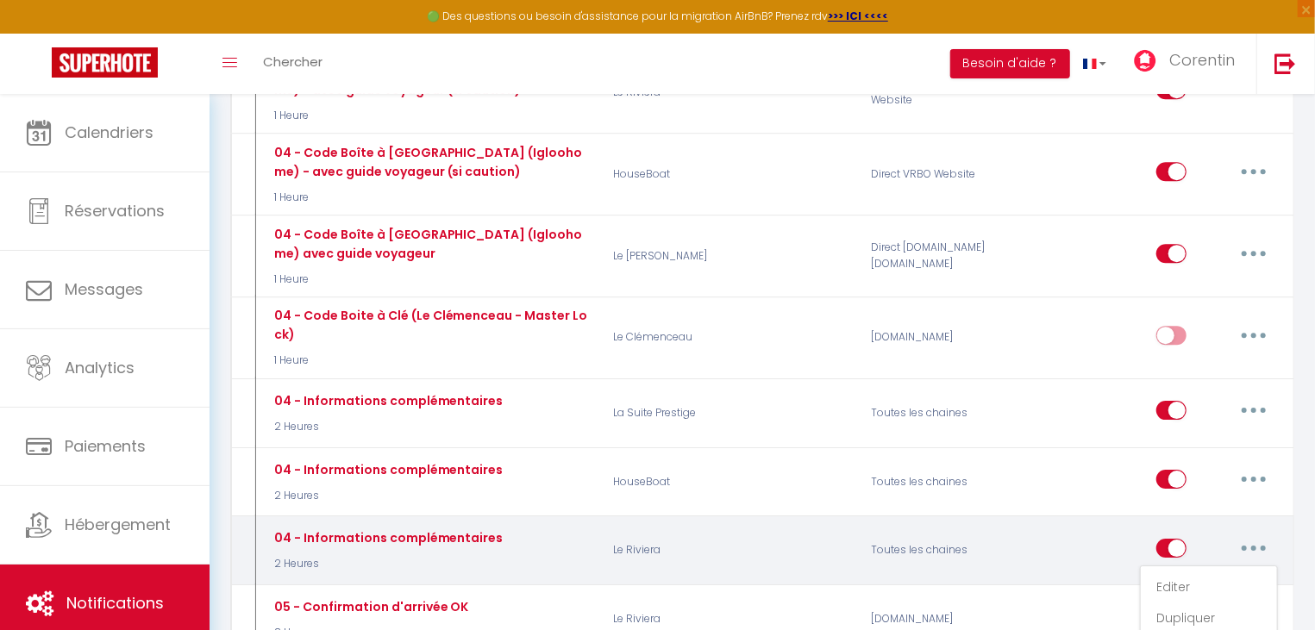
select select
checkbox input "true"
checkbox input "false"
radio input "true"
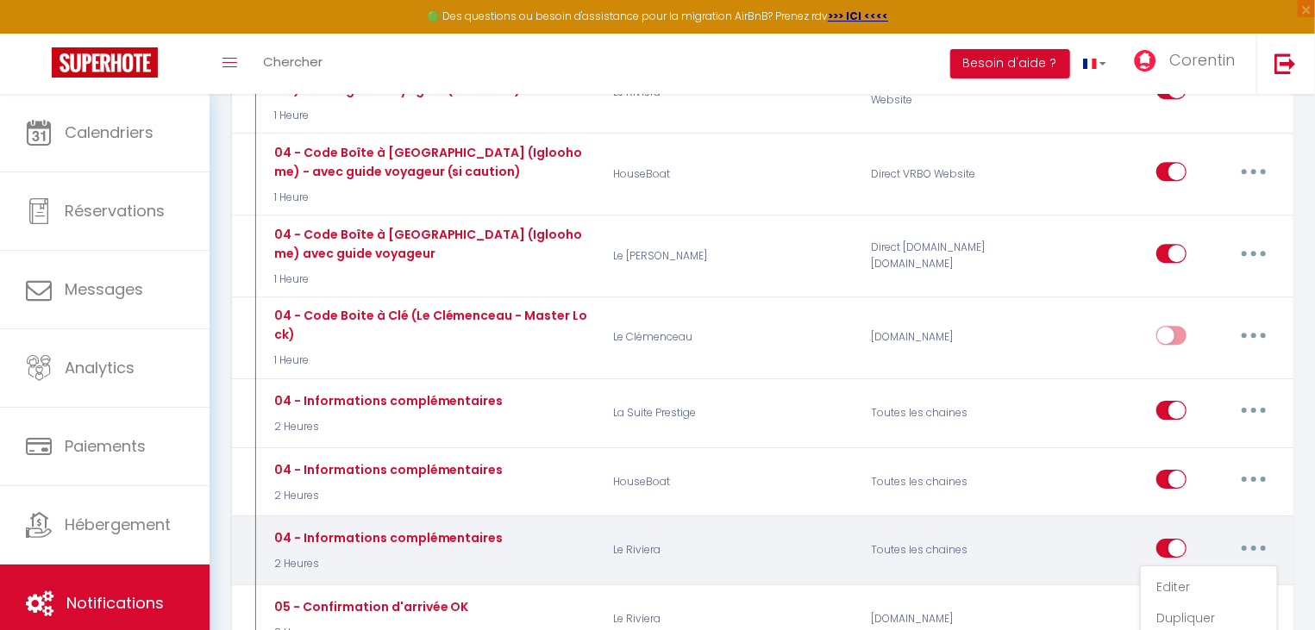
type input "Informations complémentaires pour votre séjour"
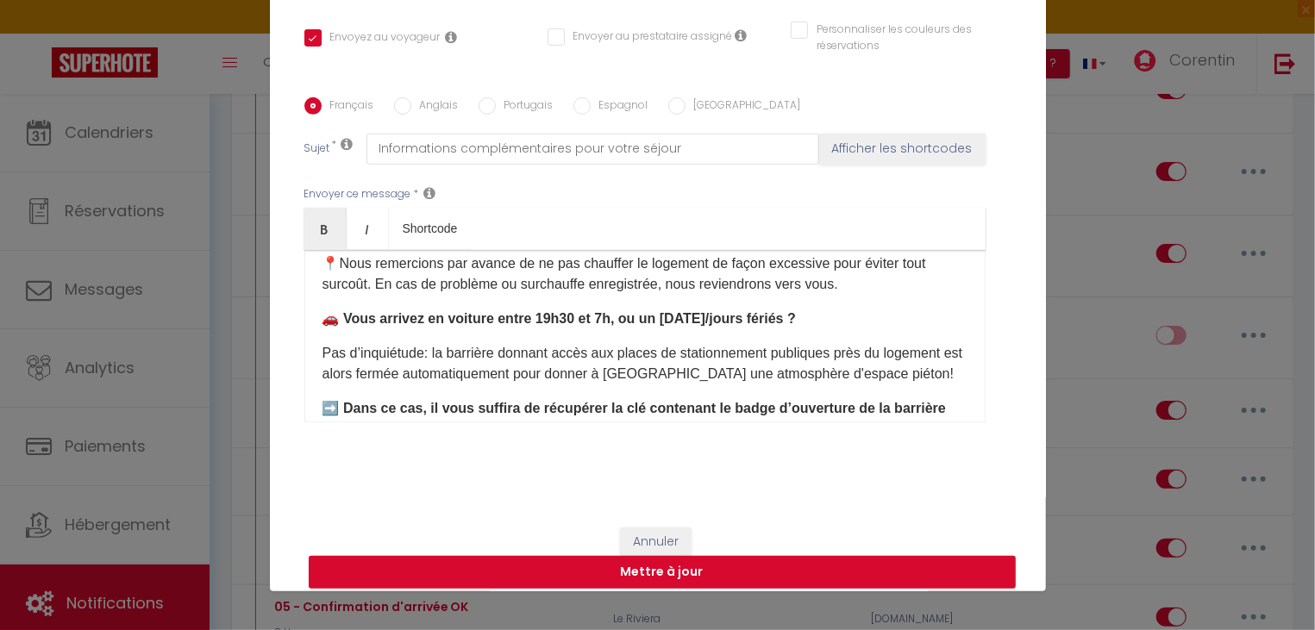
scroll to position [185, 0]
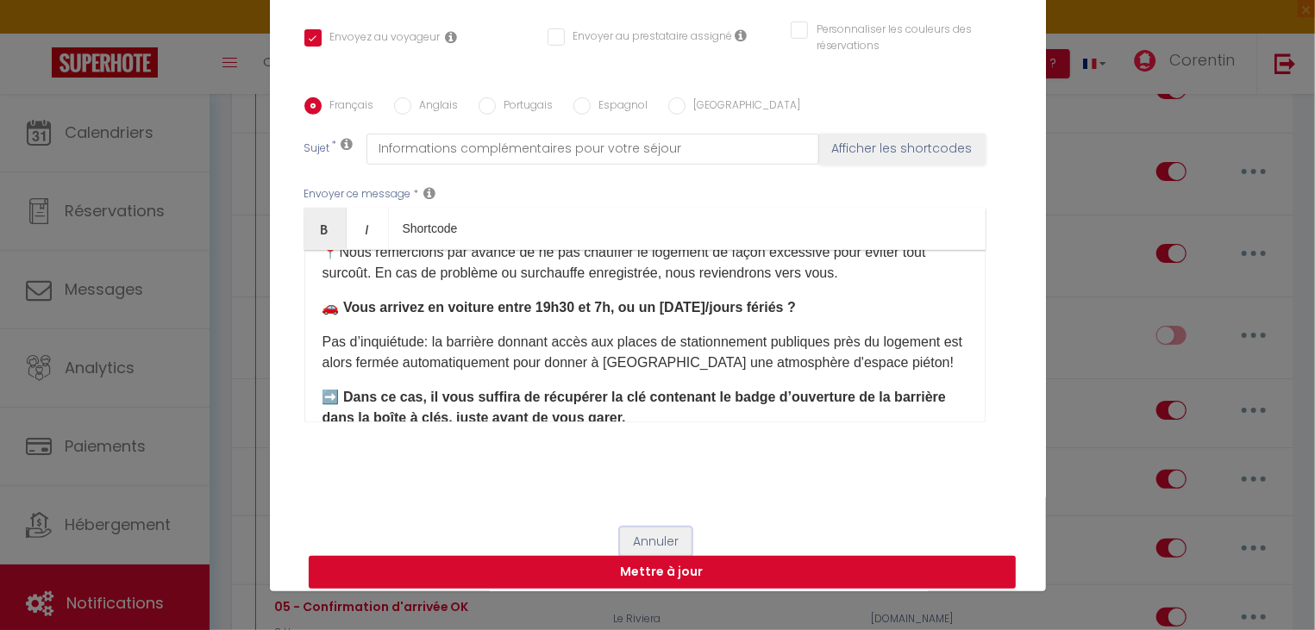
click at [650, 551] on button "Annuler" at bounding box center [656, 542] width 72 height 29
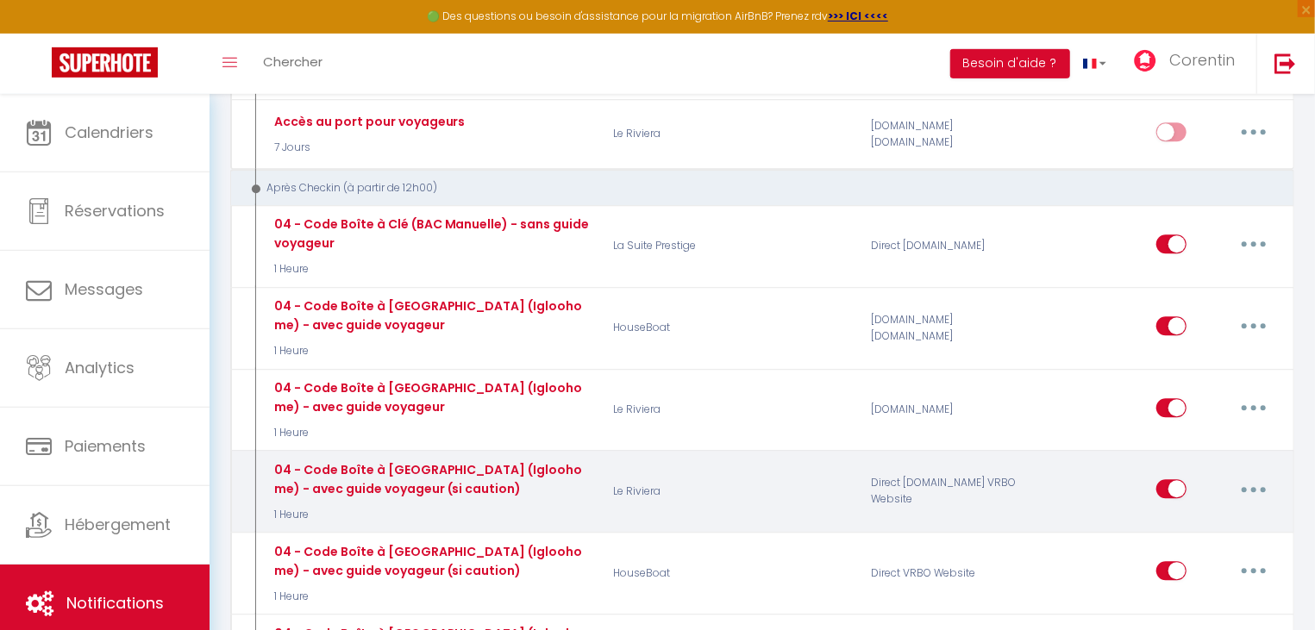
scroll to position [2403, 0]
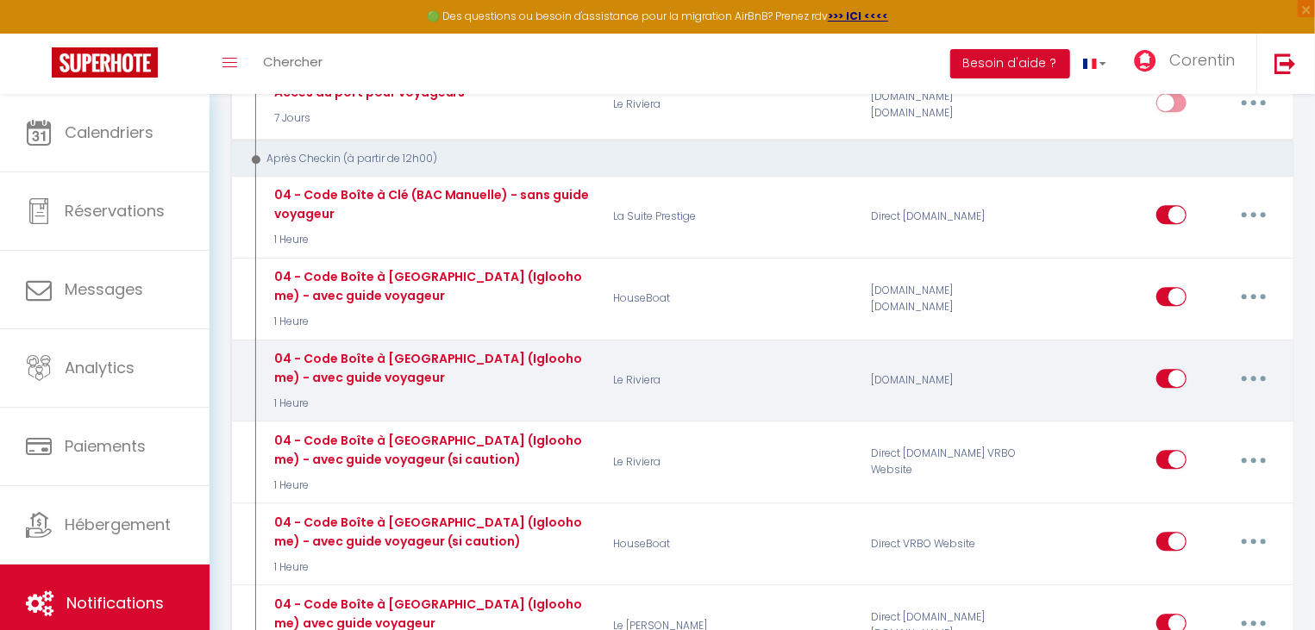
click at [1251, 365] on button "button" at bounding box center [1254, 379] width 48 height 28
click at [1174, 403] on link "Editer" at bounding box center [1209, 417] width 128 height 29
type input "04 - Code Boîte à [GEOGRAPHIC_DATA] (Igloohome) - avec guide voyageur"
select select "1 Heure"
checkbox input "true"
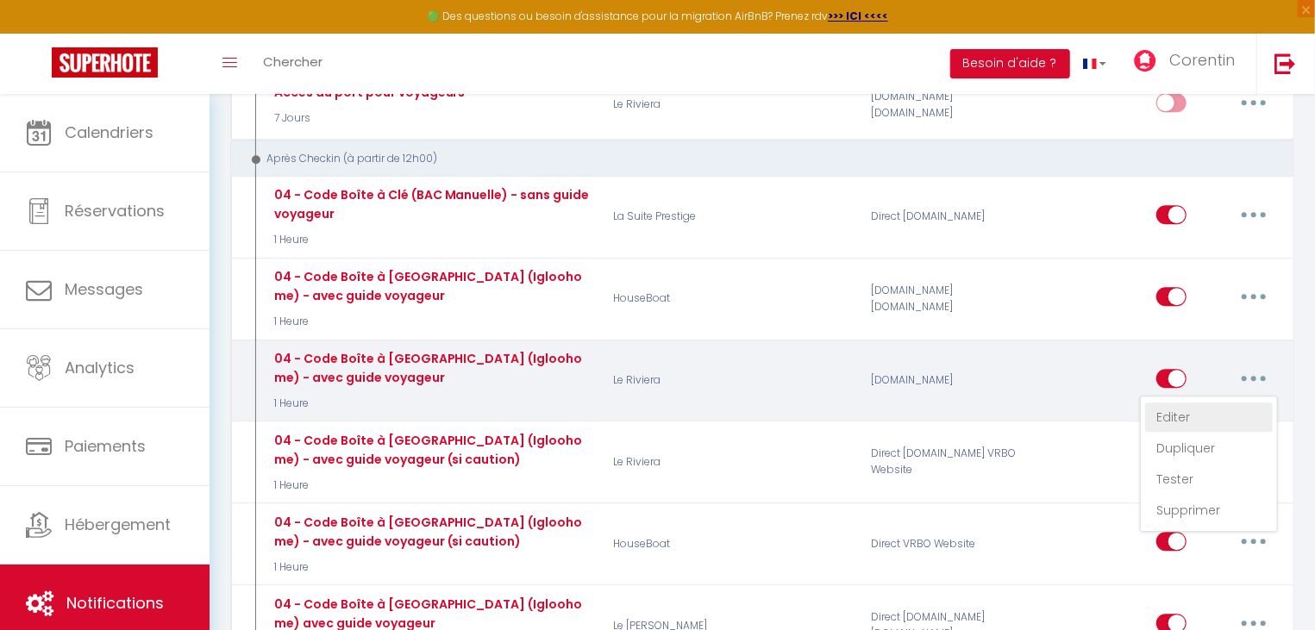
checkbox input "false"
type input "Votre code personnel de boite à clé"
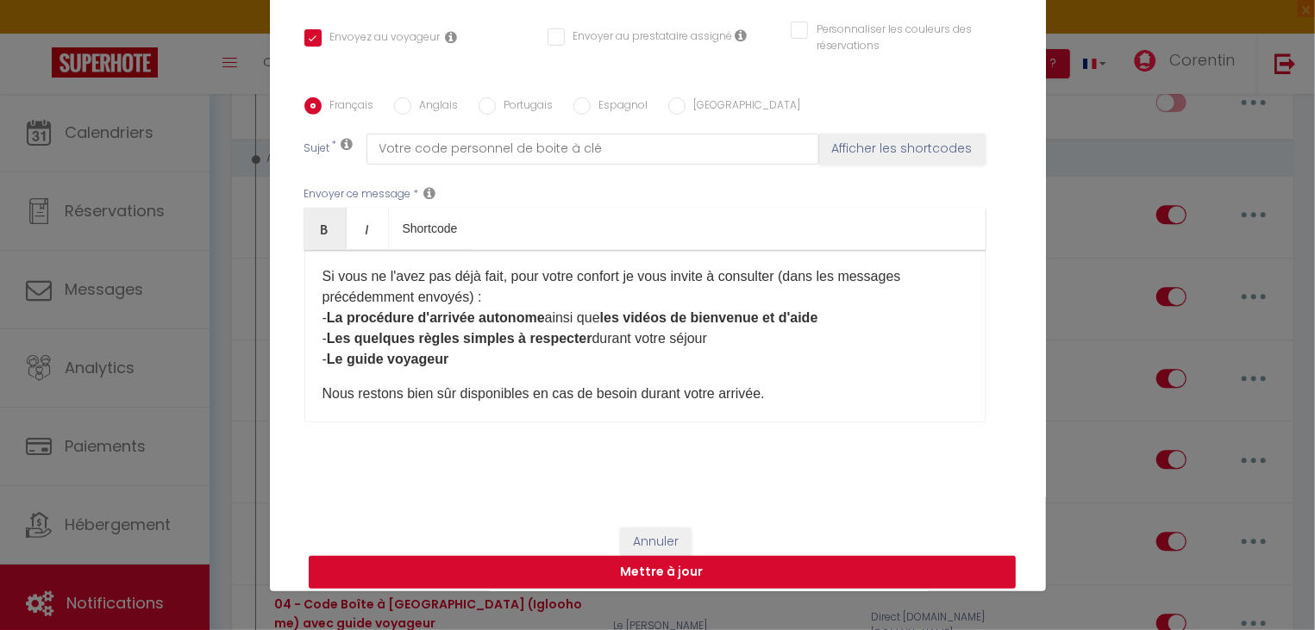
scroll to position [92, 0]
drag, startPoint x: 448, startPoint y: 368, endPoint x: 279, endPoint y: 366, distance: 169.0
click at [304, 366] on div "​Bonjour [GUEST:FIRST_NAME],​ Voici votre code personnel pour déverrouiller la …" at bounding box center [644, 336] width 681 height 172
click at [324, 369] on p "Si vous ne l'avez pas déjà fait, pour votre confort je vous invite à consulter …" at bounding box center [645, 317] width 645 height 103
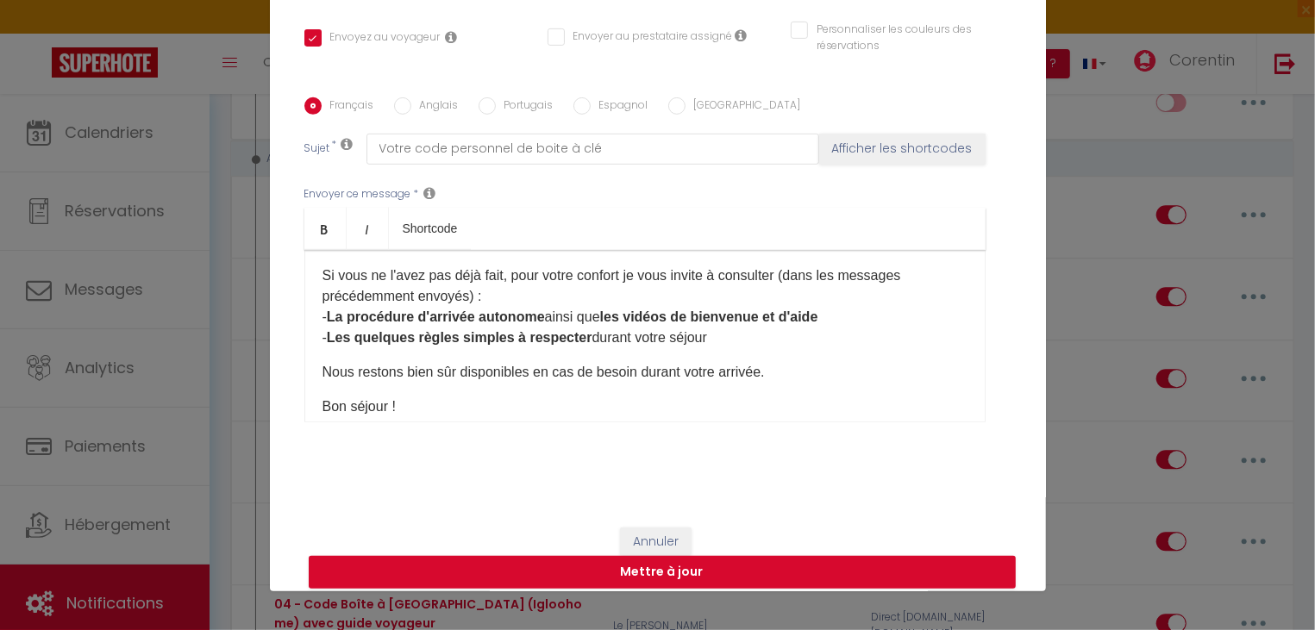
click at [764, 346] on p "Si vous ne l'avez pas déjà fait, pour votre confort je vous invite à consulter …" at bounding box center [645, 307] width 645 height 83
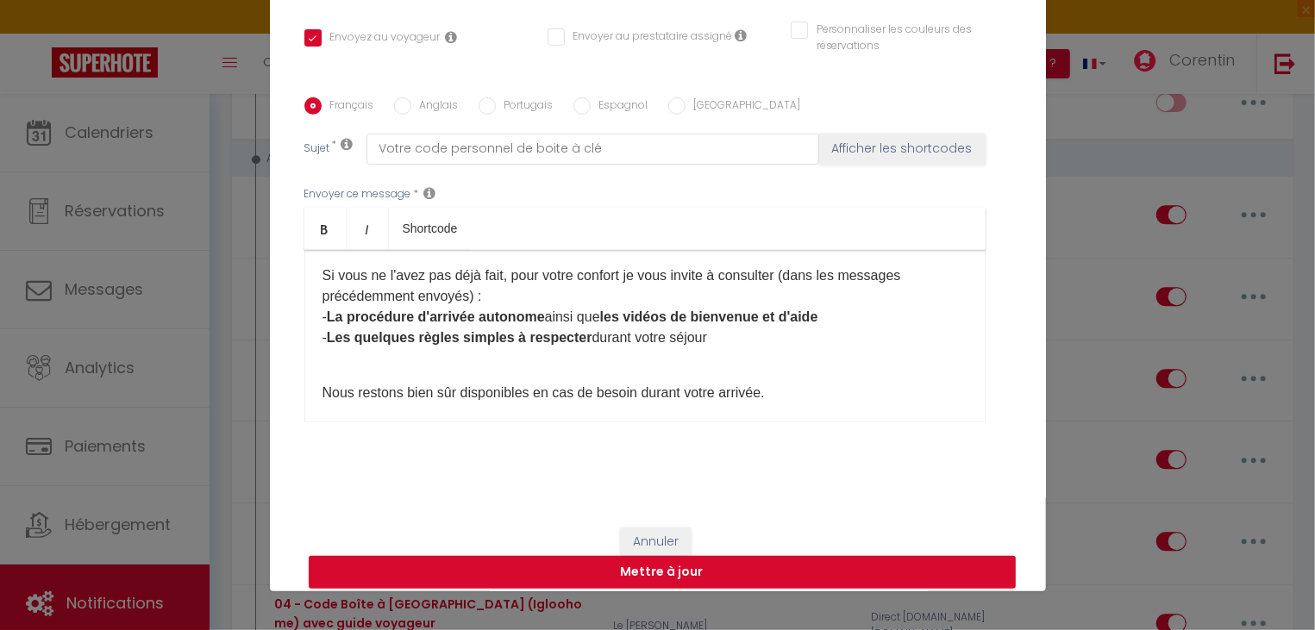
click at [324, 366] on p "Si vous ne l'avez pas déjà fait, pour votre confort je vous invite à consulter …" at bounding box center [645, 317] width 645 height 103
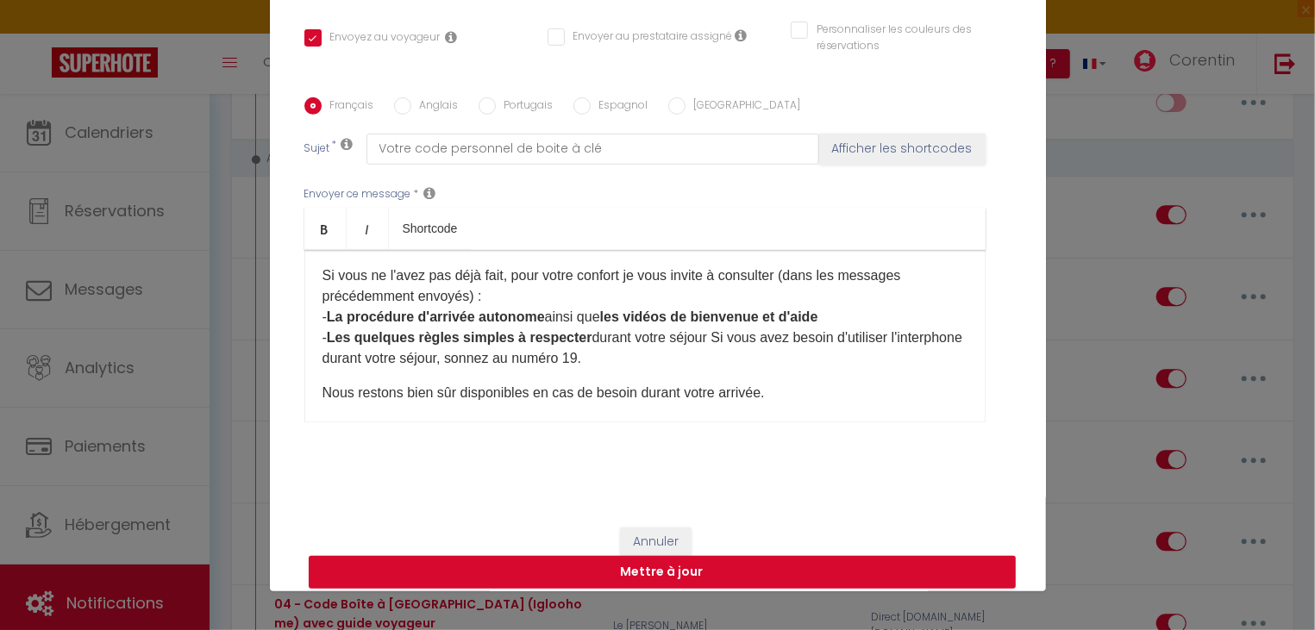
click at [719, 343] on p "Si vous ne l'avez pas déjà fait, pour votre confort je vous invite à consulter …" at bounding box center [645, 317] width 645 height 103
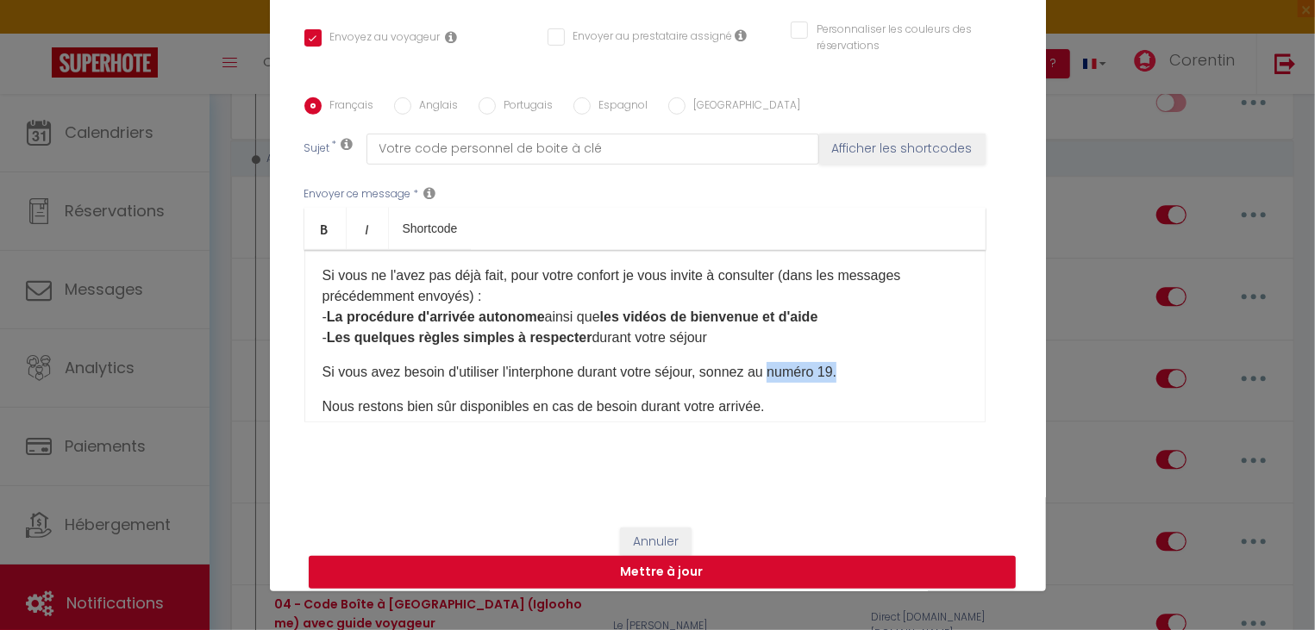
drag, startPoint x: 774, startPoint y: 378, endPoint x: 861, endPoint y: 376, distance: 86.3
click at [861, 376] on p "Si vous avez besoin d'utiliser l'interphone durant votre séjour, sonnez au numé…" at bounding box center [645, 372] width 645 height 21
click at [328, 236] on icon "Bold" at bounding box center [325, 229] width 14 height 14
click at [613, 578] on button "Mettre à jour" at bounding box center [662, 572] width 707 height 33
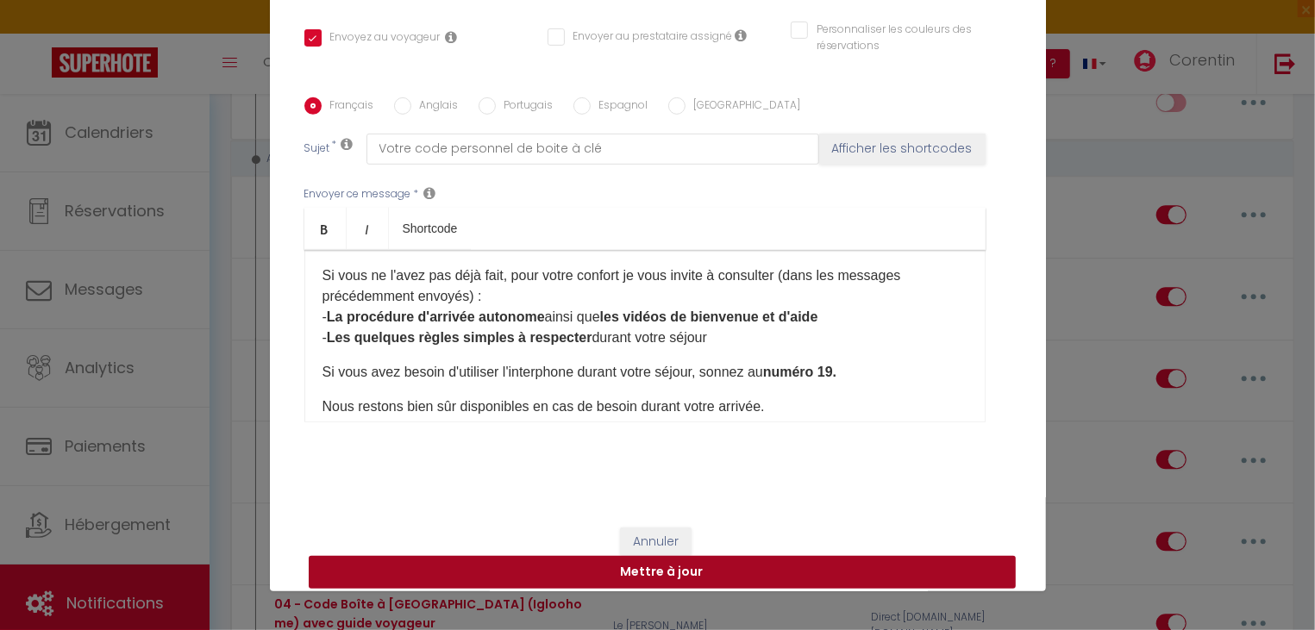
checkbox input "true"
checkbox input "false"
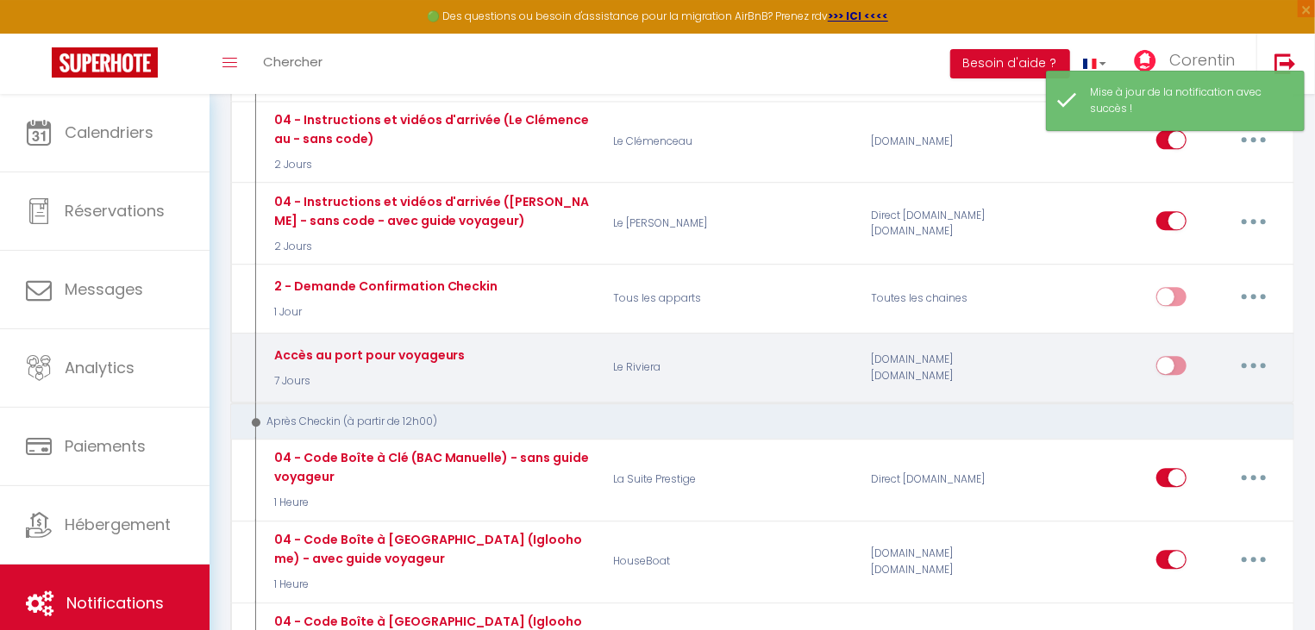
scroll to position [2126, 0]
